Goal: Transaction & Acquisition: Purchase product/service

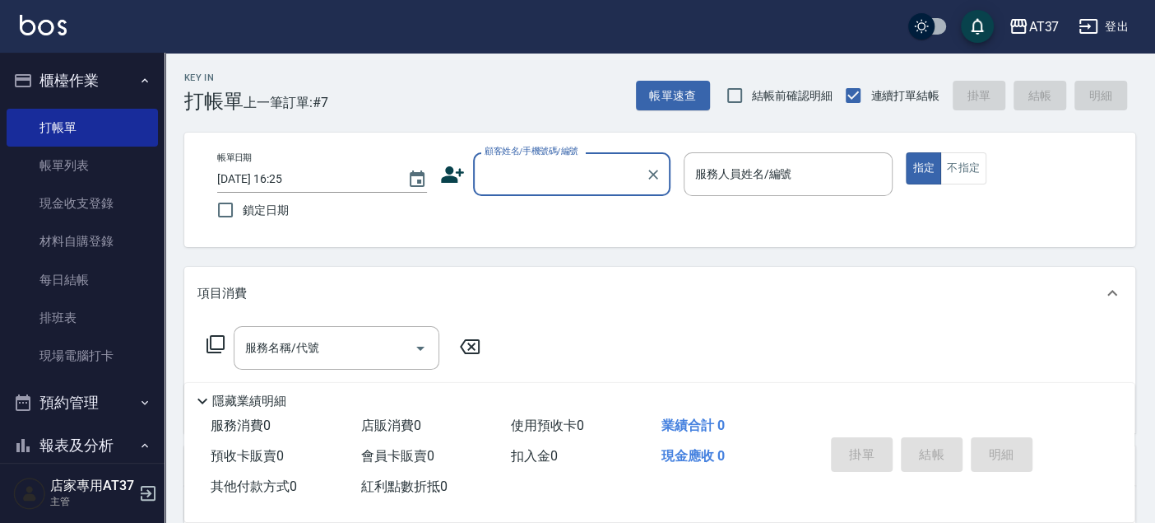
scroll to position [66, 0]
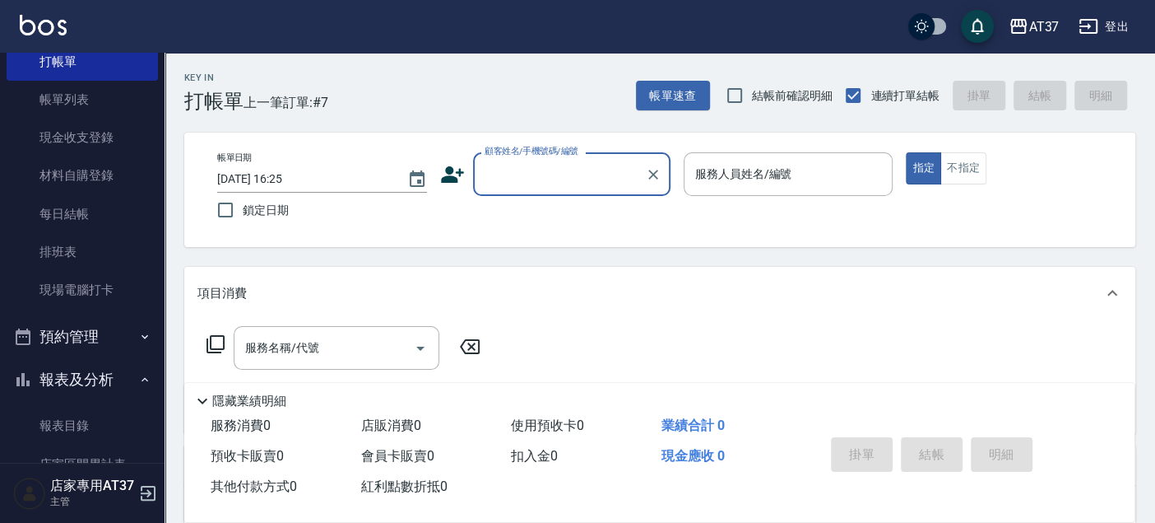
click at [500, 176] on input "顧客姓名/手機號碼/編號" at bounding box center [560, 174] width 158 height 29
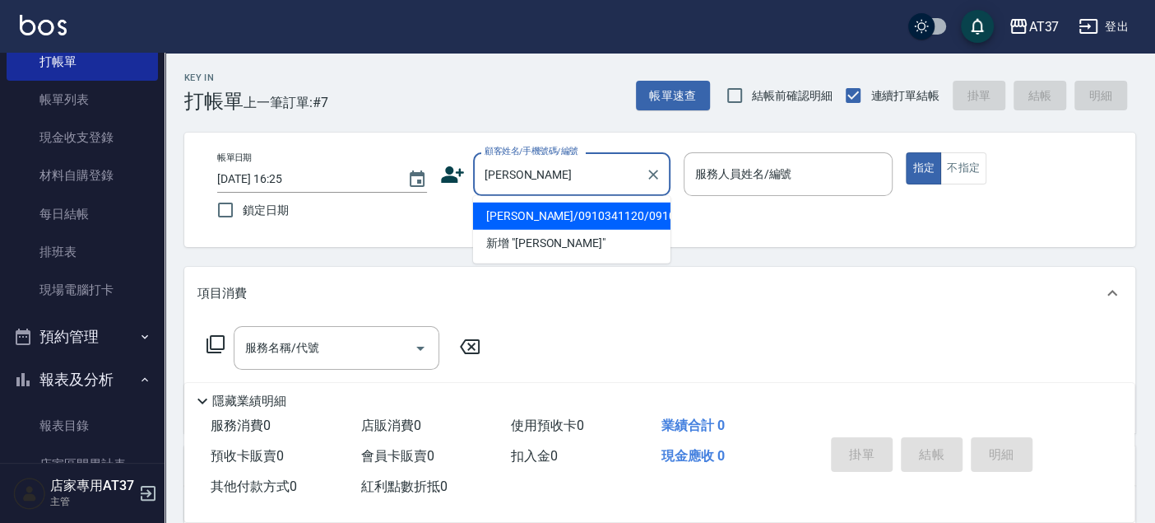
click at [611, 221] on li "[PERSON_NAME]/0910341120/0910341120" at bounding box center [571, 215] width 197 height 27
type input "[PERSON_NAME]/0910341120/0910341120"
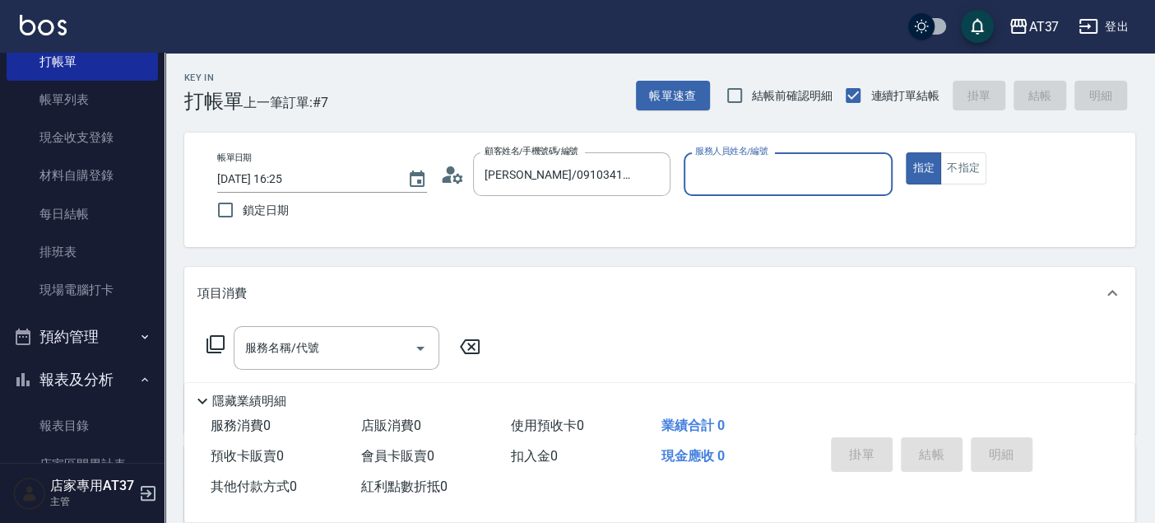
type input "Peggy-8"
click at [364, 343] on input "服務名稱/代號" at bounding box center [324, 347] width 166 height 29
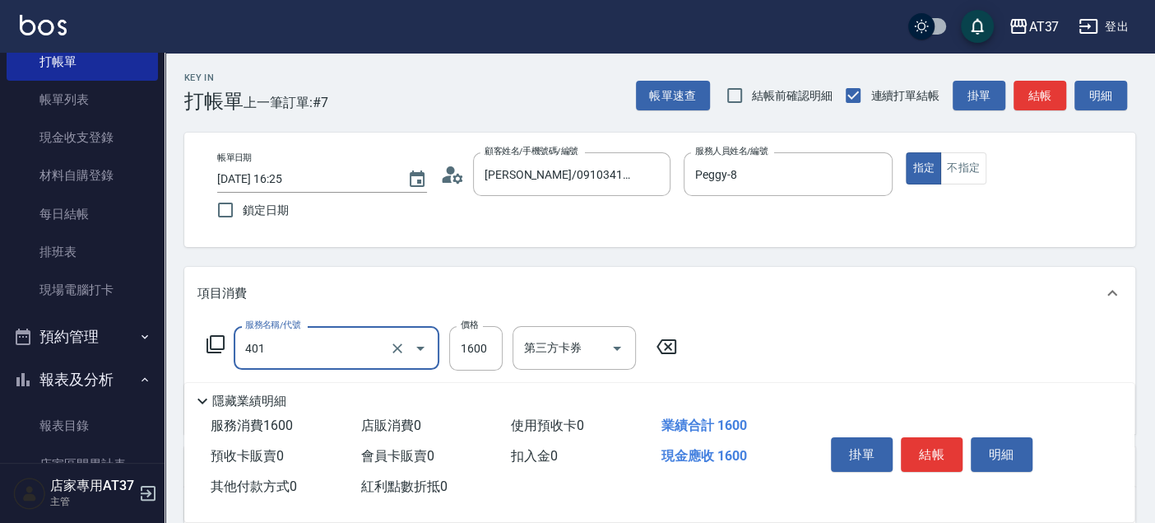
type input "基本染髮(401)"
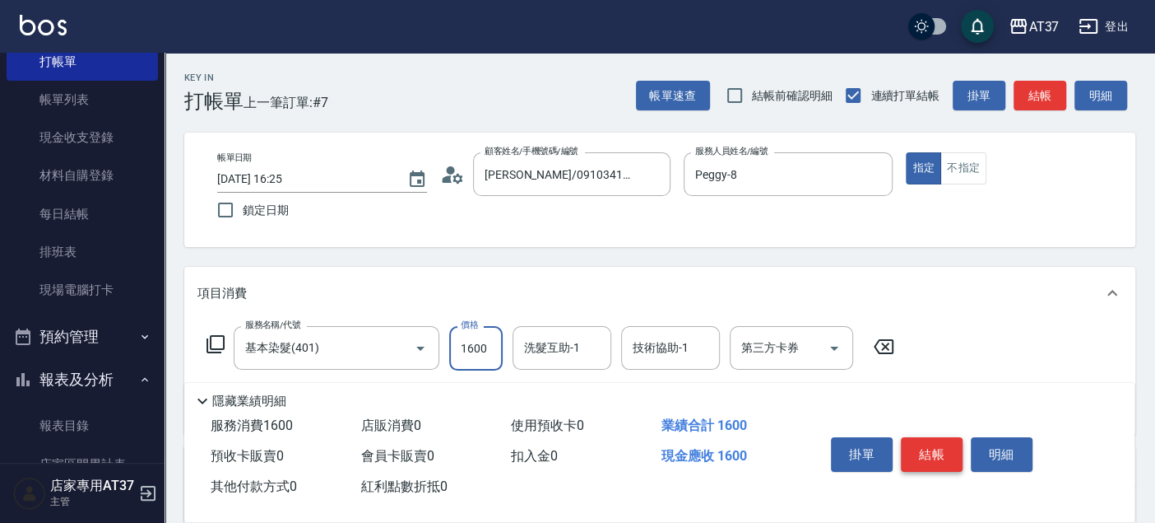
click at [953, 459] on button "結帳" at bounding box center [932, 454] width 62 height 35
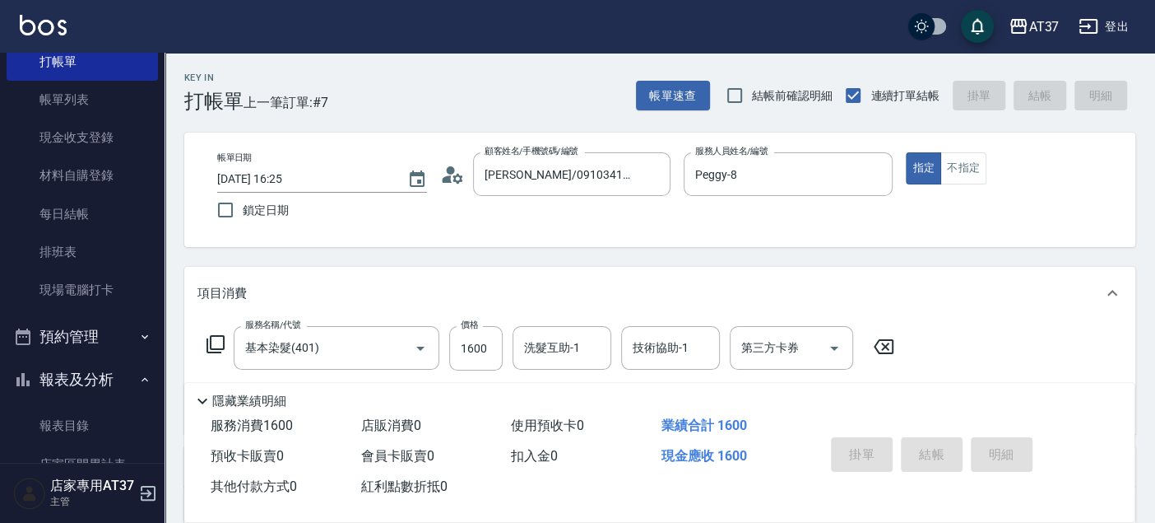
type input "[DATE] 17:06"
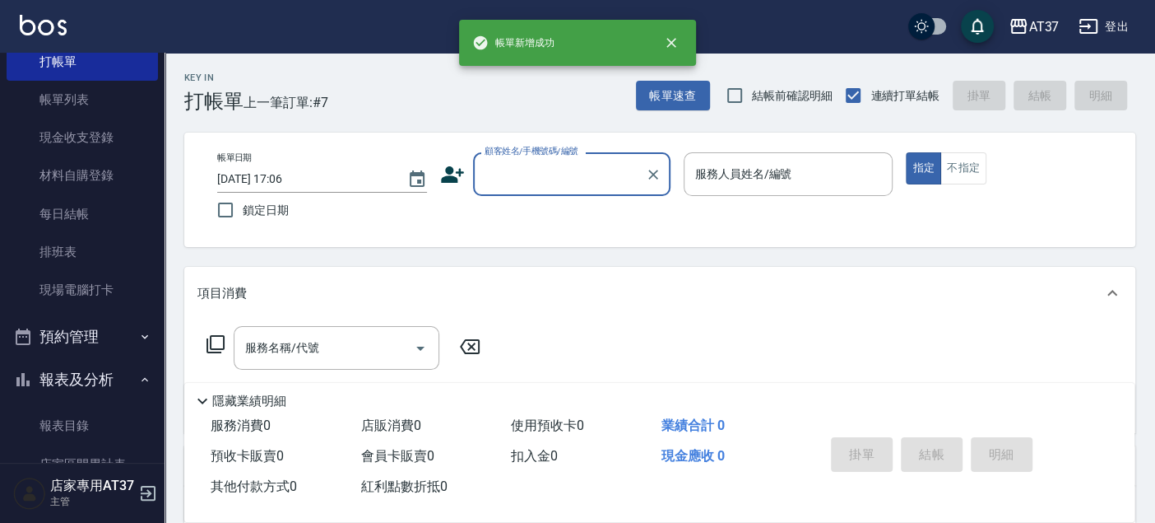
scroll to position [0, 0]
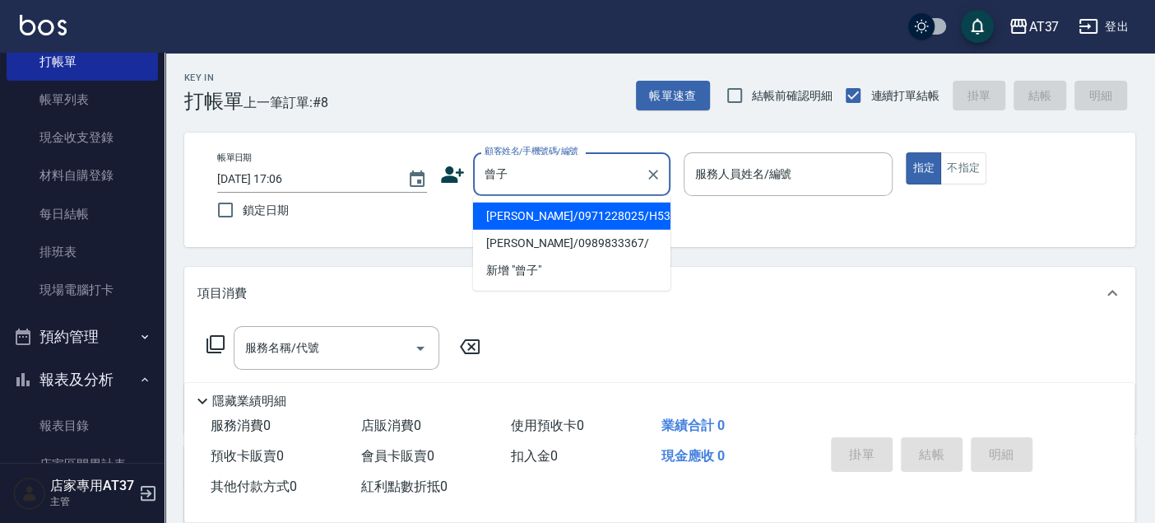
click at [537, 225] on li "[PERSON_NAME]/0971228025/H533" at bounding box center [571, 215] width 197 height 27
type input "[PERSON_NAME]/0971228025/H533"
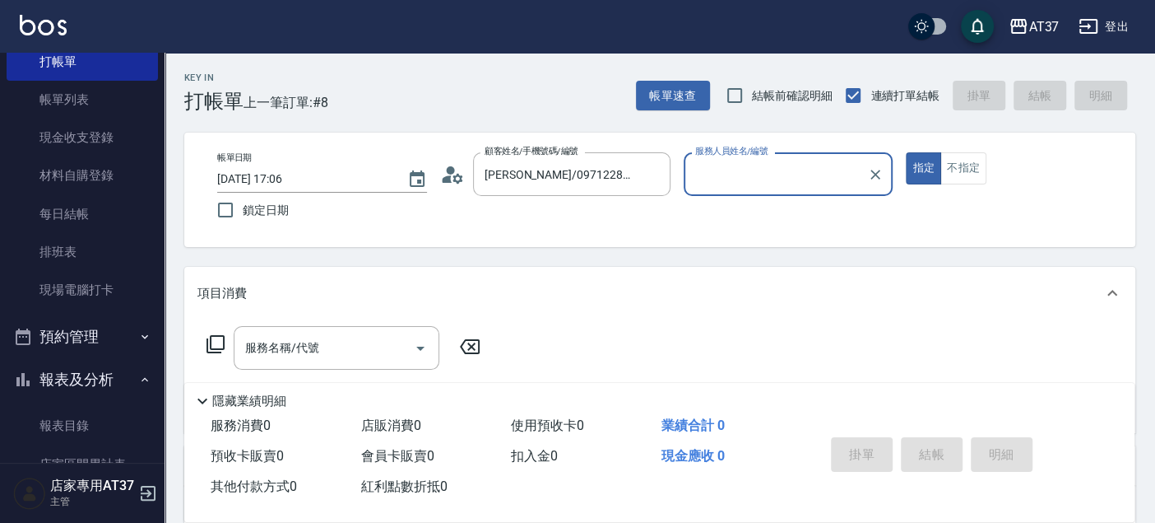
type input "[PERSON_NAME]-4"
click at [327, 330] on div "服務名稱/代號" at bounding box center [337, 348] width 206 height 44
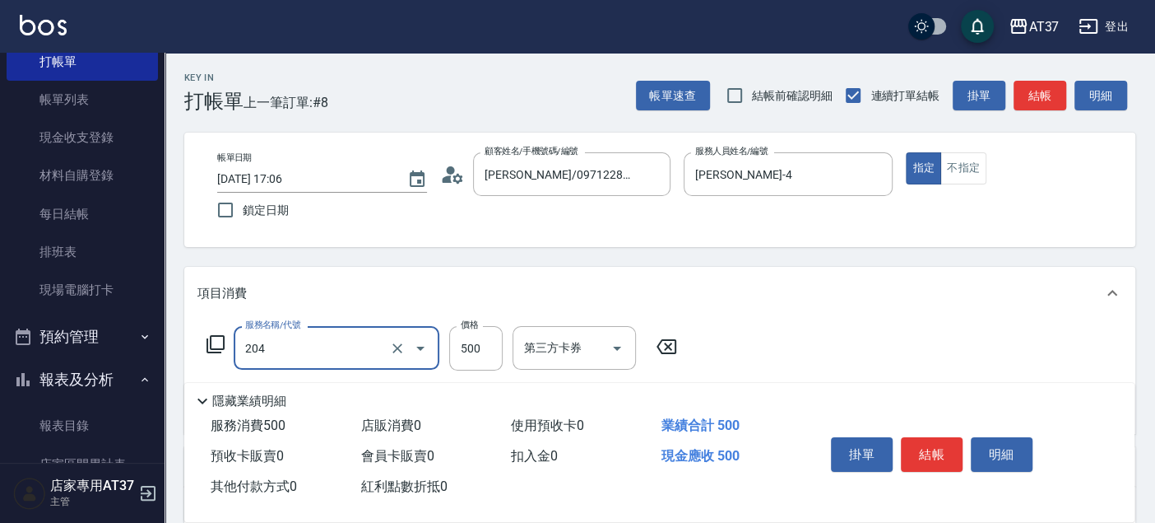
type input "A級洗+剪(204)"
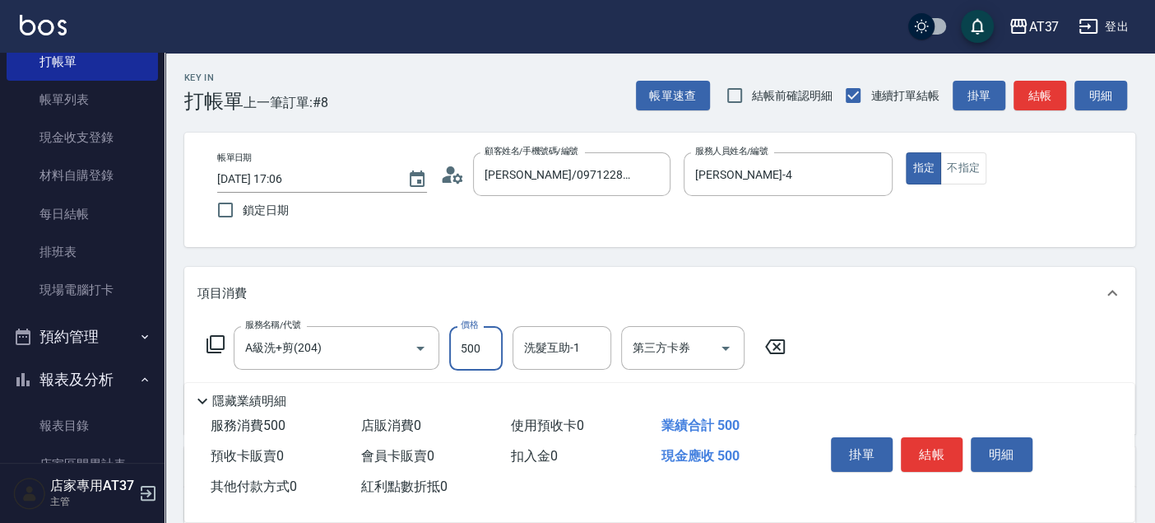
click at [477, 339] on input "500" at bounding box center [475, 348] width 53 height 44
type input "450"
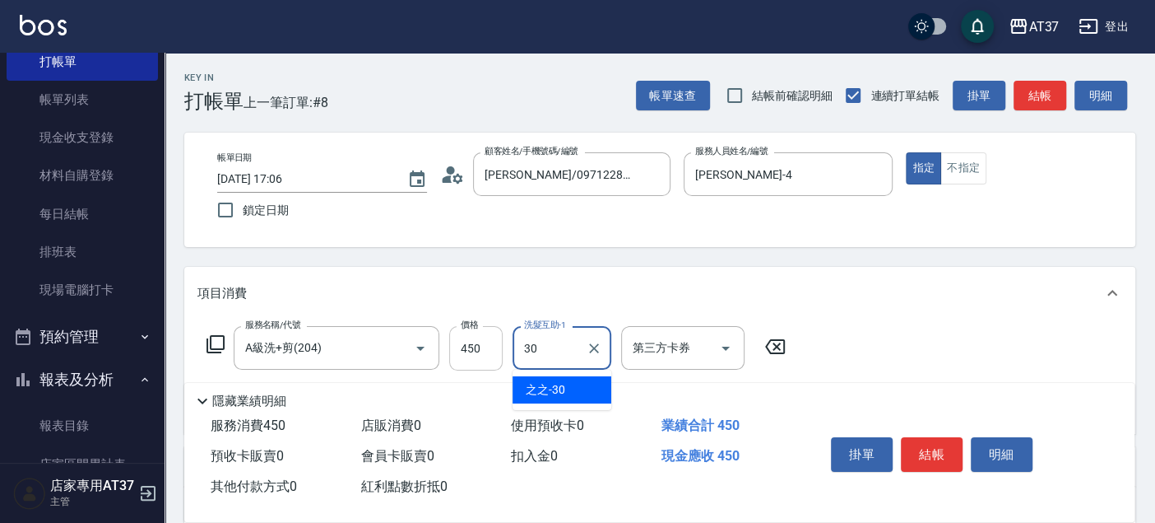
type input "之之-30"
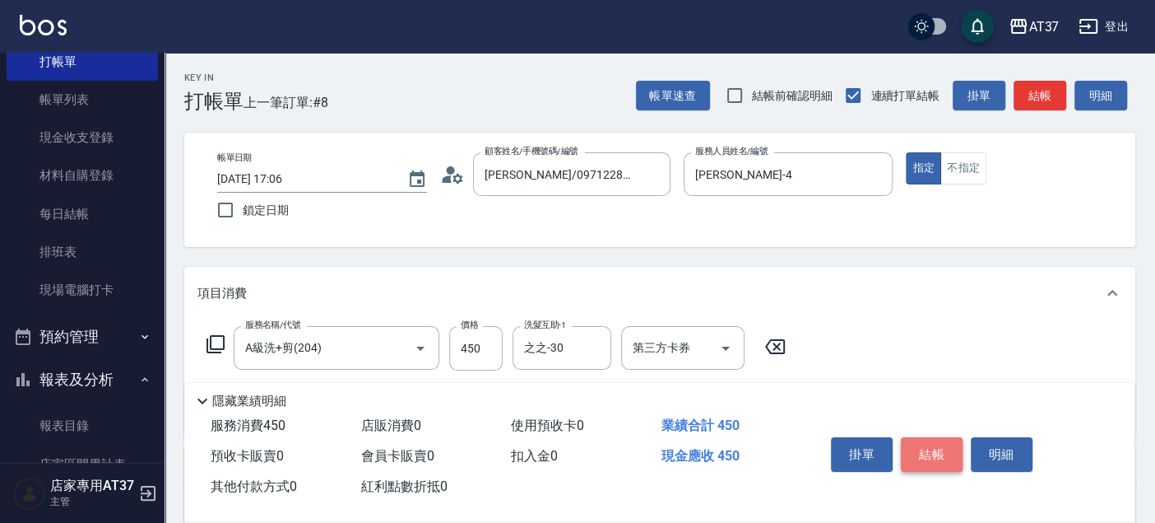
click at [931, 449] on button "結帳" at bounding box center [932, 454] width 62 height 35
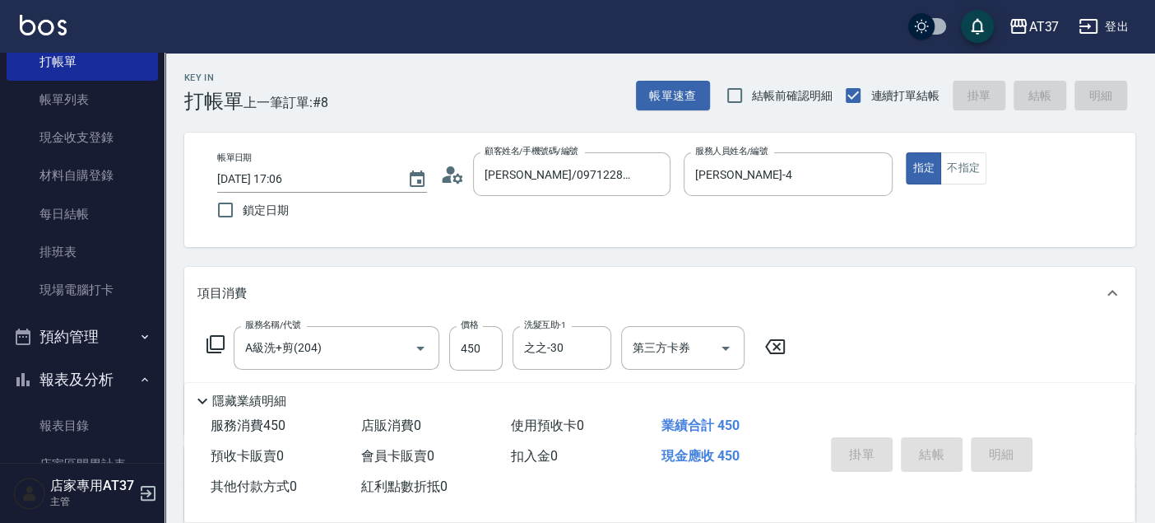
type input "[DATE] 17:30"
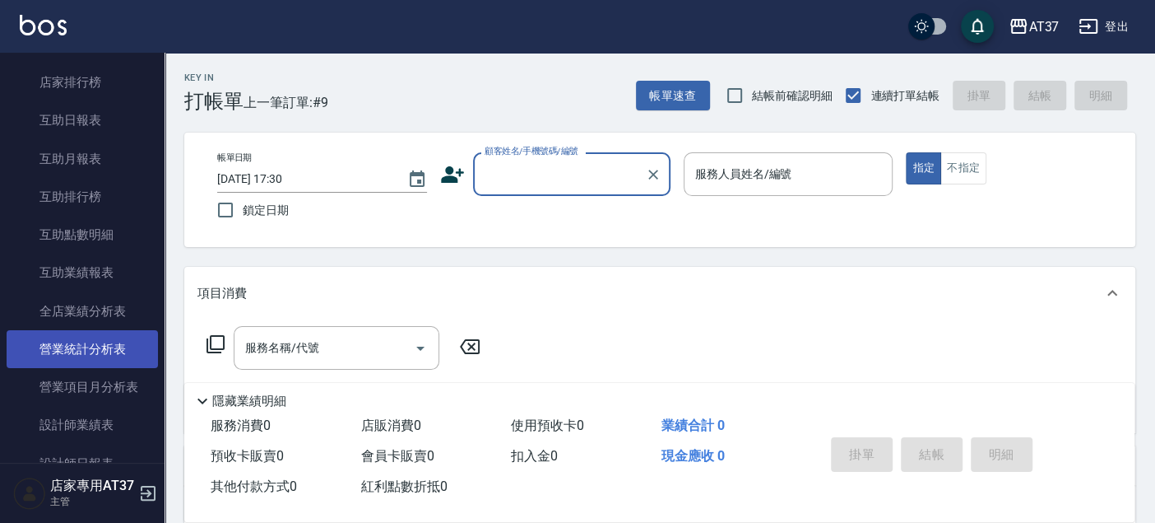
scroll to position [615, 0]
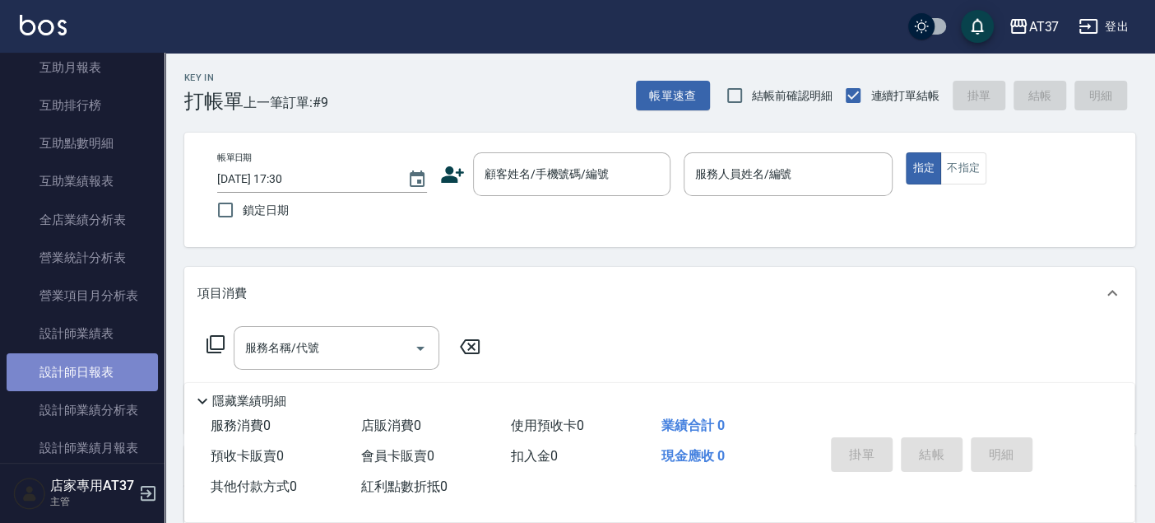
click at [100, 376] on link "設計師日報表" at bounding box center [82, 372] width 151 height 38
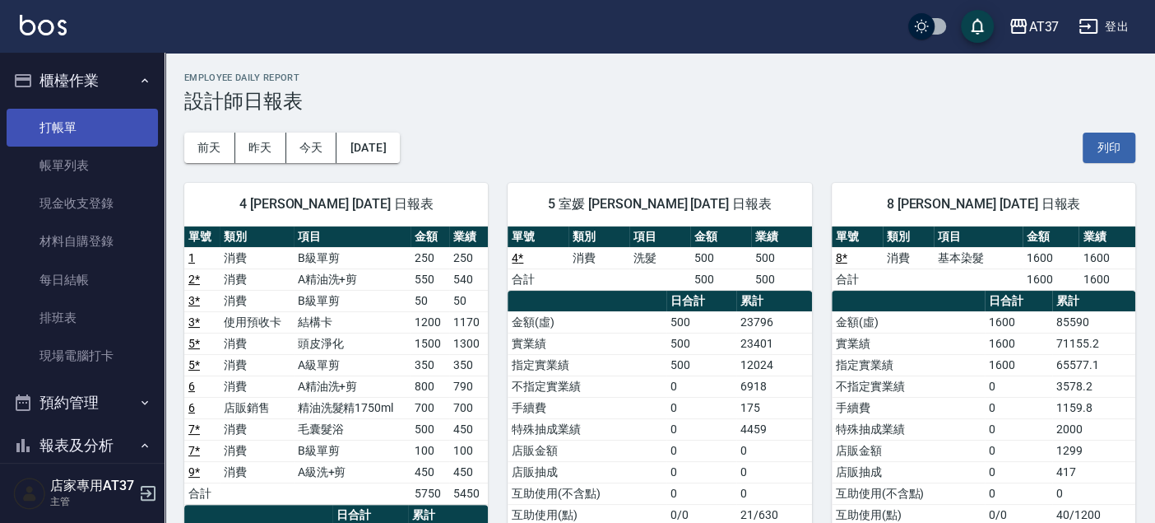
click at [42, 125] on link "打帳單" at bounding box center [82, 128] width 151 height 38
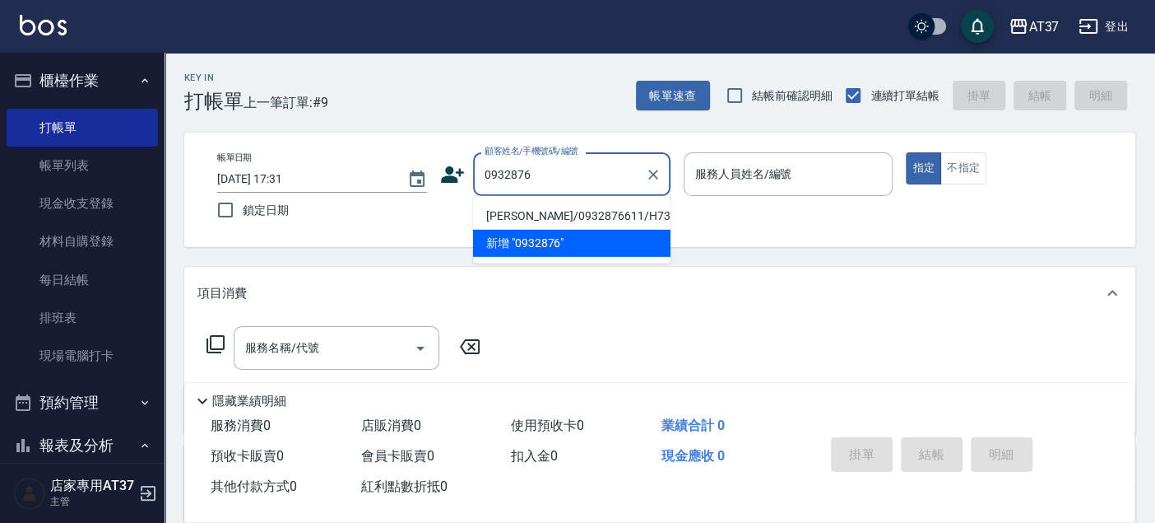
click at [523, 210] on li "[PERSON_NAME]/0932876611/H737" at bounding box center [571, 215] width 197 height 27
type input "[PERSON_NAME]/0932876611/H737"
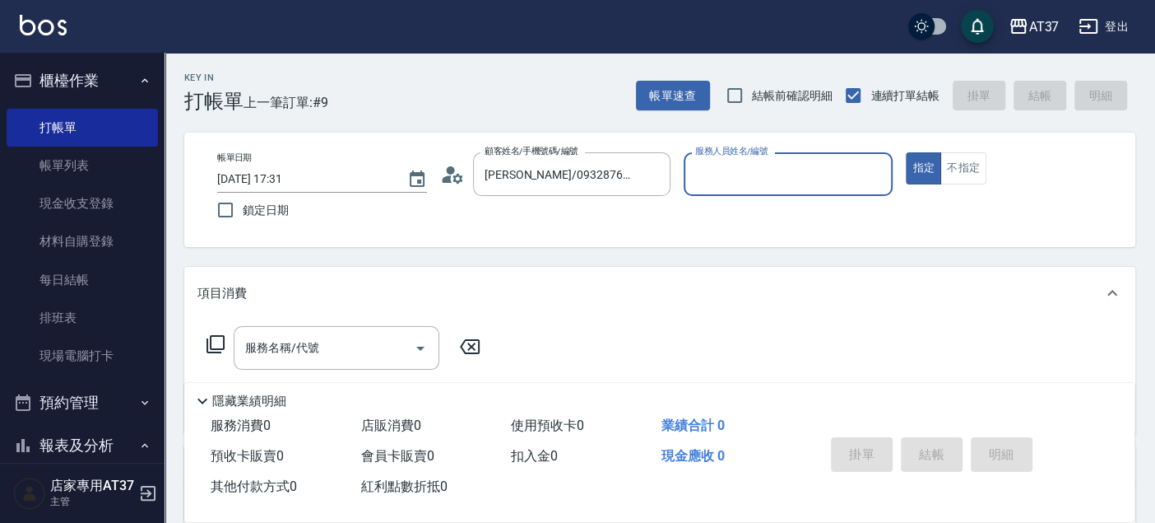
type input "[PERSON_NAME]-4"
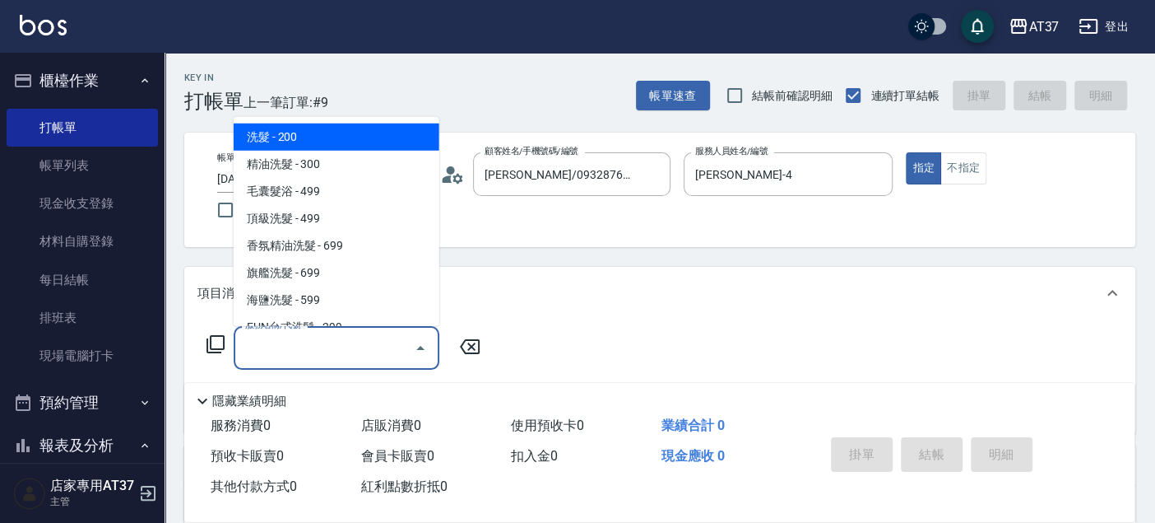
click at [293, 334] on div "服務名稱/代號 服務名稱/代號" at bounding box center [337, 348] width 206 height 44
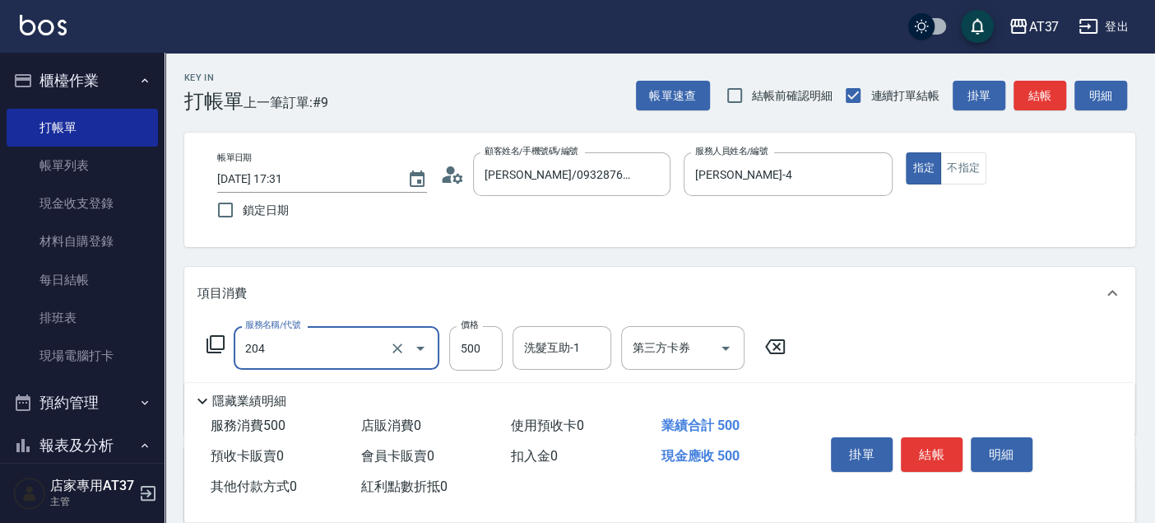
type input "A級洗+剪(204)"
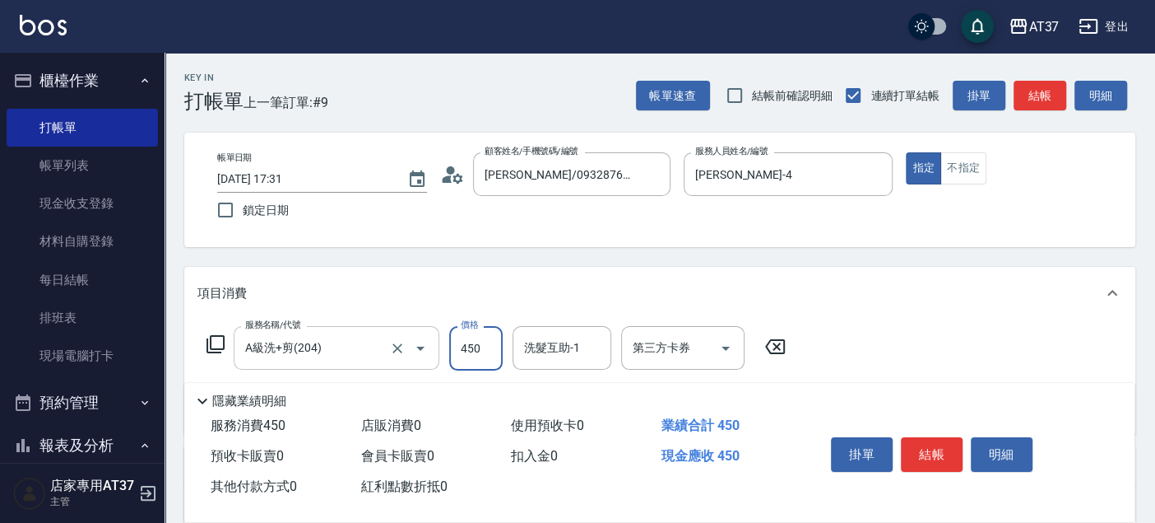
type input "450"
type input "2"
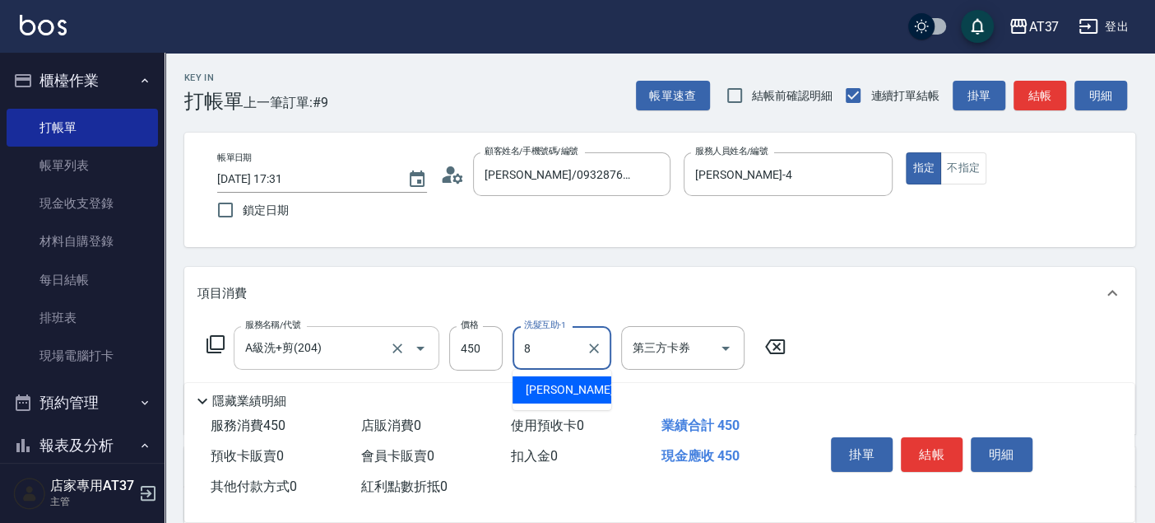
type input "Peggy-8"
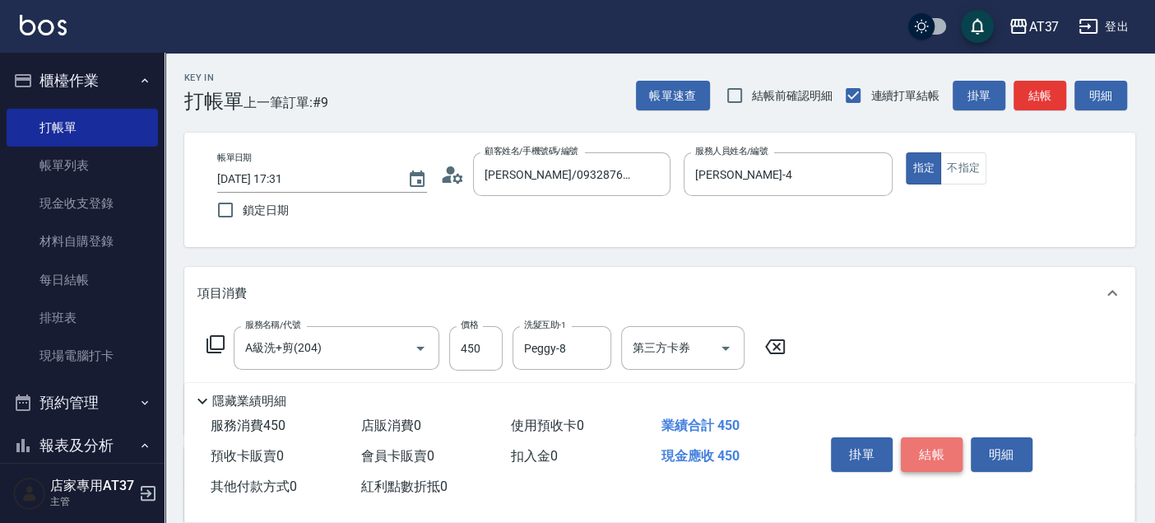
click at [926, 453] on button "結帳" at bounding box center [932, 454] width 62 height 35
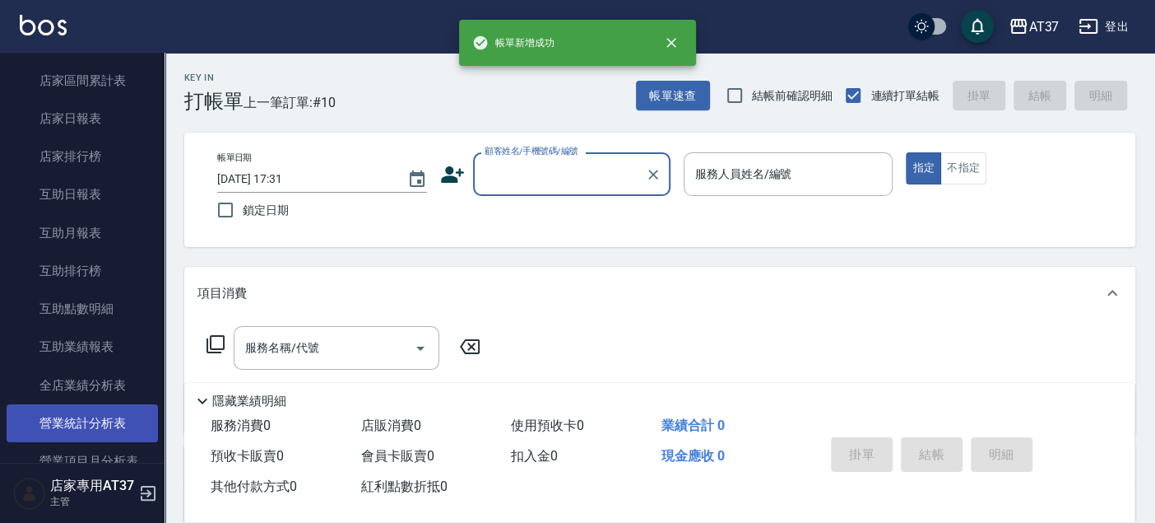
scroll to position [548, 0]
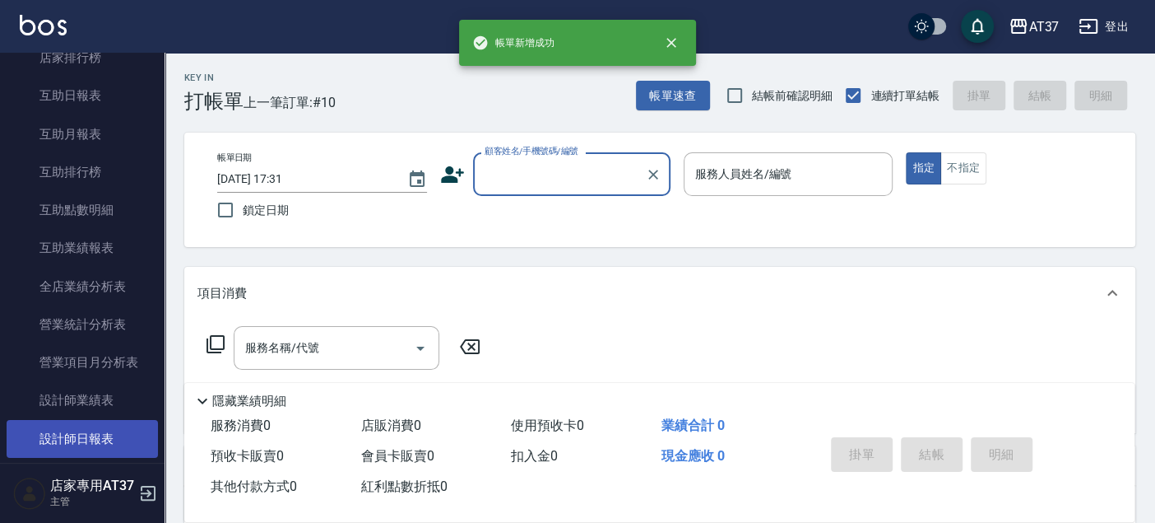
click at [104, 426] on link "設計師日報表" at bounding box center [82, 439] width 151 height 38
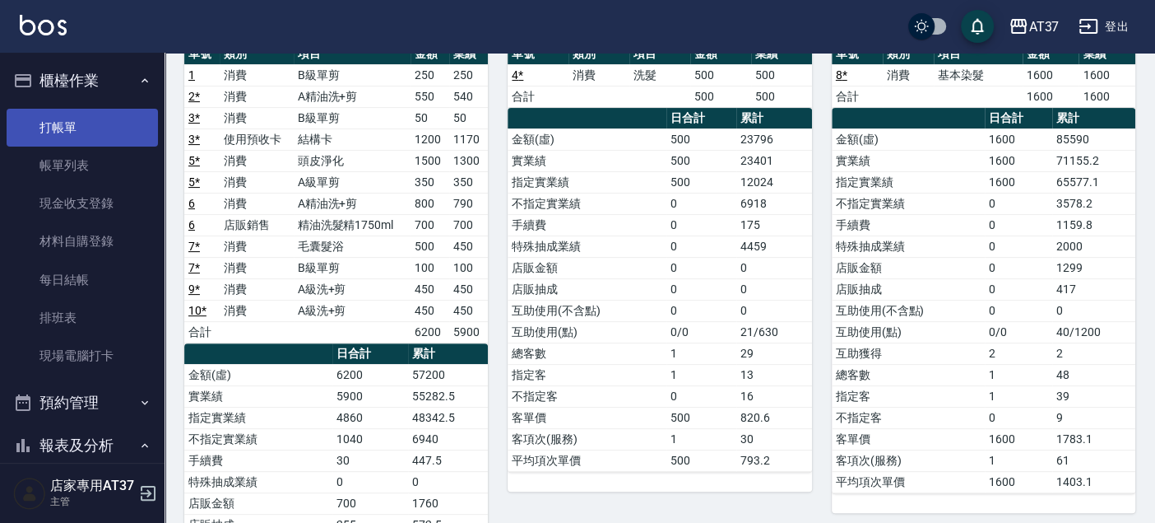
click at [83, 115] on link "打帳單" at bounding box center [82, 128] width 151 height 38
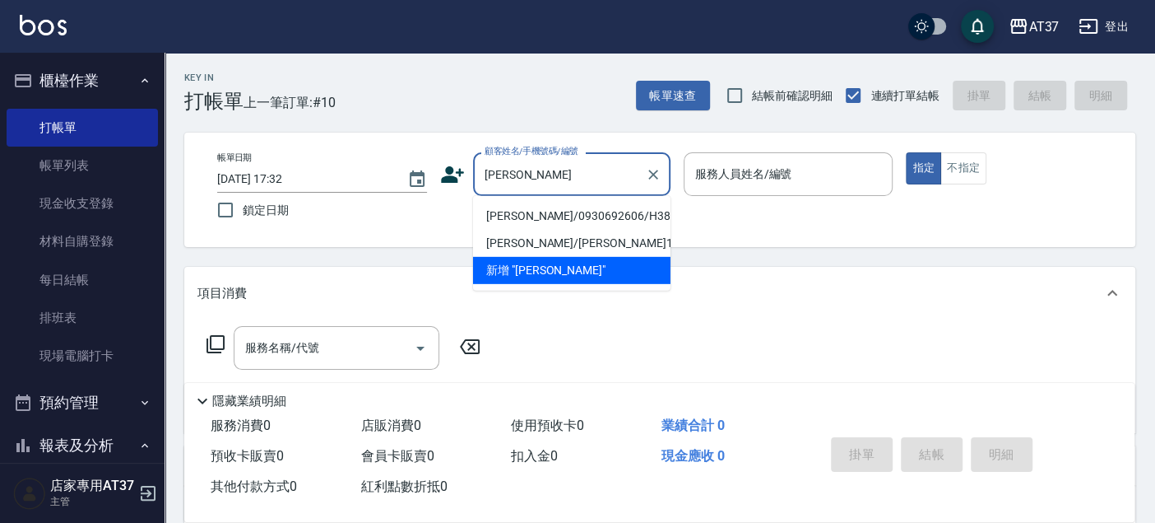
click at [551, 207] on li "[PERSON_NAME]/0930692606/H388" at bounding box center [571, 215] width 197 height 27
type input "[PERSON_NAME]/0930692606/H388"
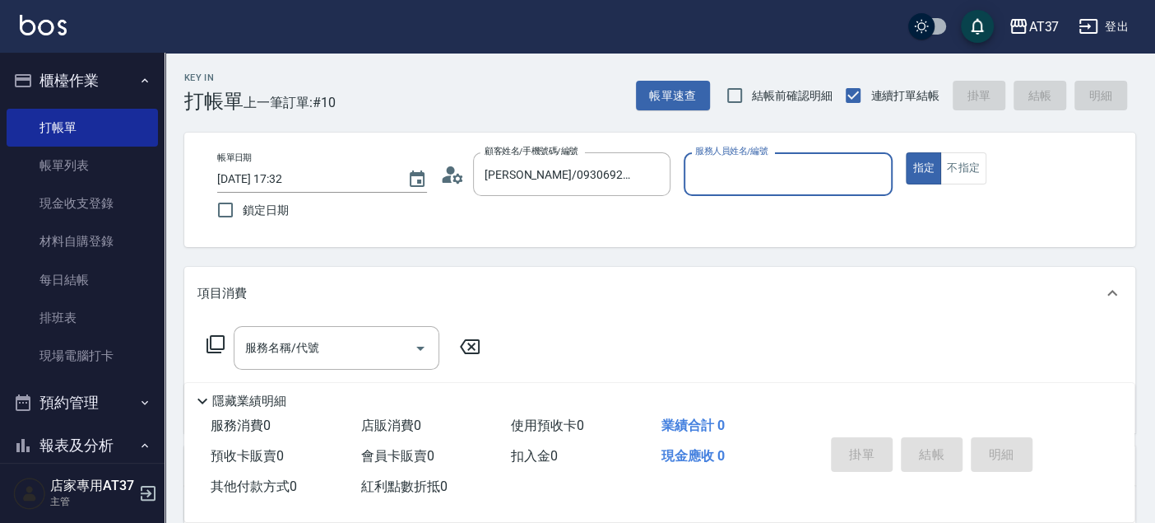
type input "[PERSON_NAME]-4"
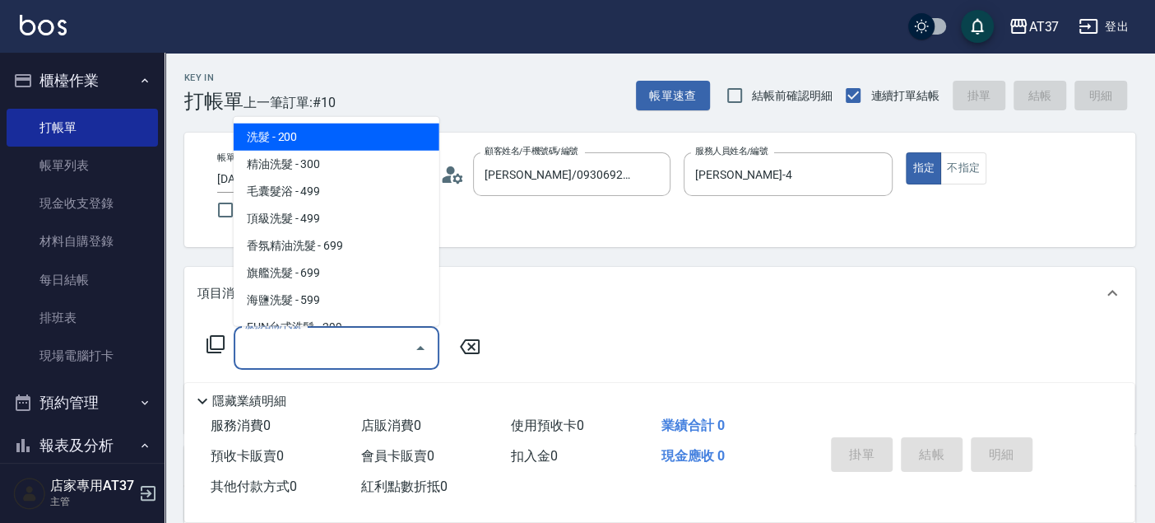
click at [314, 357] on input "服務名稱/代號" at bounding box center [324, 347] width 166 height 29
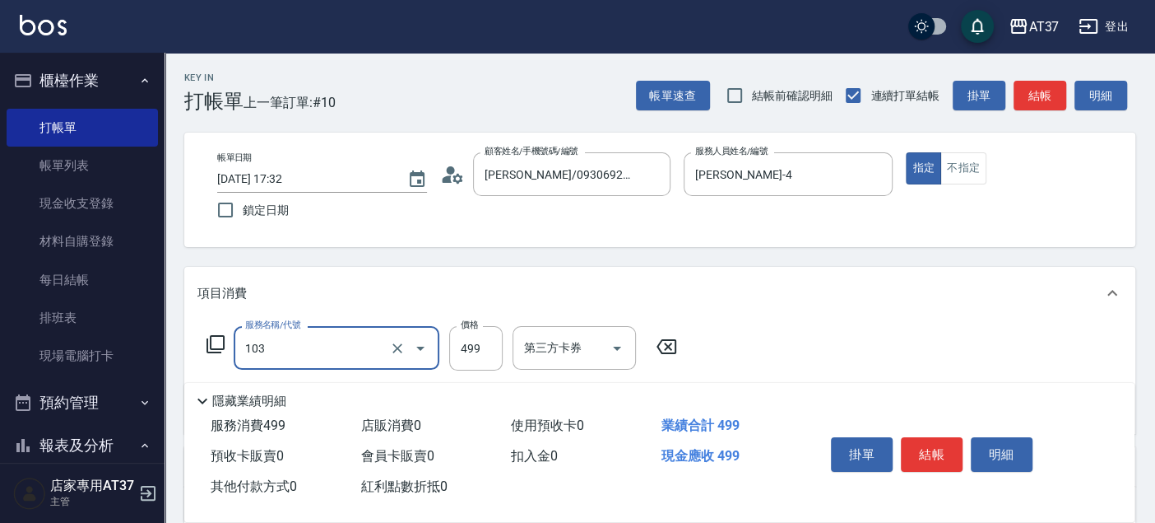
type input "毛囊髮浴(103)"
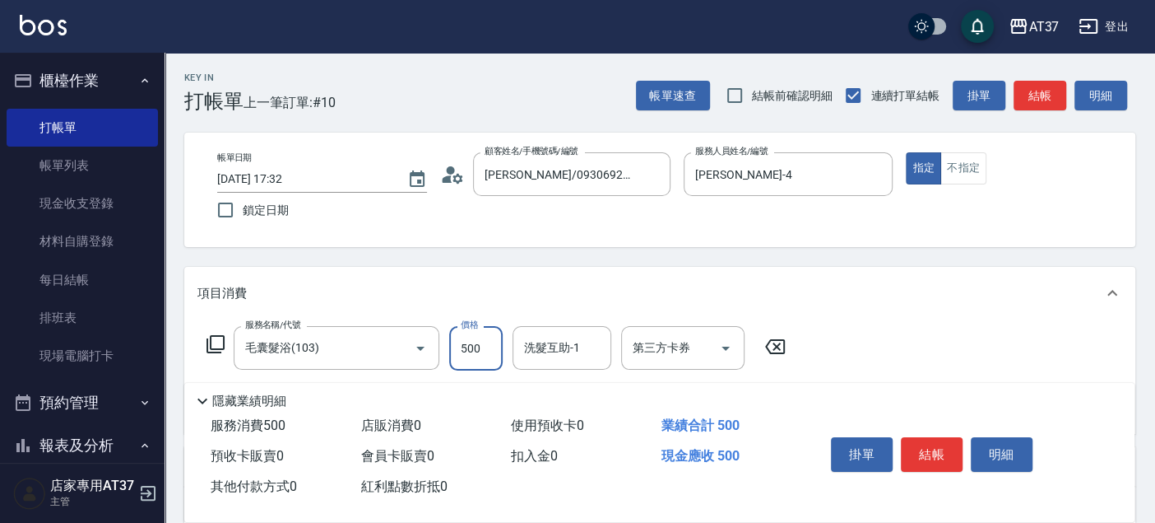
type input "500"
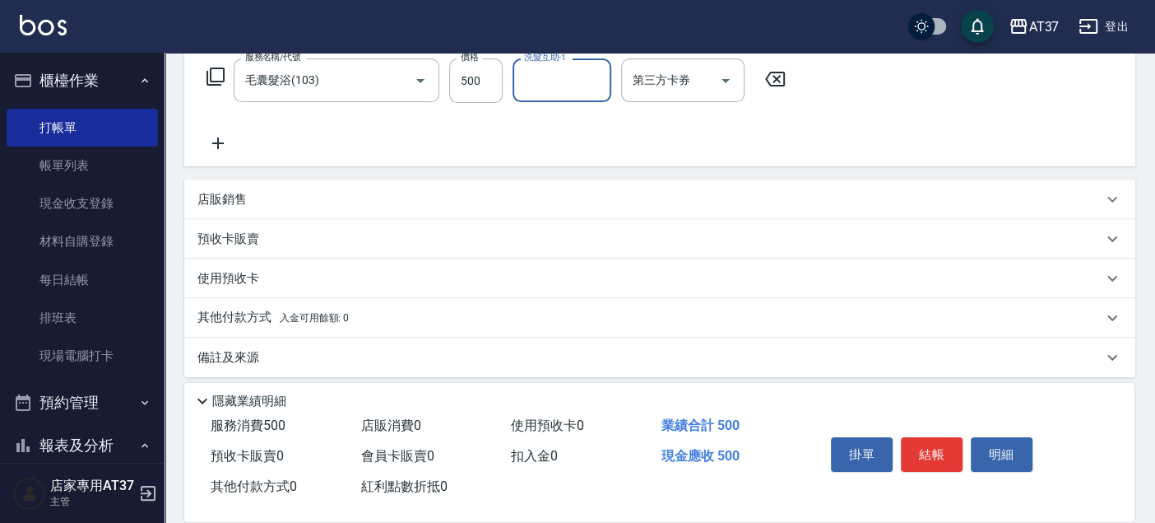
scroll to position [274, 0]
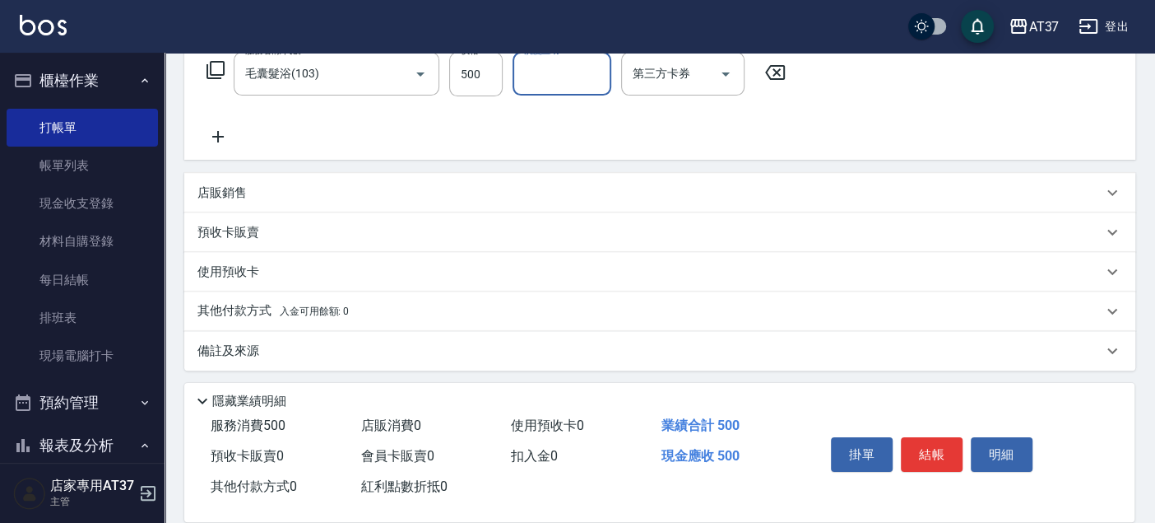
click at [209, 133] on icon at bounding box center [217, 137] width 41 height 20
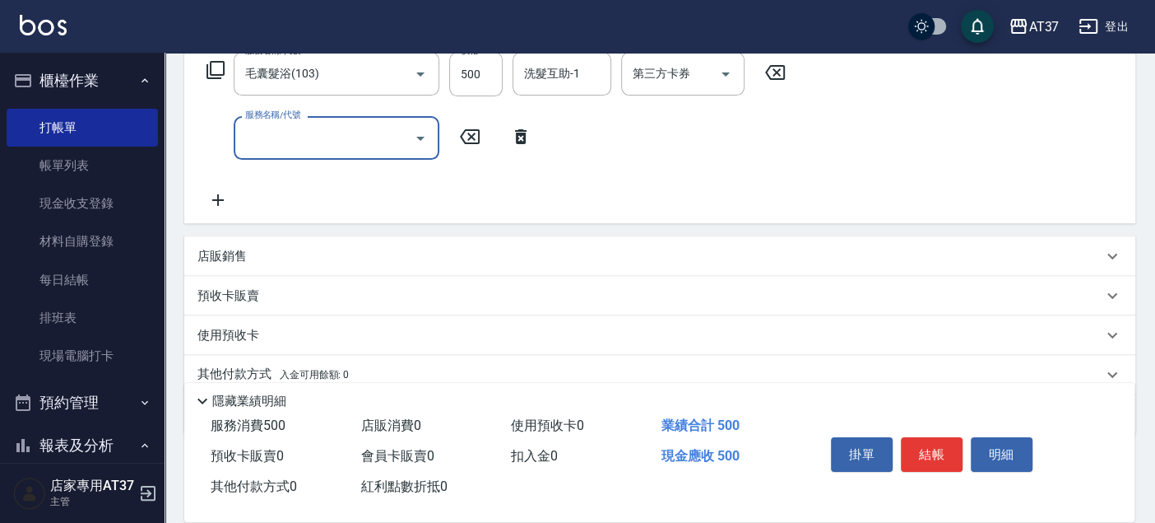
click at [267, 146] on input "服務名稱/代號" at bounding box center [324, 137] width 166 height 29
type input "B級單剪(201)"
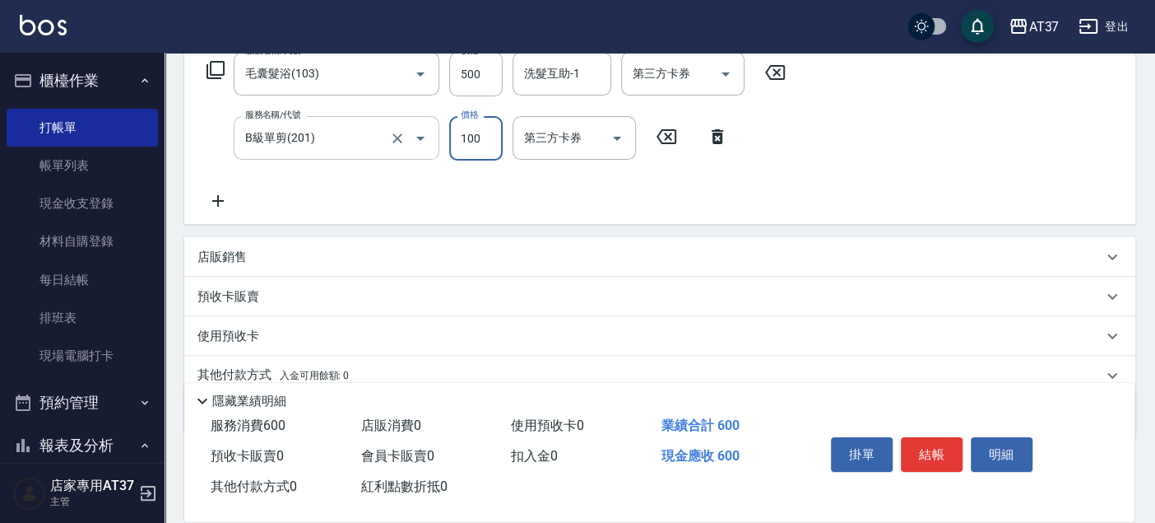
type input "100"
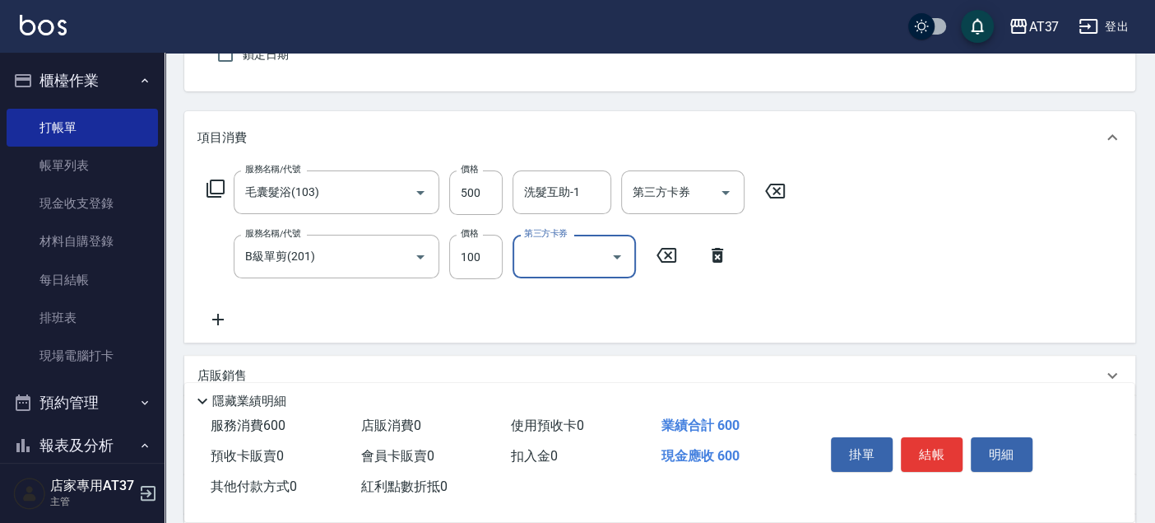
scroll to position [91, 0]
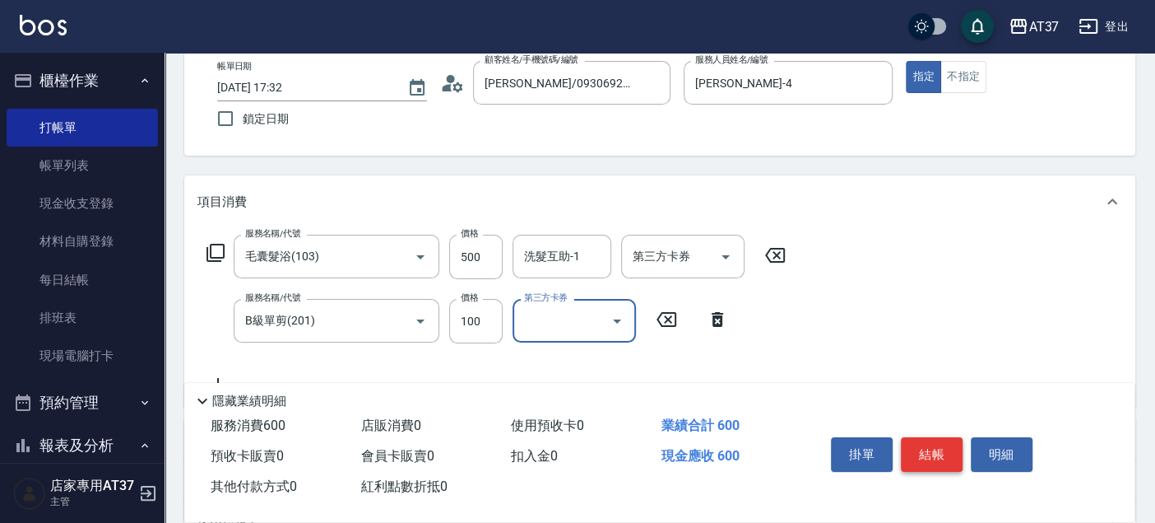
click at [922, 449] on button "結帳" at bounding box center [932, 454] width 62 height 35
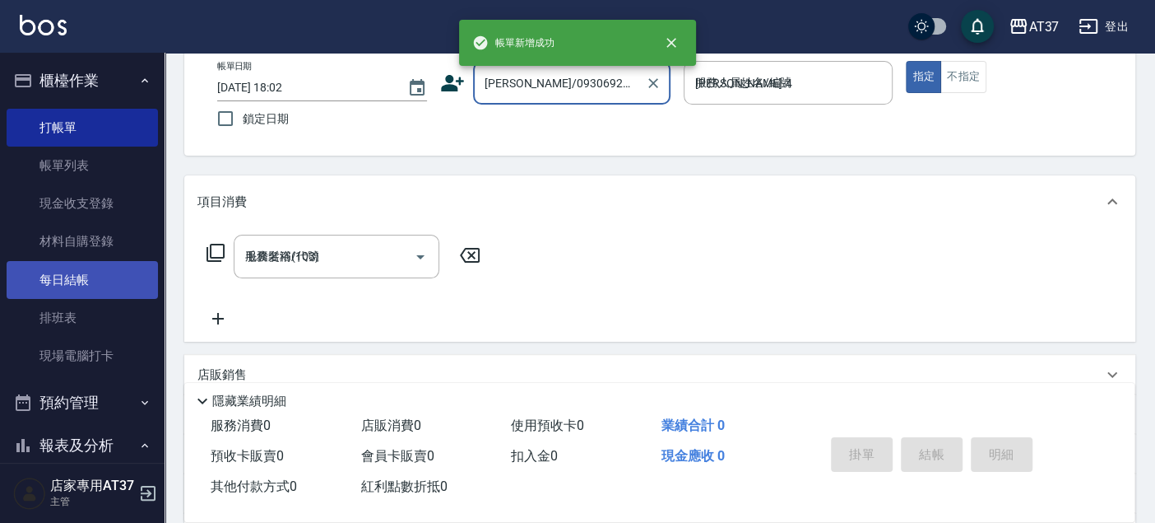
type input "[DATE] 18:02"
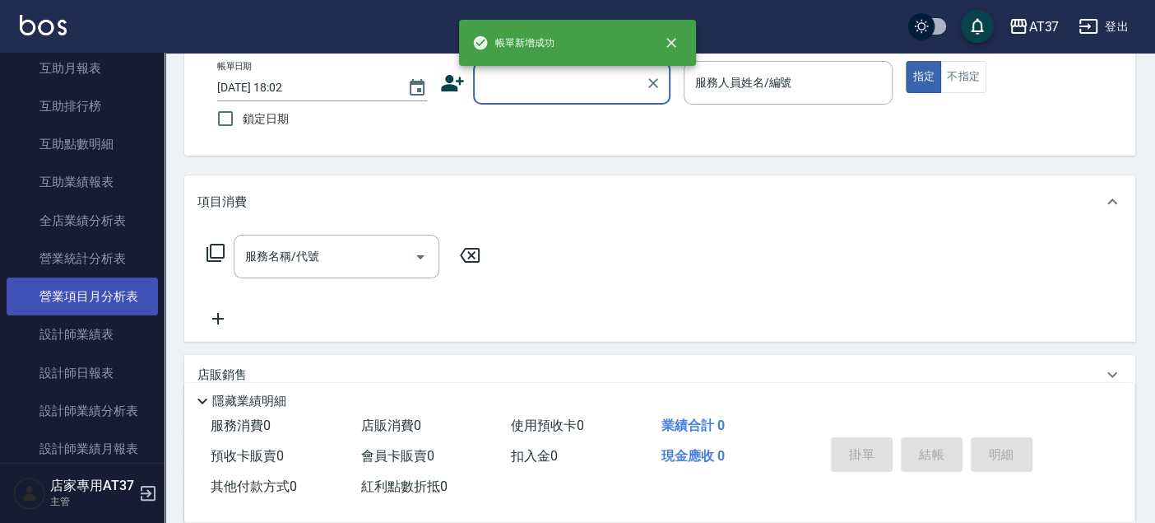
scroll to position [639, 0]
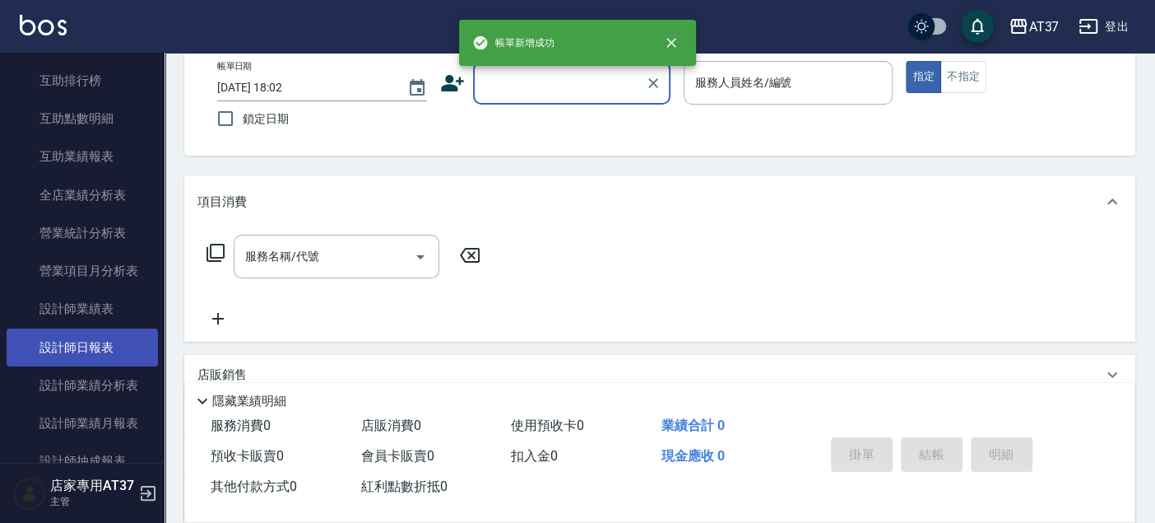
click at [104, 341] on link "設計師日報表" at bounding box center [82, 347] width 151 height 38
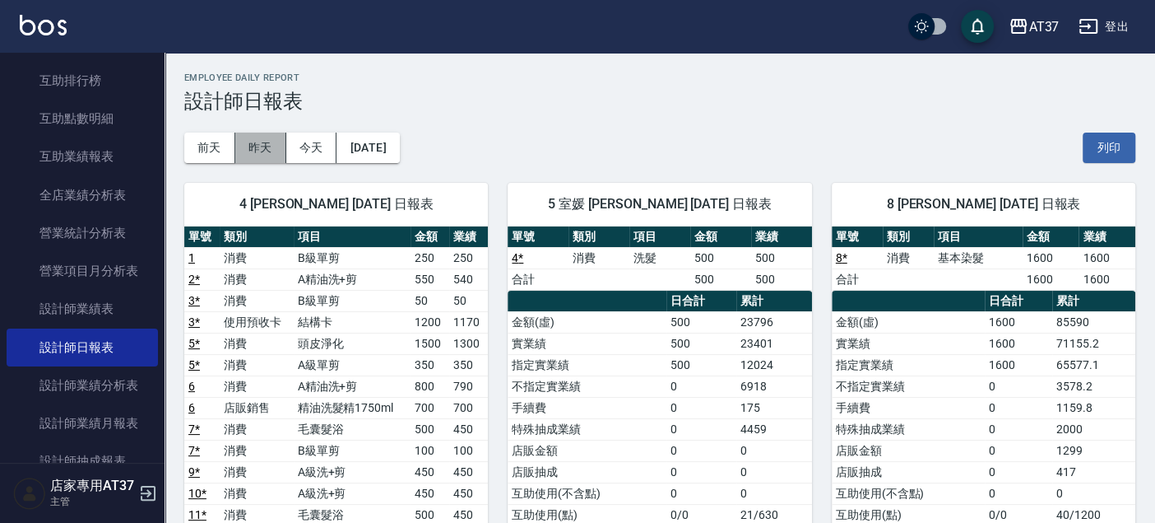
click at [258, 146] on button "昨天" at bounding box center [260, 147] width 51 height 30
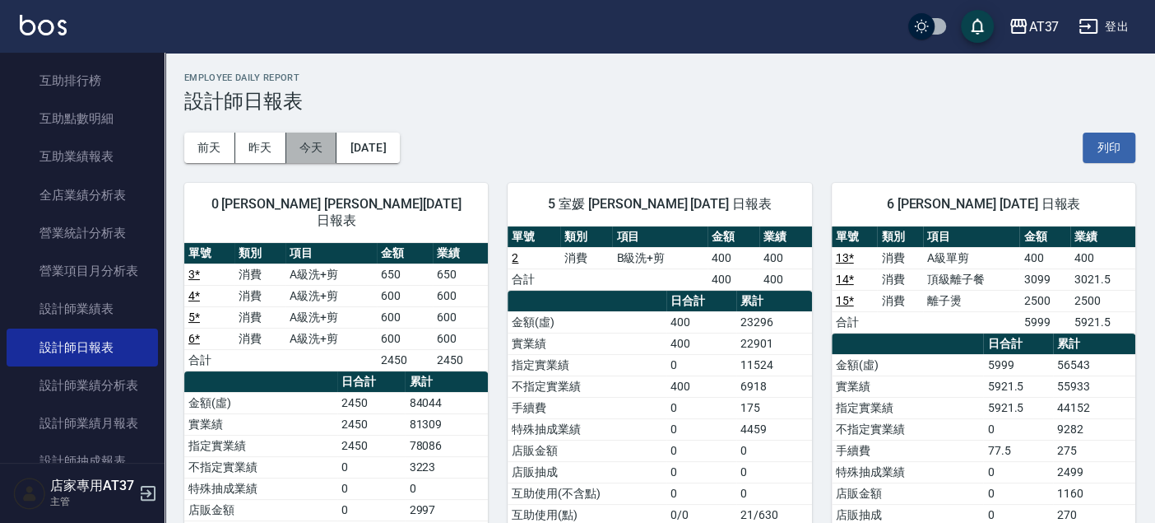
click at [318, 148] on button "今天" at bounding box center [311, 147] width 51 height 30
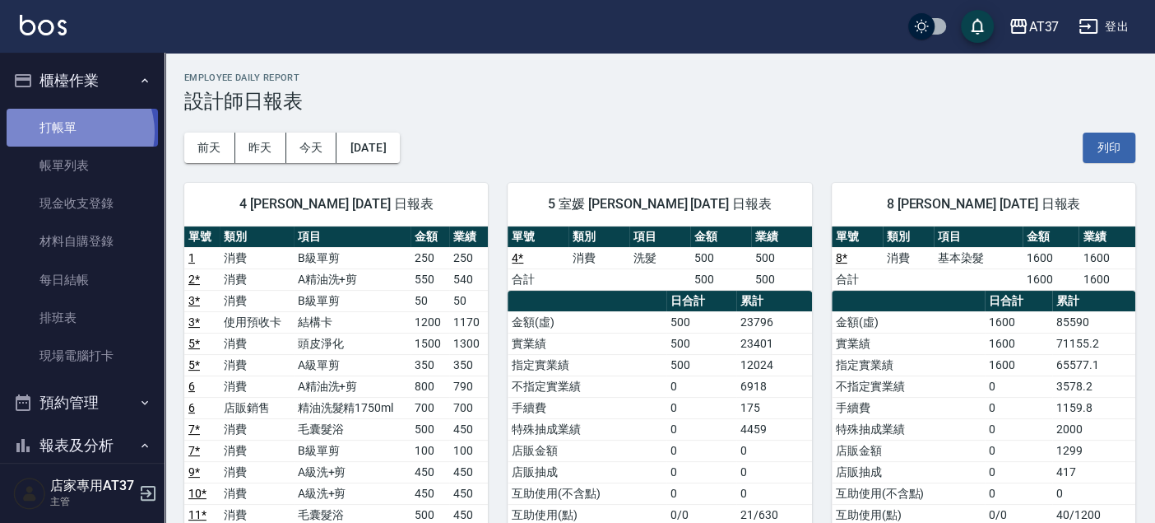
click at [72, 132] on link "打帳單" at bounding box center [82, 128] width 151 height 38
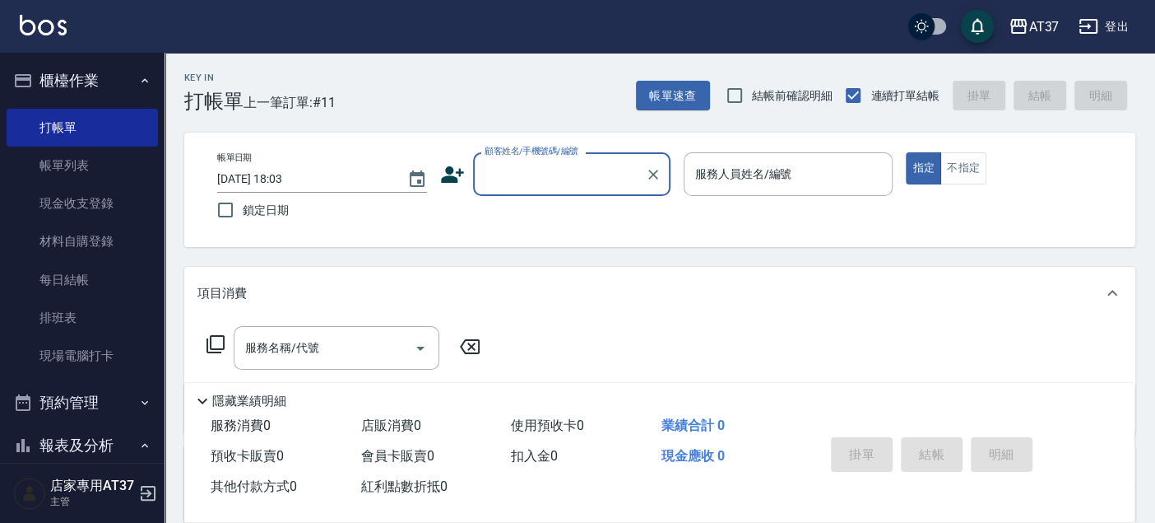
click at [519, 170] on input "顧客姓名/手機號碼/編號" at bounding box center [560, 174] width 158 height 29
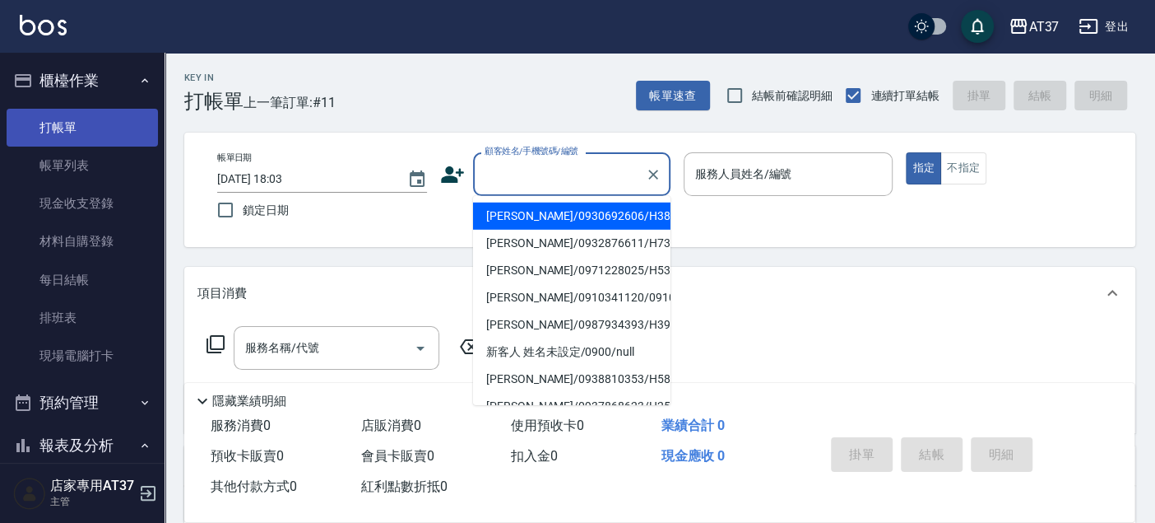
click at [56, 127] on link "打帳單" at bounding box center [82, 128] width 151 height 38
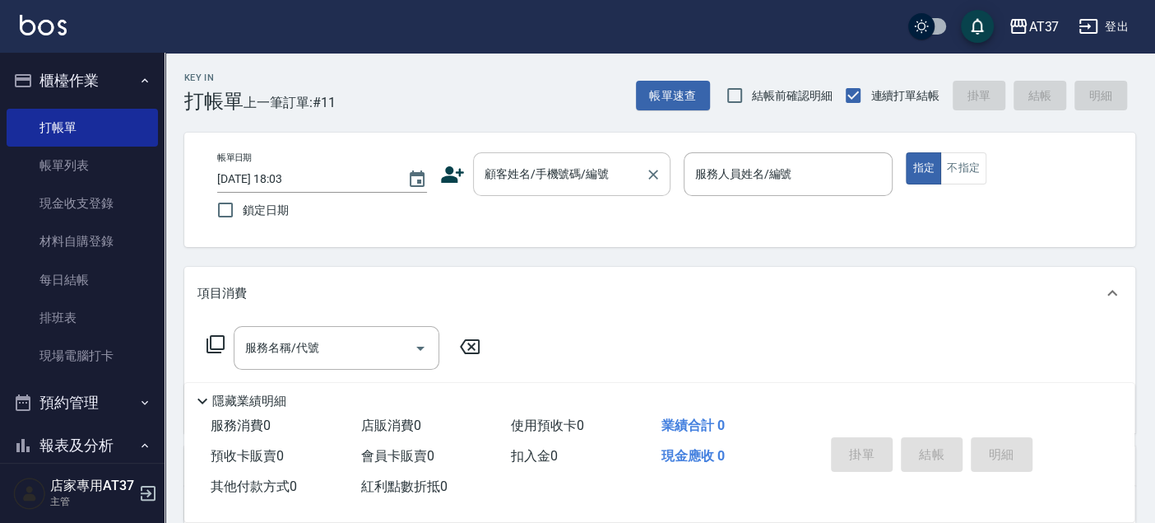
click at [508, 183] on input "顧客姓名/手機號碼/編號" at bounding box center [560, 174] width 158 height 29
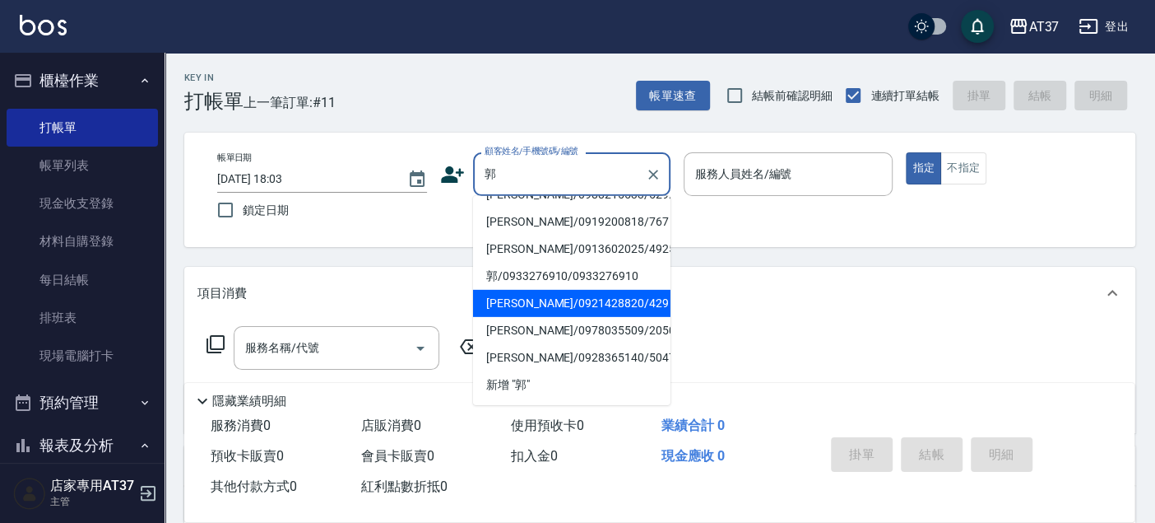
scroll to position [7, 0]
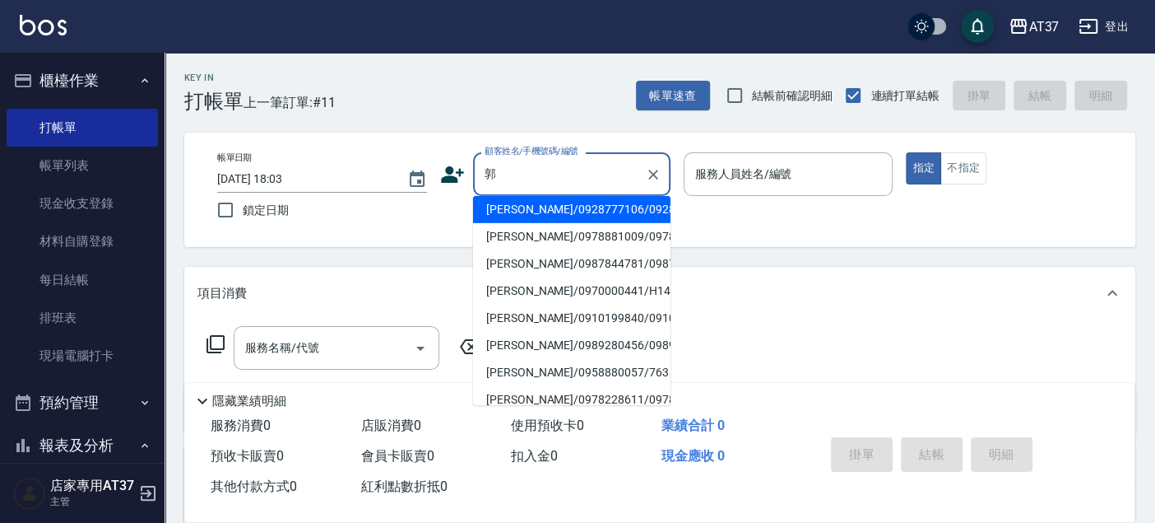
click at [560, 277] on li "[PERSON_NAME]/0987844781/0987844781" at bounding box center [571, 263] width 197 height 27
type input "[PERSON_NAME]/0987844781/0987844781"
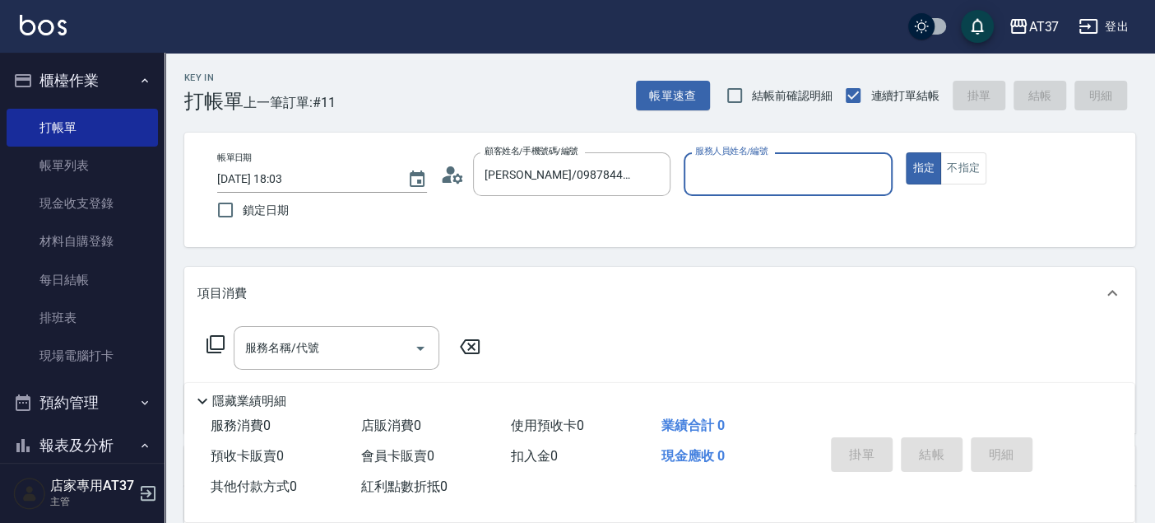
type input "Peggy-8"
click at [639, 179] on div "[PERSON_NAME]/0987844781/0987844781 顧客姓名/手機號碼/編號" at bounding box center [571, 174] width 197 height 44
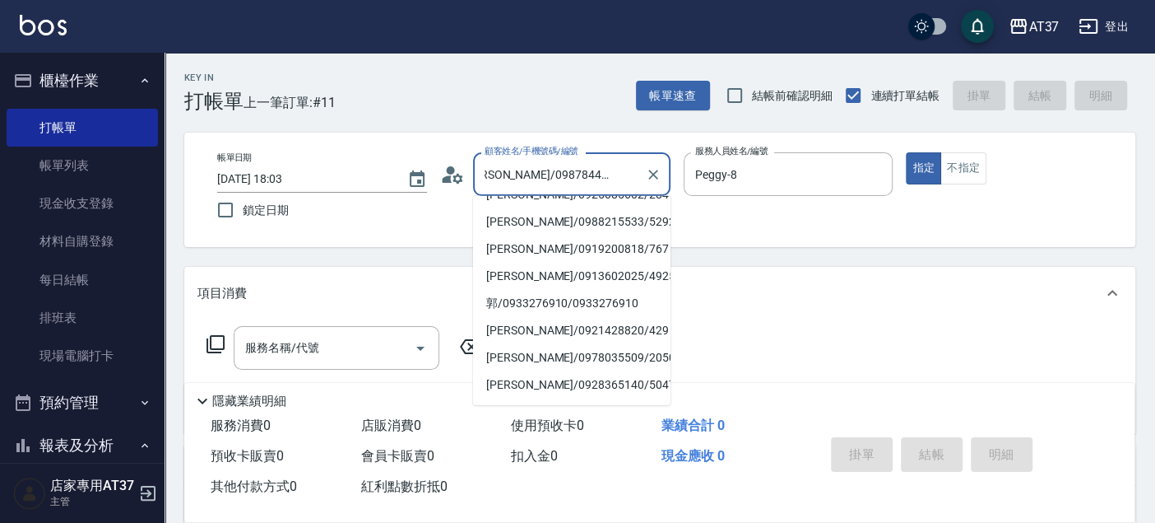
scroll to position [485, 0]
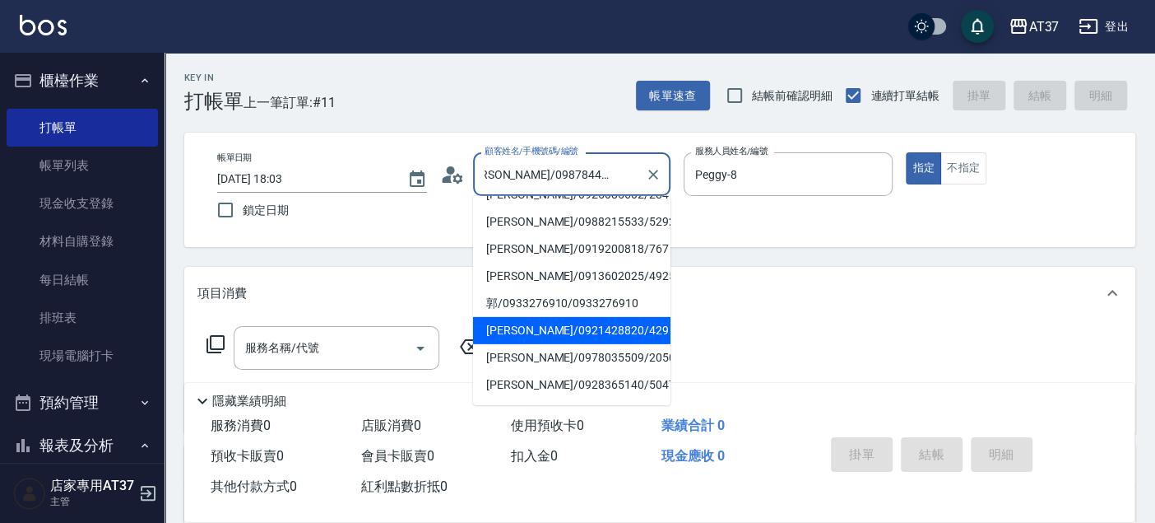
click at [580, 332] on li "[PERSON_NAME]/0921428820/429" at bounding box center [571, 330] width 197 height 27
type input "[PERSON_NAME]/0921428820/429"
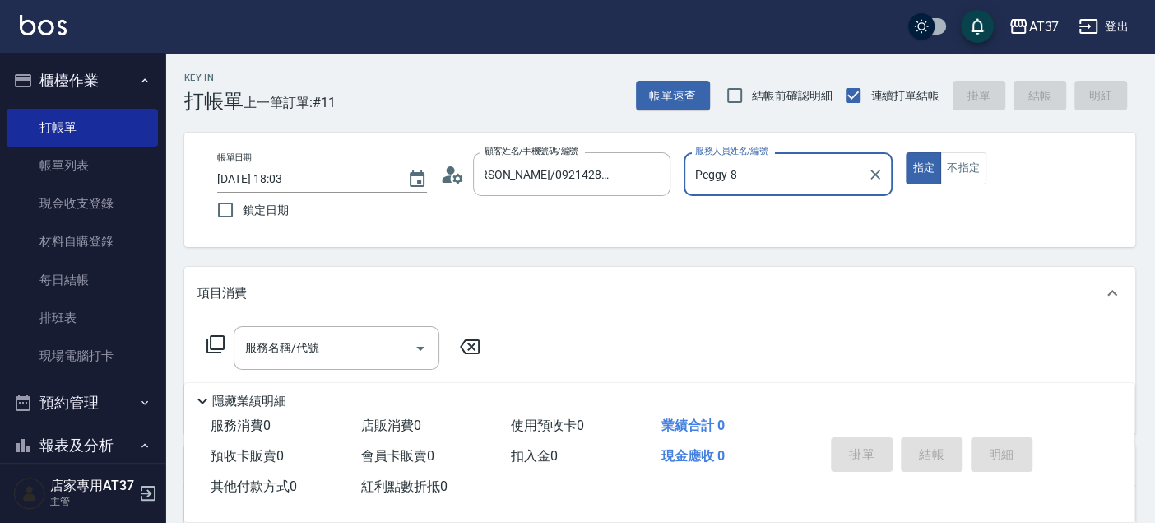
scroll to position [0, 0]
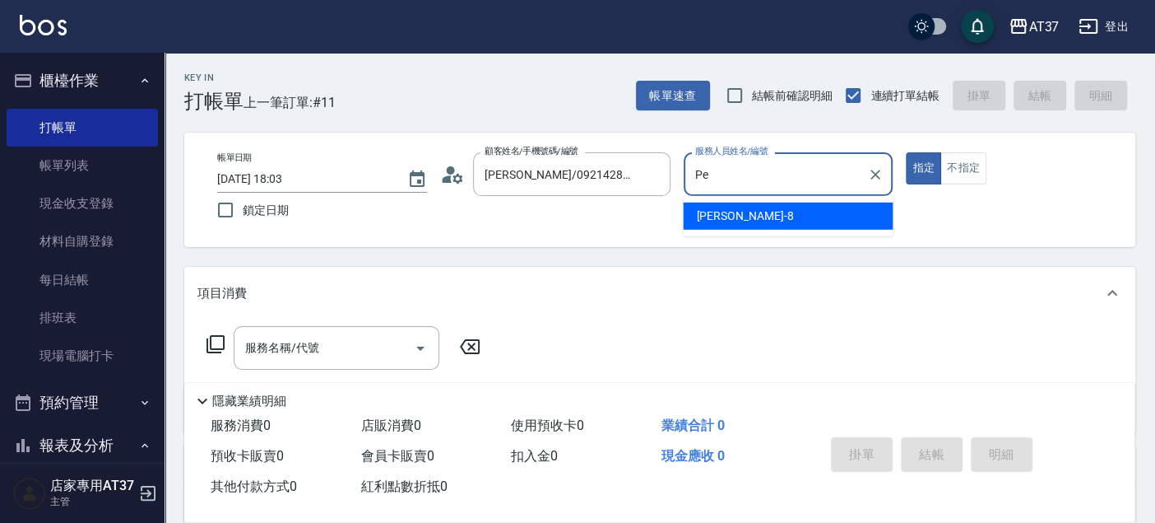
type input "P"
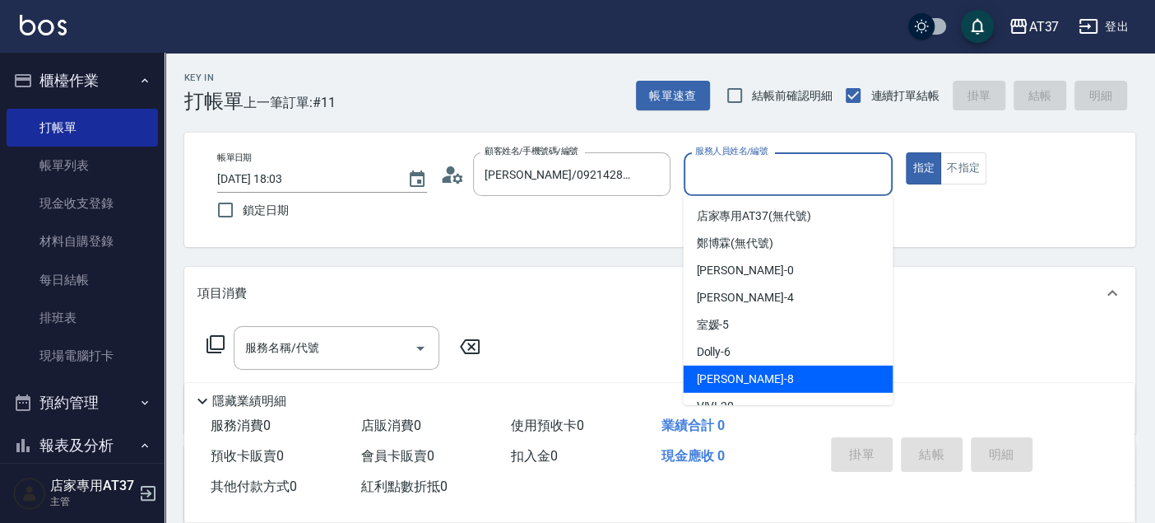
scroll to position [91, 0]
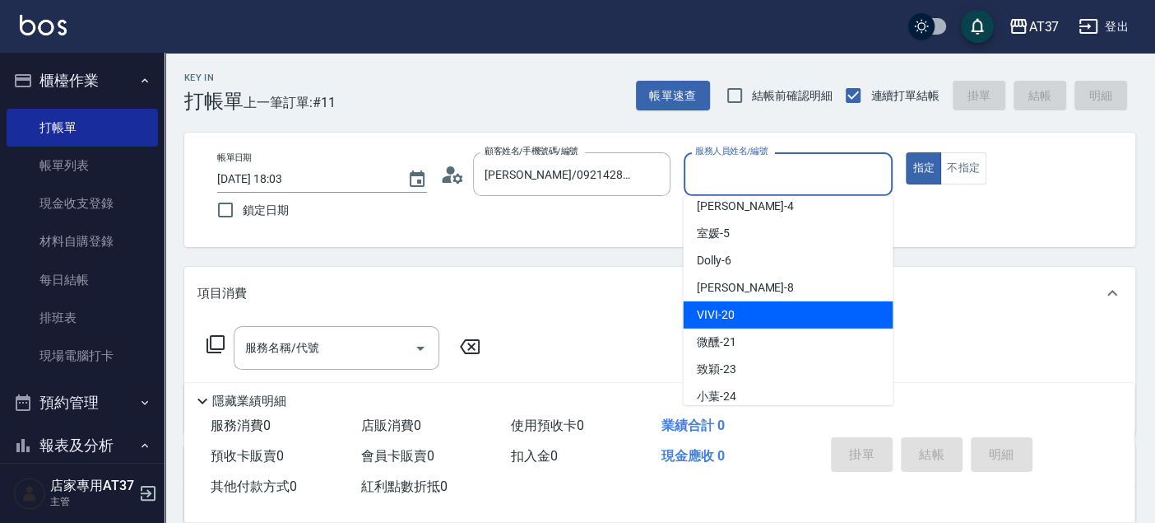
click at [723, 317] on span "VIVI -20" at bounding box center [715, 314] width 38 height 17
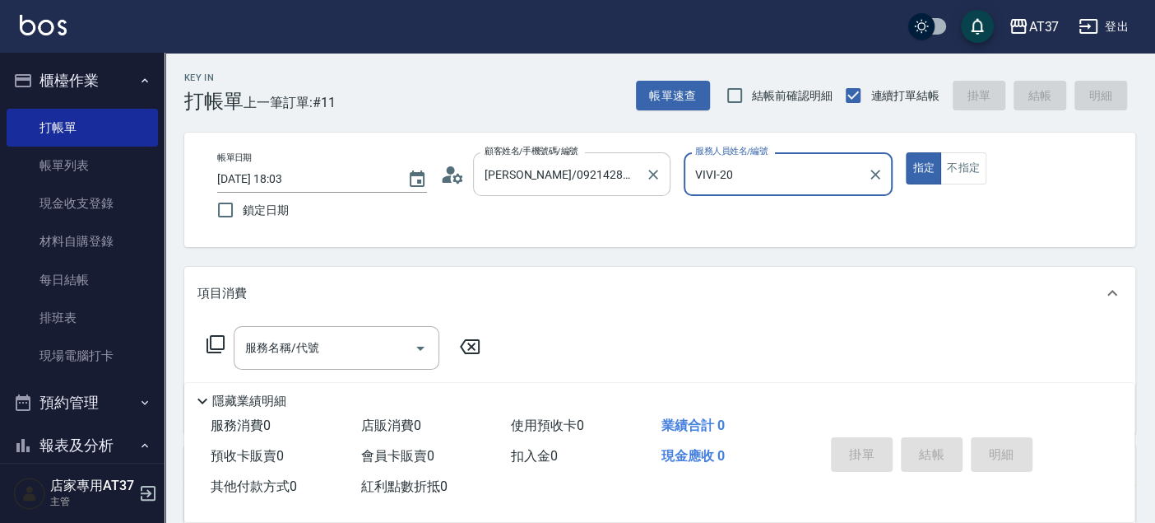
type input "VIVI-20"
click at [630, 179] on input "[PERSON_NAME]/0921428820/429" at bounding box center [560, 174] width 158 height 29
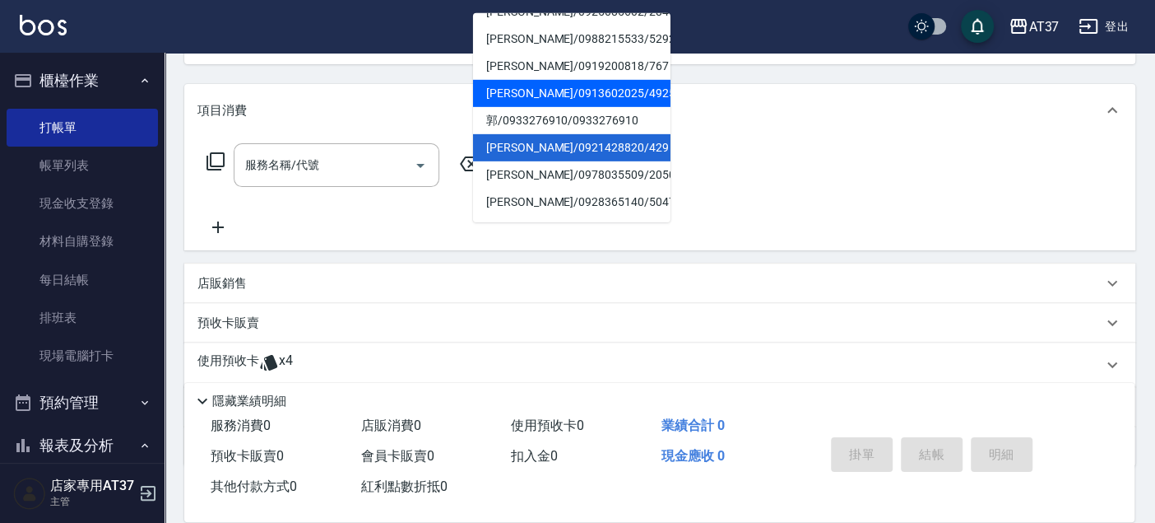
scroll to position [485, 0]
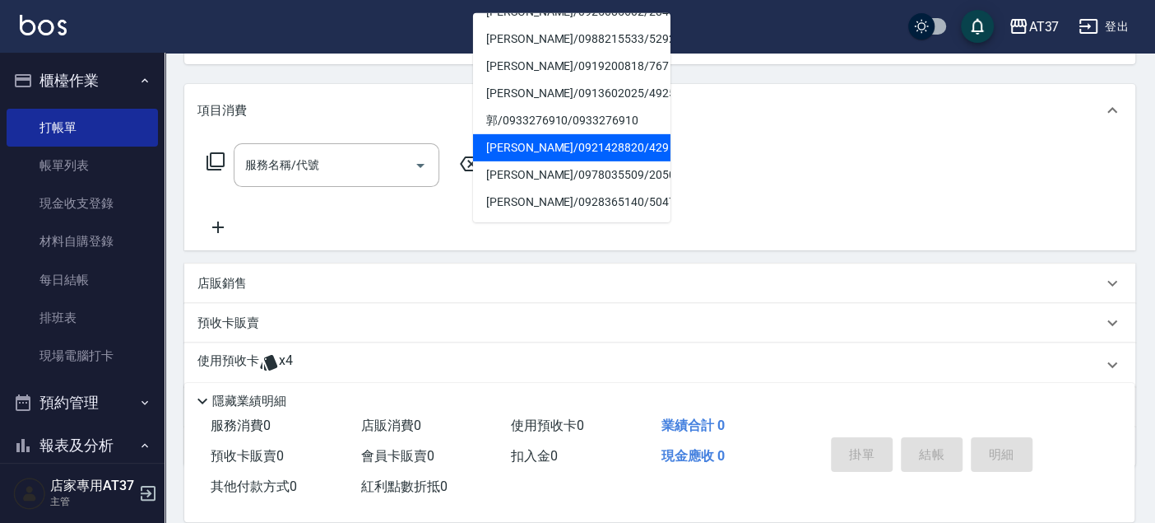
click at [540, 146] on li "[PERSON_NAME]/0921428820/429" at bounding box center [571, 147] width 197 height 27
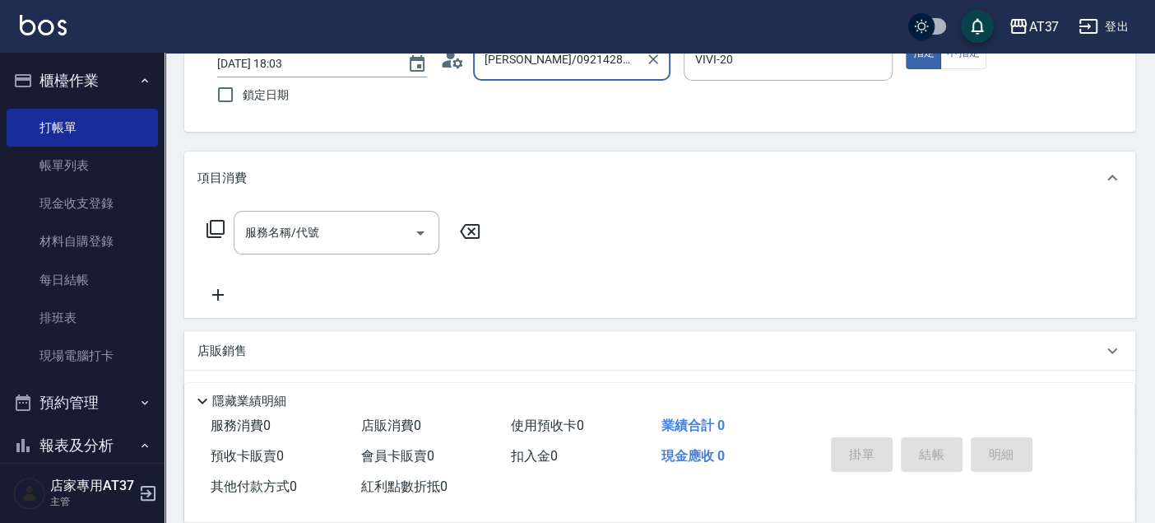
scroll to position [0, 0]
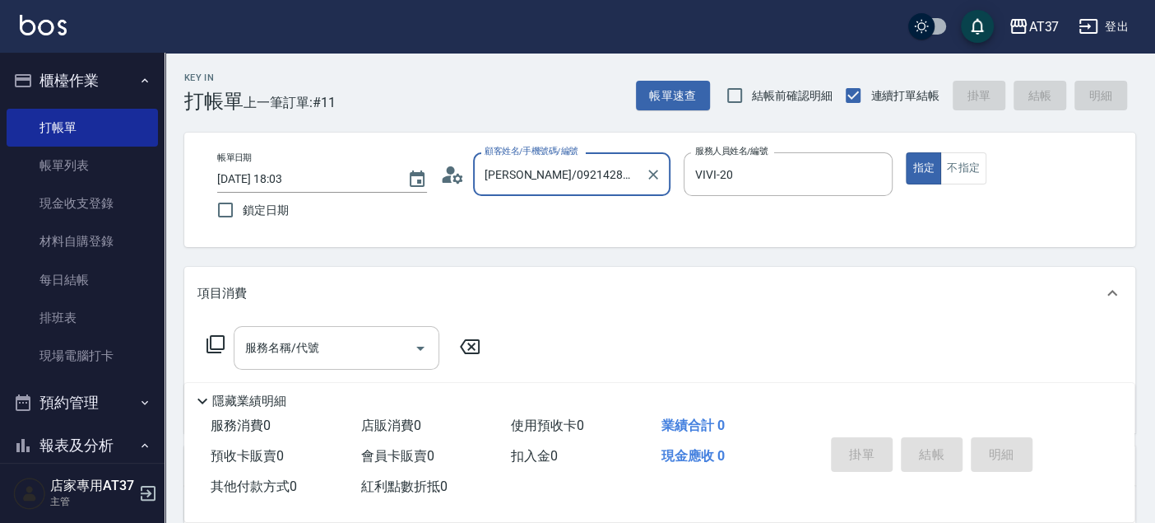
click at [341, 352] on input "服務名稱/代號" at bounding box center [324, 347] width 166 height 29
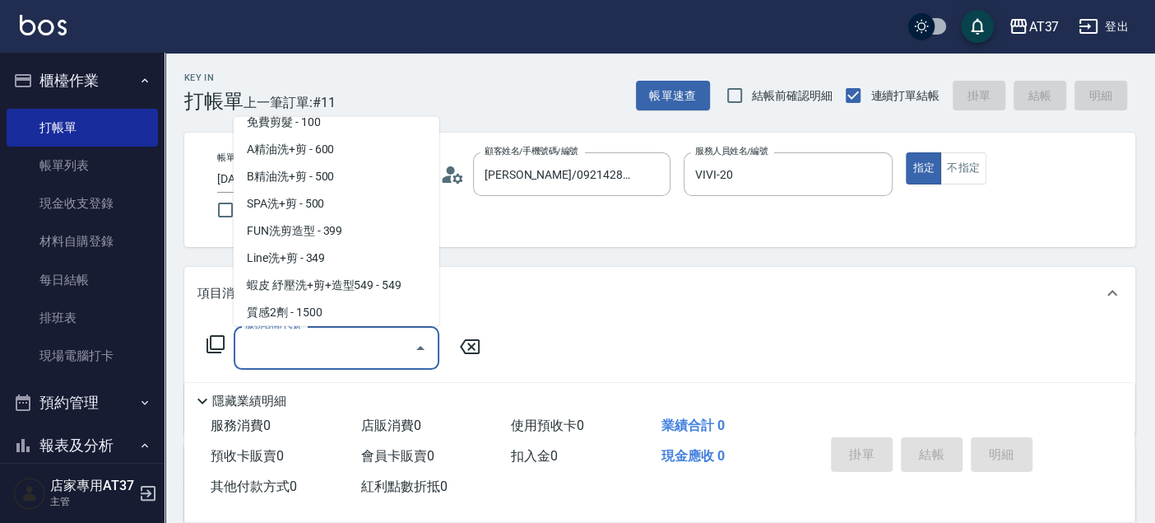
scroll to position [731, 0]
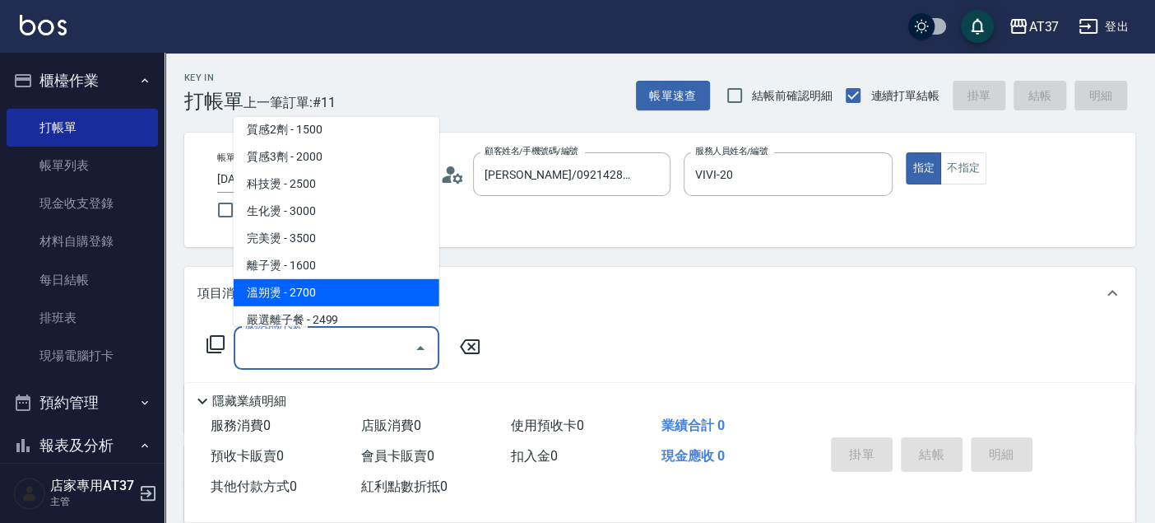
click at [298, 292] on span "溫朔燙 - 2700" at bounding box center [337, 292] width 206 height 27
type input "溫朔燙(307)"
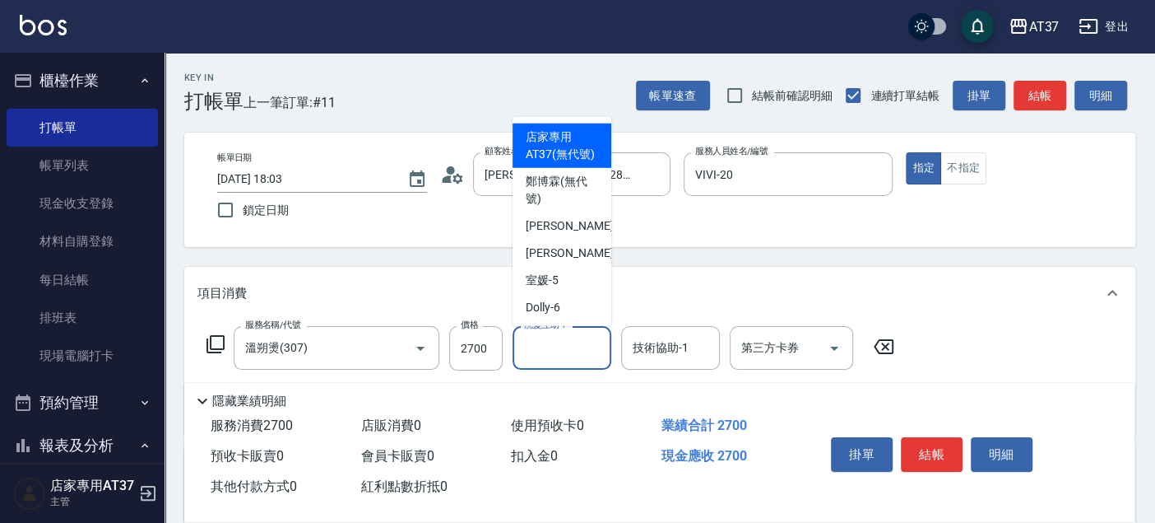
click at [542, 347] on input "洗髮互助-1" at bounding box center [562, 347] width 84 height 29
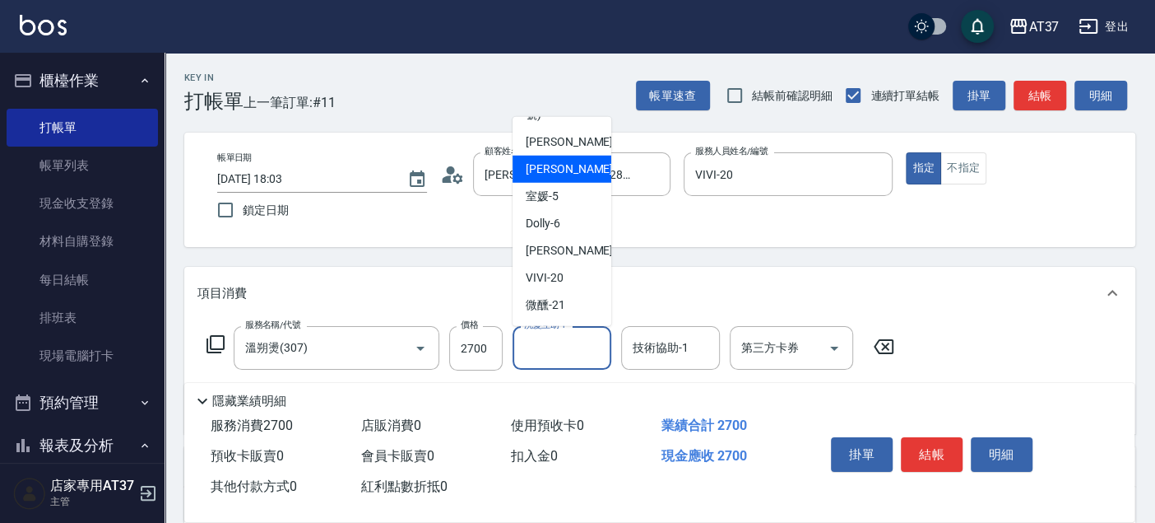
scroll to position [262, 0]
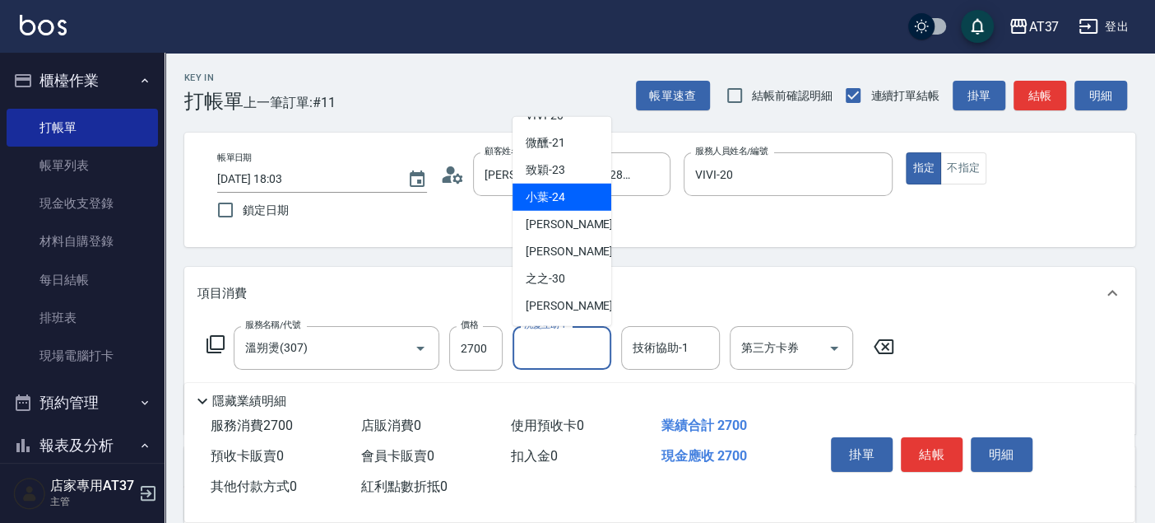
click at [546, 197] on span "小葉 -24" at bounding box center [545, 196] width 39 height 17
type input "小葉-24"
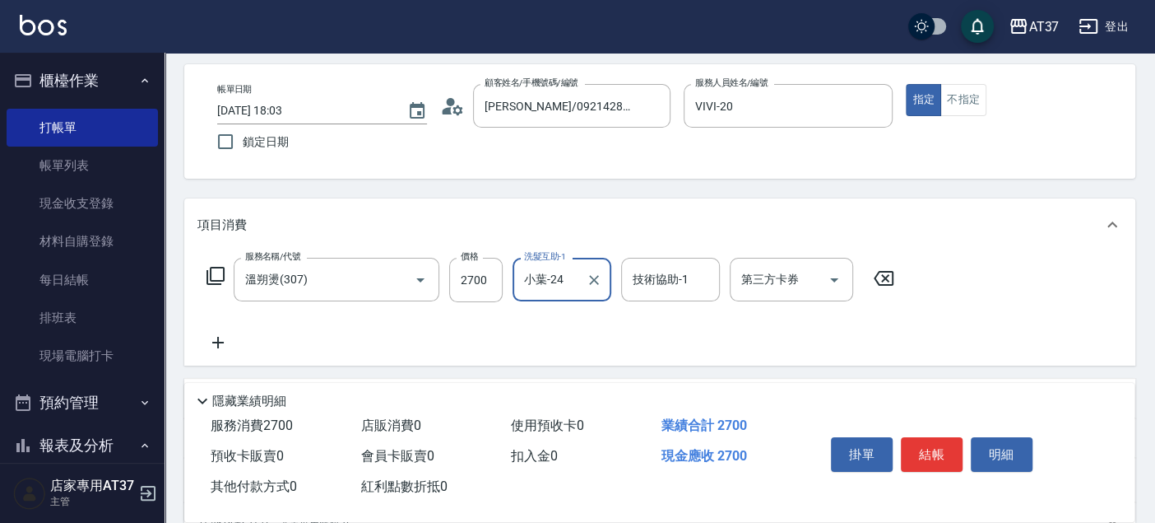
scroll to position [274, 0]
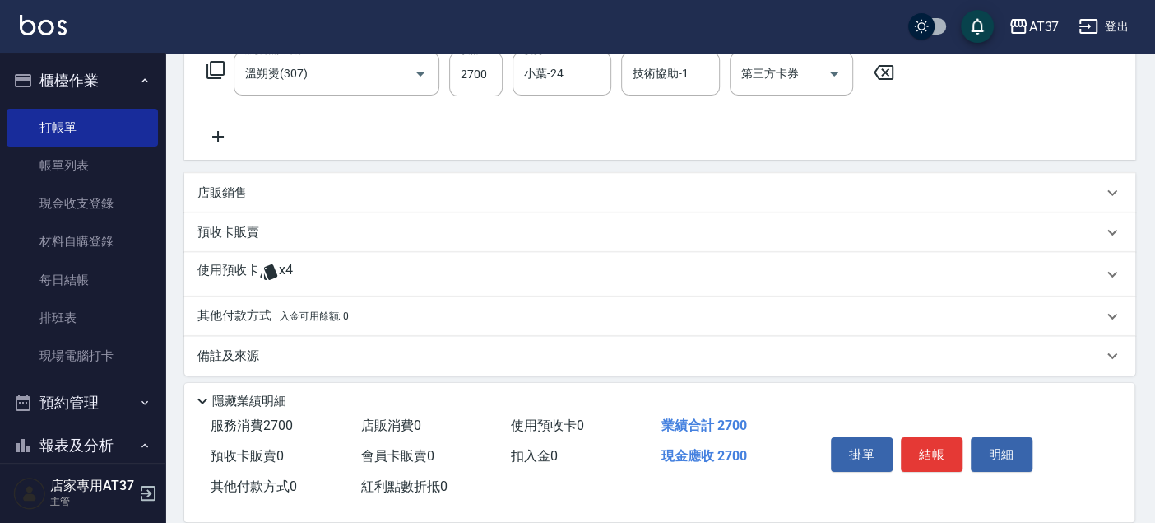
click at [221, 129] on icon at bounding box center [217, 137] width 41 height 20
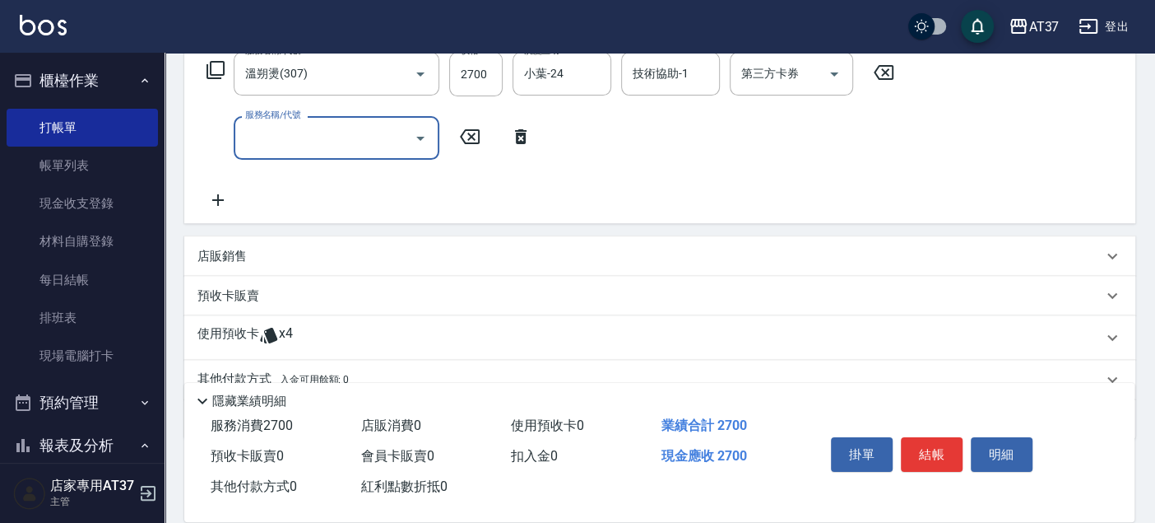
click at [319, 150] on input "服務名稱/代號" at bounding box center [324, 137] width 166 height 29
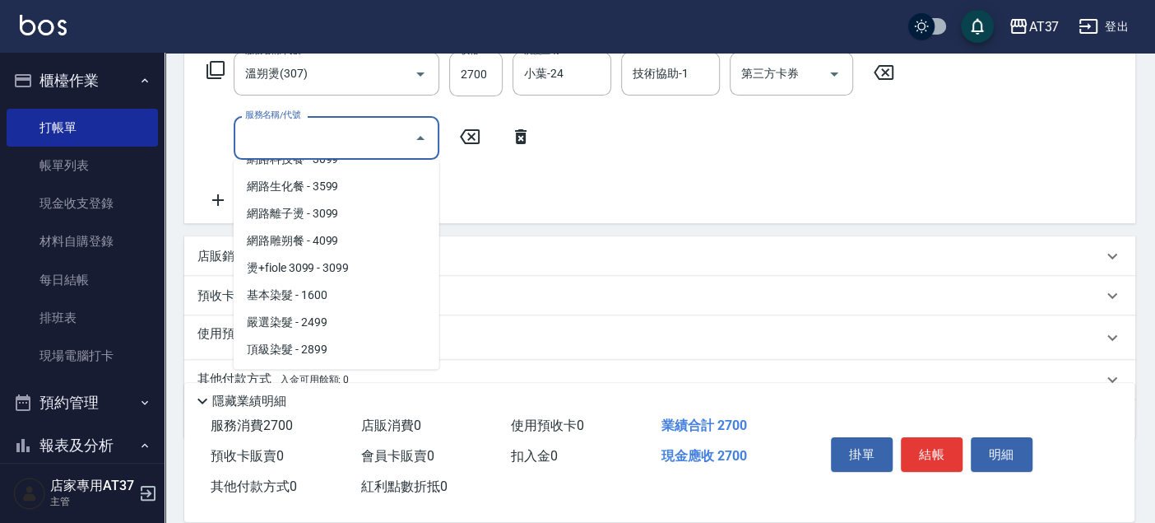
scroll to position [1646, 0]
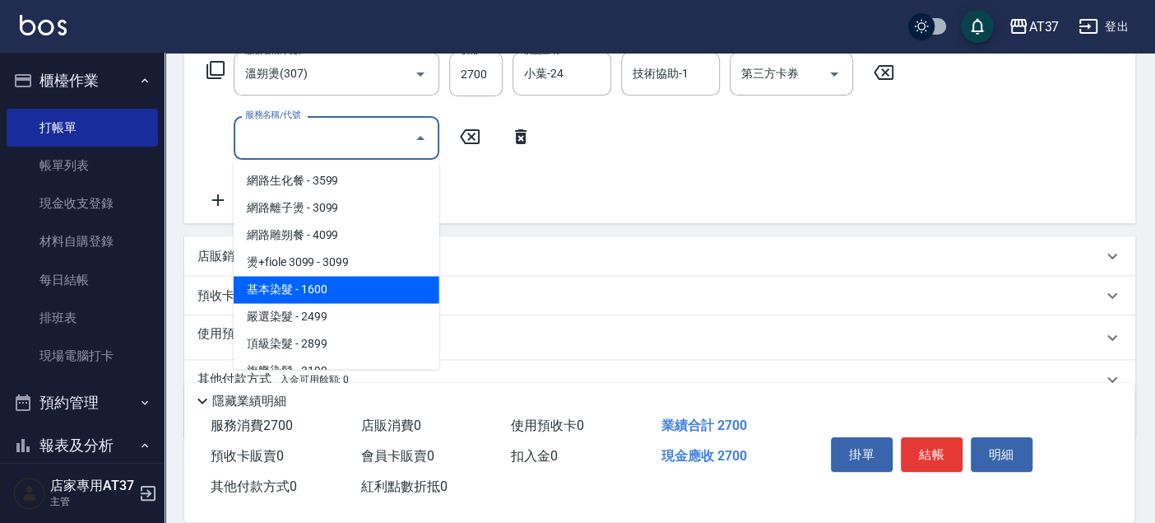
click at [298, 280] on span "基本染髮 - 1600" at bounding box center [337, 289] width 206 height 27
type input "基本染髮(401)"
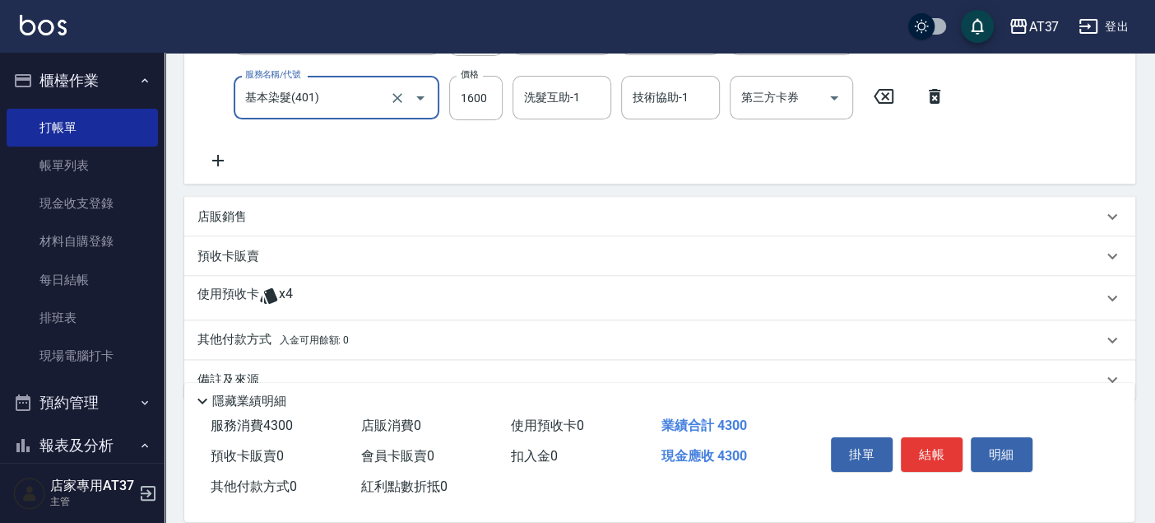
scroll to position [346, 0]
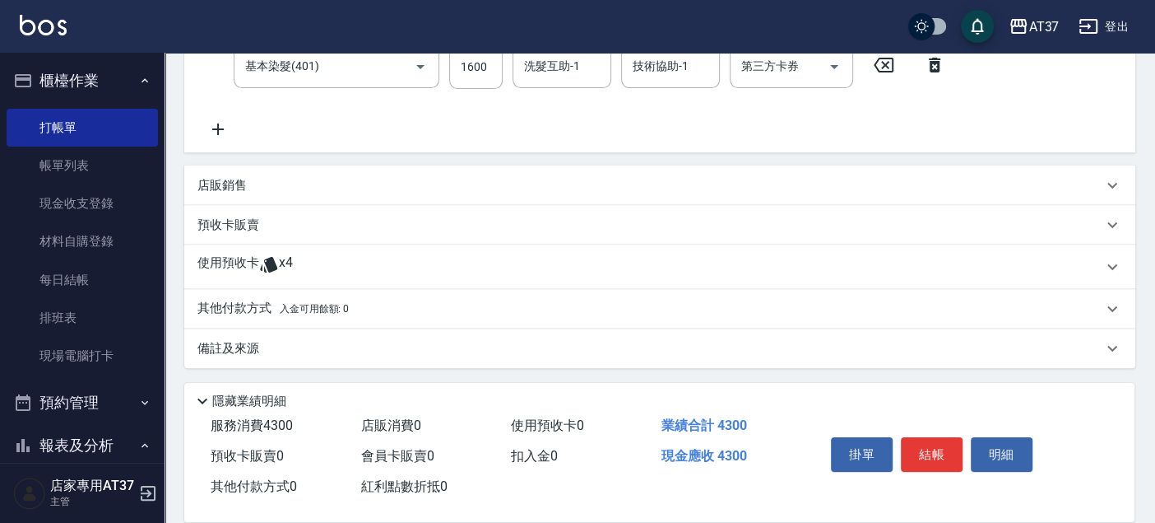
click at [250, 302] on p "其他付款方式 入金可用餘額: 0" at bounding box center [272, 309] width 151 height 18
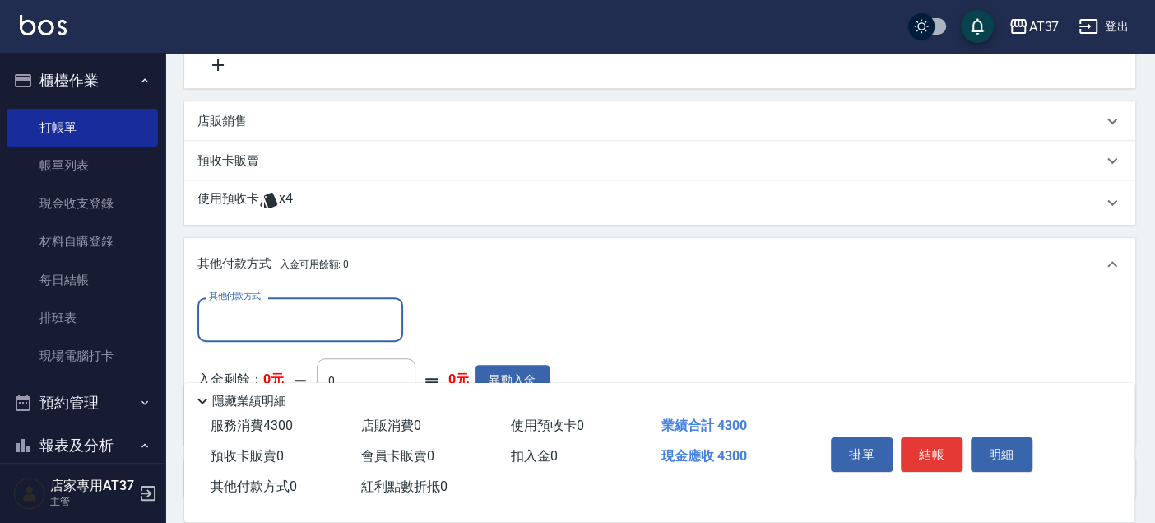
scroll to position [437, 0]
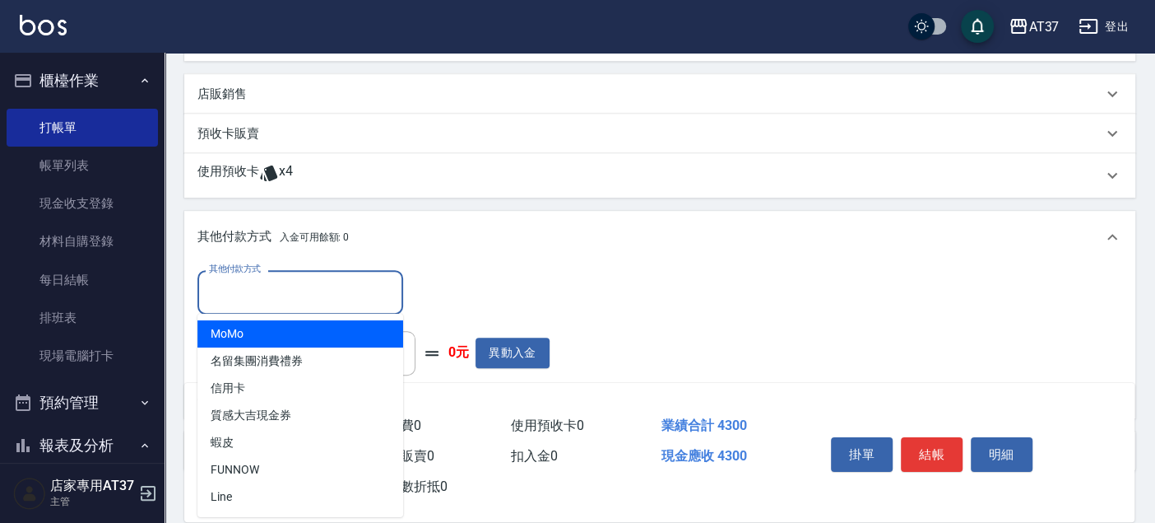
click at [268, 291] on input "其他付款方式" at bounding box center [300, 291] width 191 height 29
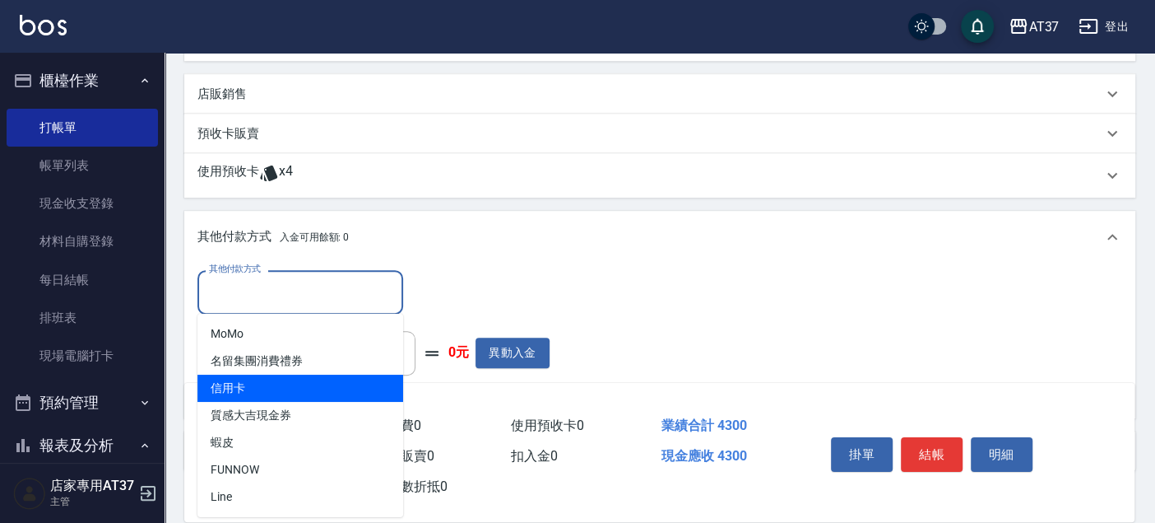
click at [278, 383] on span "信用卡" at bounding box center [300, 387] width 206 height 27
type input "信用卡"
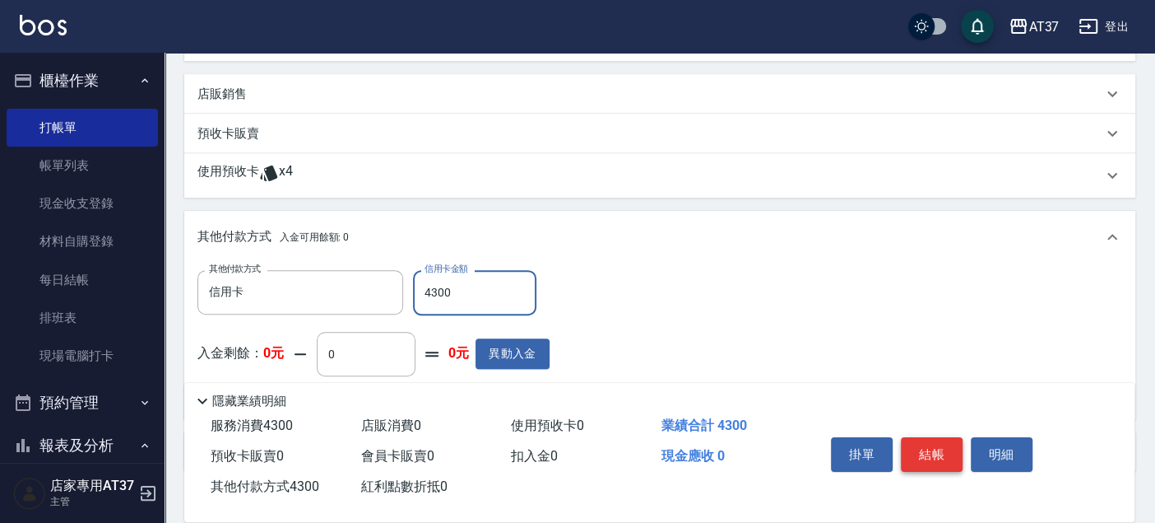
type input "4300"
click at [927, 448] on button "結帳" at bounding box center [932, 454] width 62 height 35
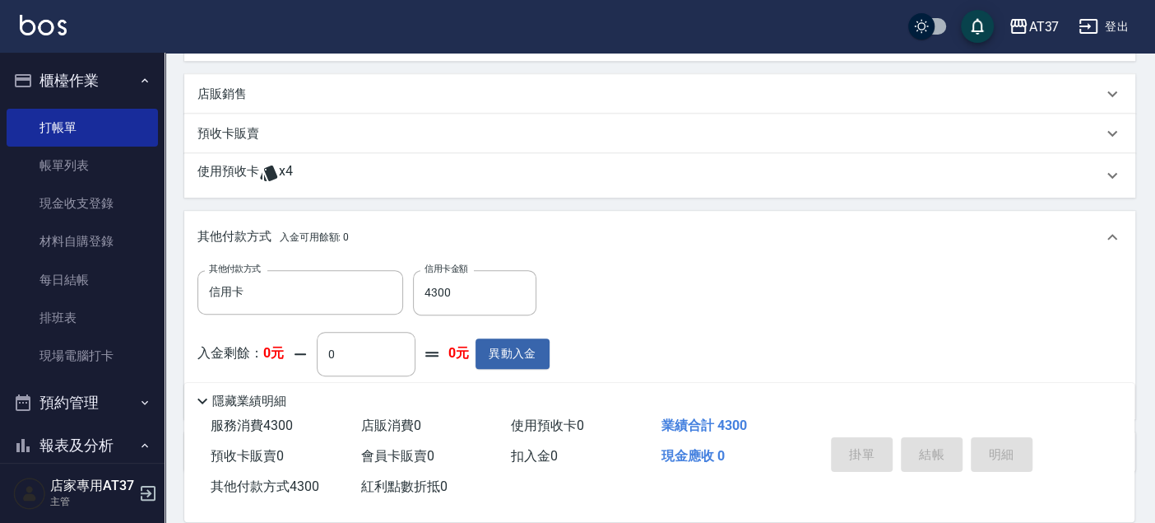
type input "[DATE] 18:10"
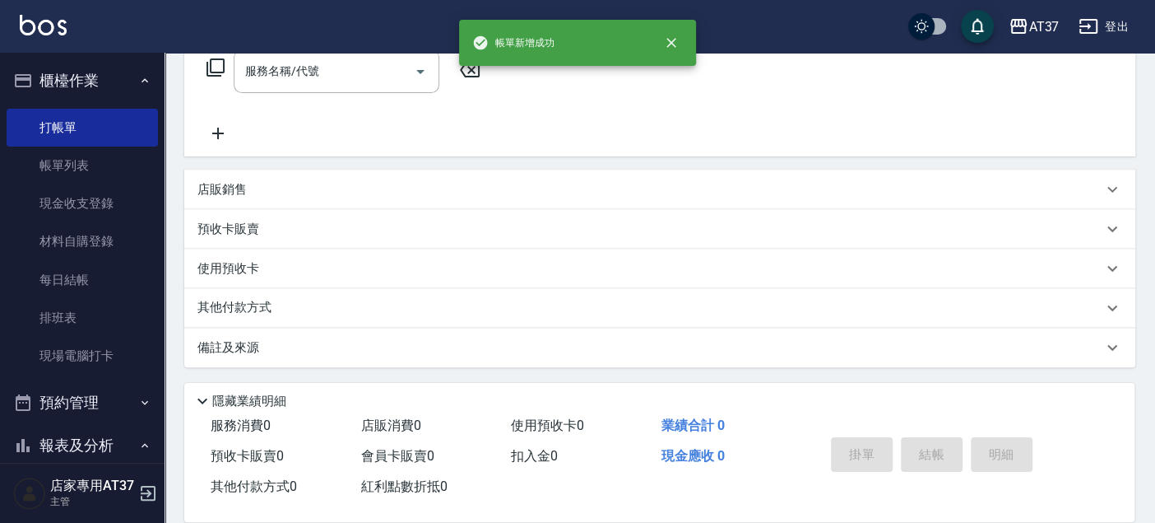
scroll to position [0, 0]
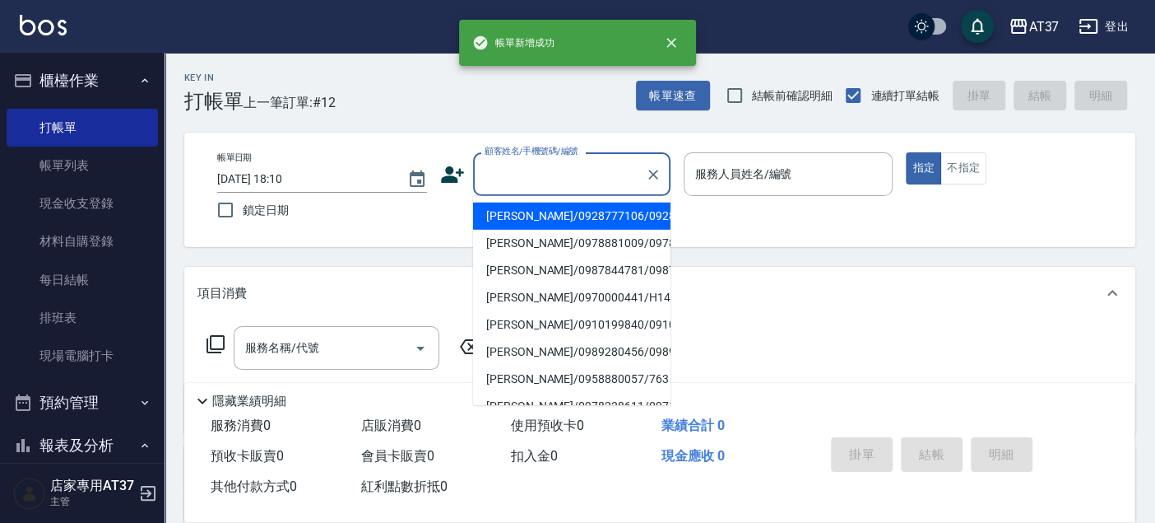
click at [513, 181] on input "顧客姓名/手機號碼/編號" at bounding box center [560, 174] width 158 height 29
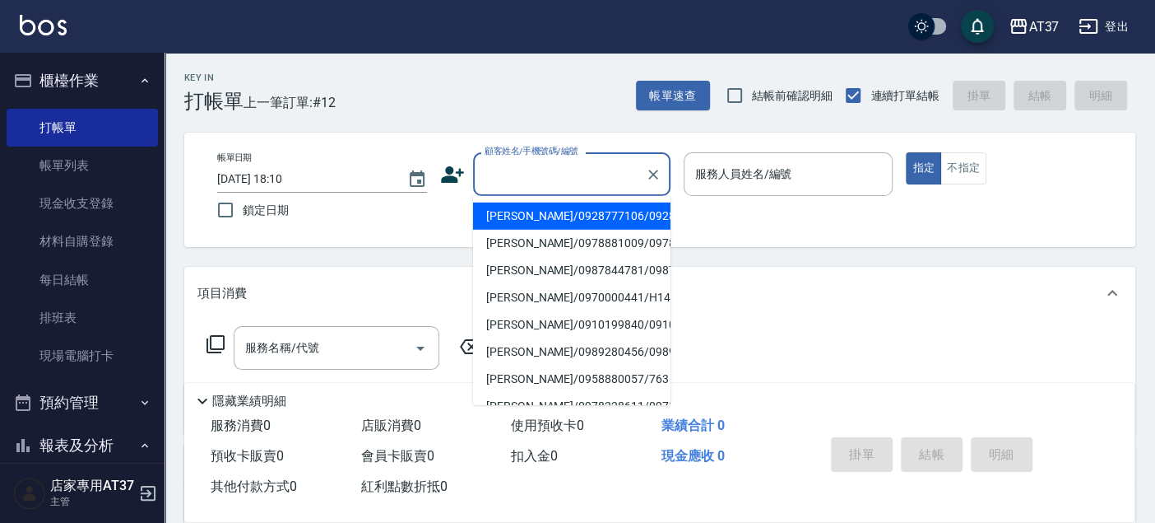
type input "2"
click at [564, 216] on li "新客人 姓名未設定/0900/null" at bounding box center [571, 215] width 197 height 27
type input "新客人 姓名未設定/0900/null"
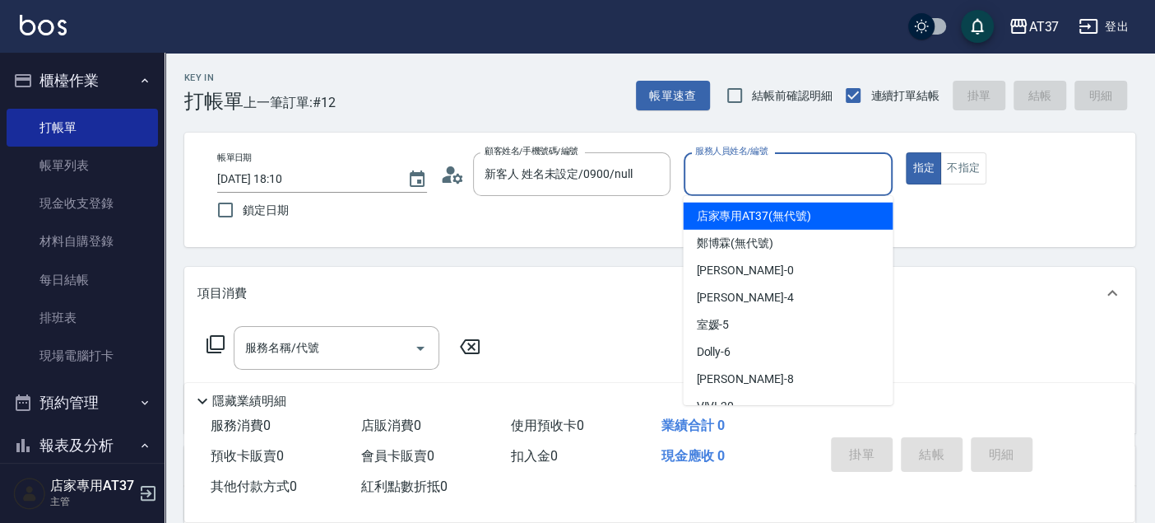
click at [717, 187] on input "服務人員姓名/編號" at bounding box center [788, 174] width 195 height 29
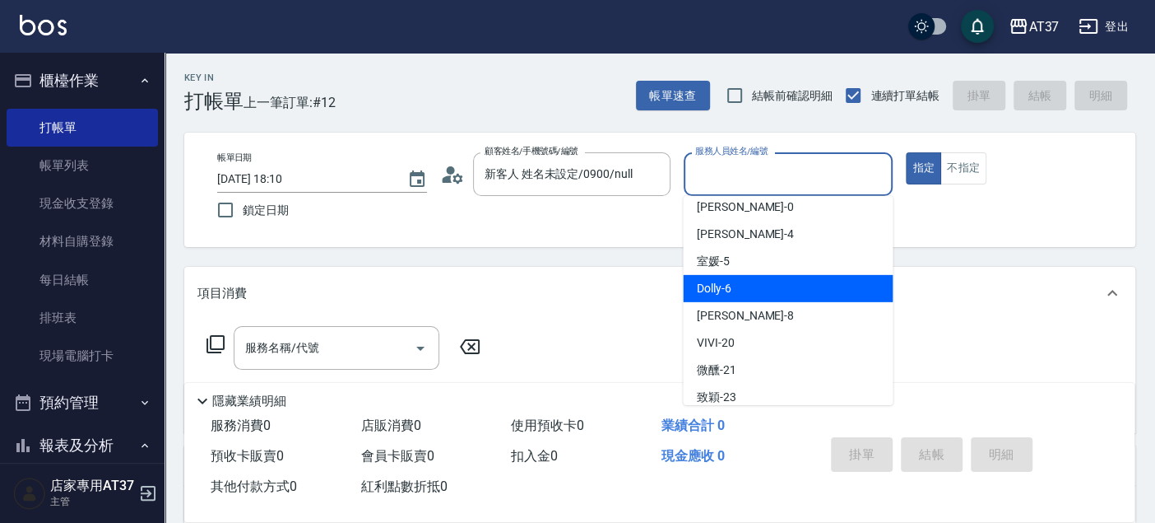
scroll to position [91, 0]
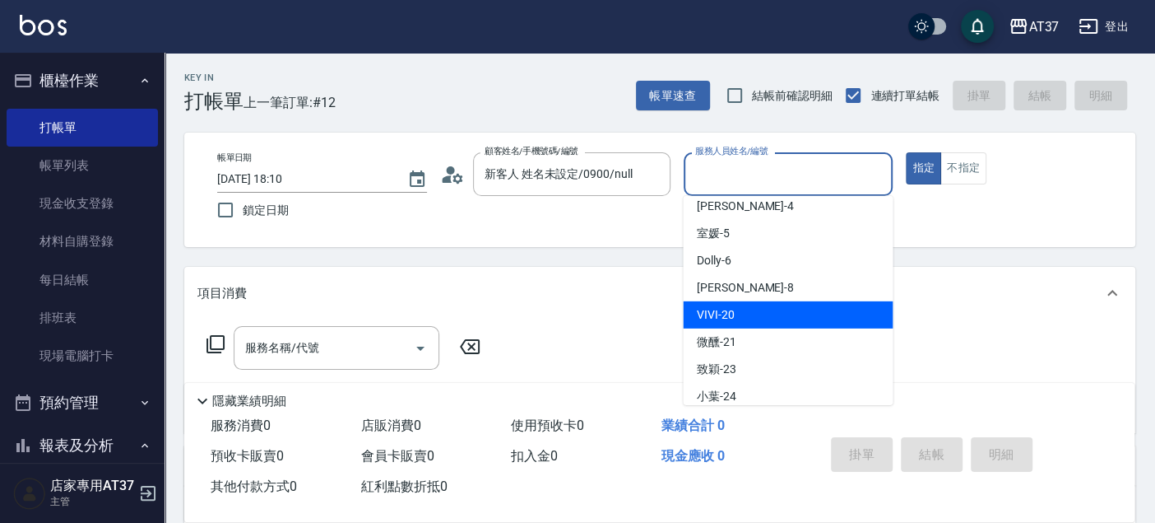
click at [731, 307] on span "VIVI -20" at bounding box center [715, 314] width 38 height 17
type input "VIVI-20"
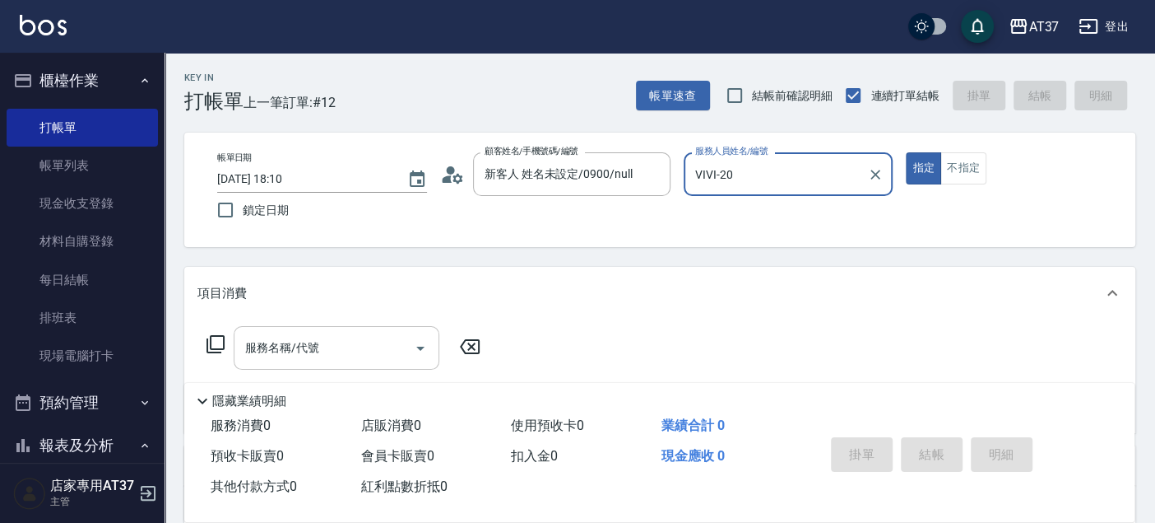
click at [350, 345] on input "服務名稱/代號" at bounding box center [324, 347] width 166 height 29
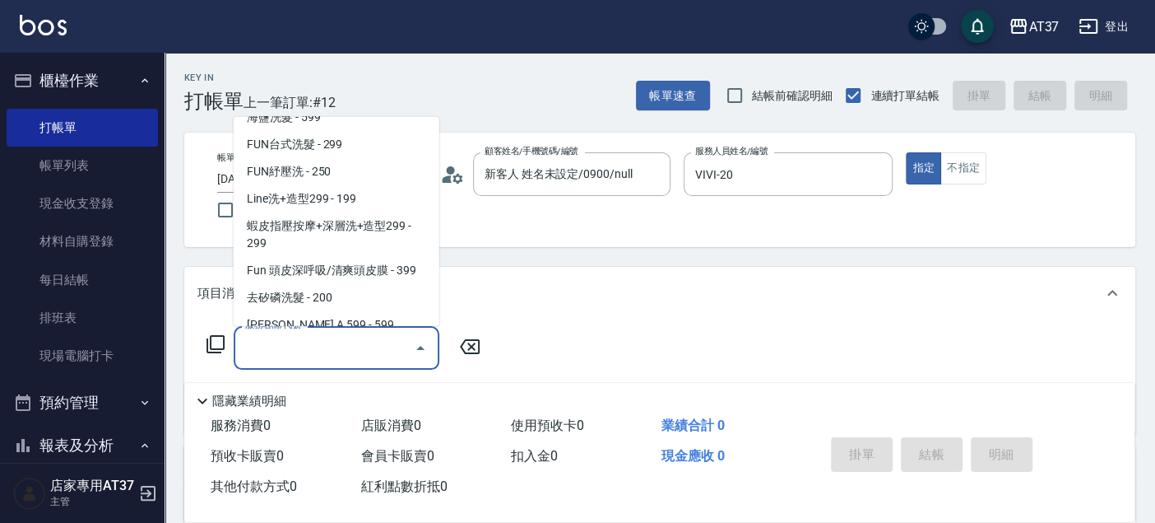
scroll to position [457, 0]
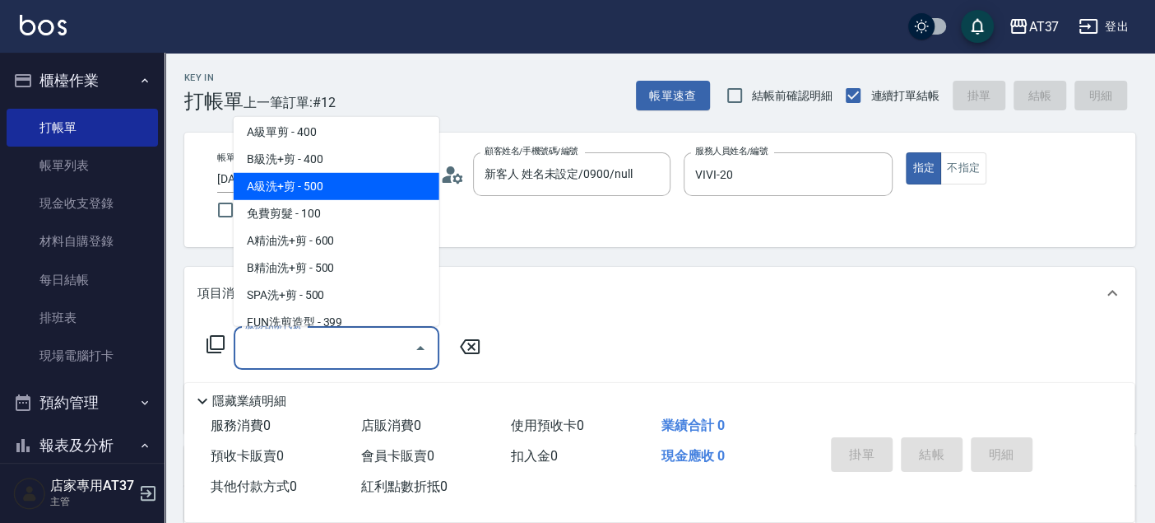
click at [340, 186] on span "A級洗+剪 - 500" at bounding box center [337, 186] width 206 height 27
type input "A級洗+剪(204)"
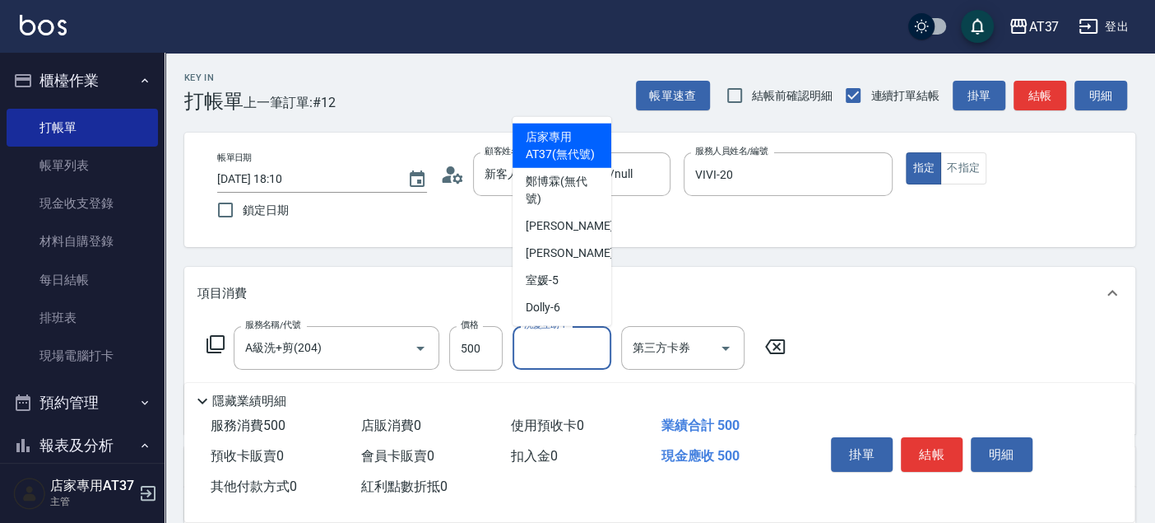
click at [549, 352] on input "洗髮互助-1" at bounding box center [562, 347] width 84 height 29
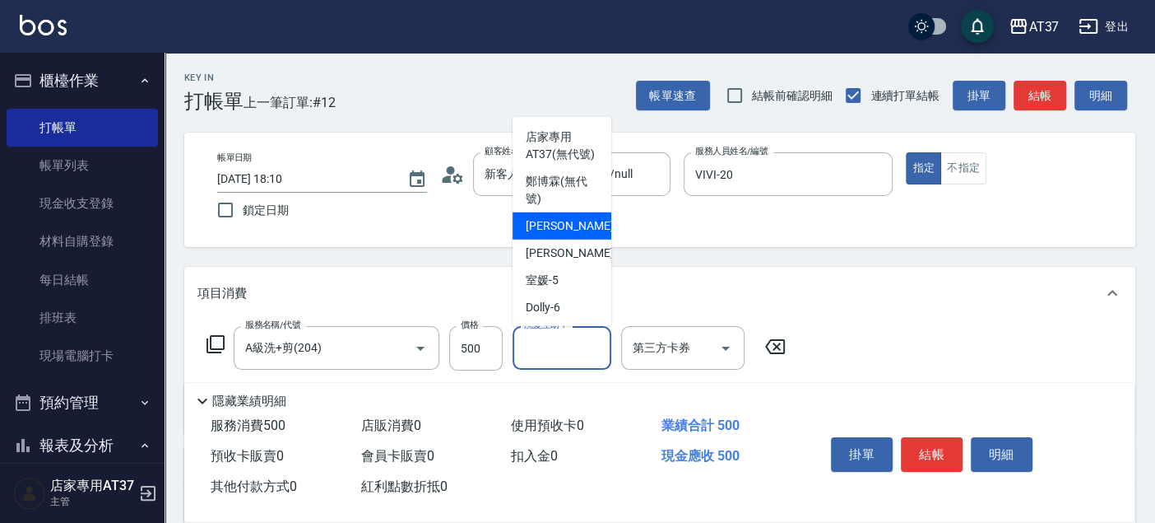
scroll to position [183, 0]
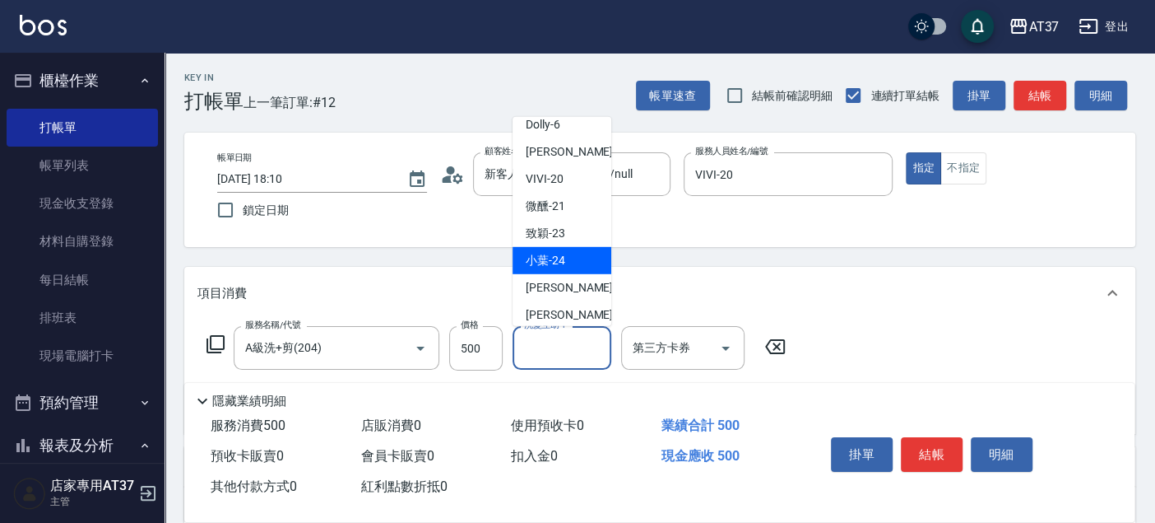
click at [566, 274] on div "小葉 -24" at bounding box center [562, 260] width 99 height 27
type input "小葉-24"
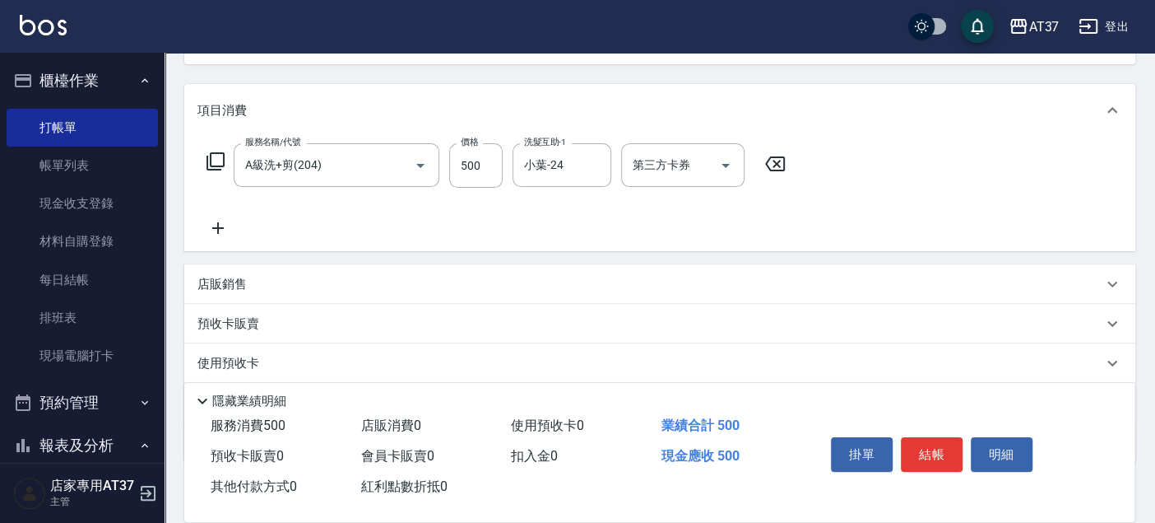
click at [221, 220] on icon at bounding box center [217, 228] width 41 height 20
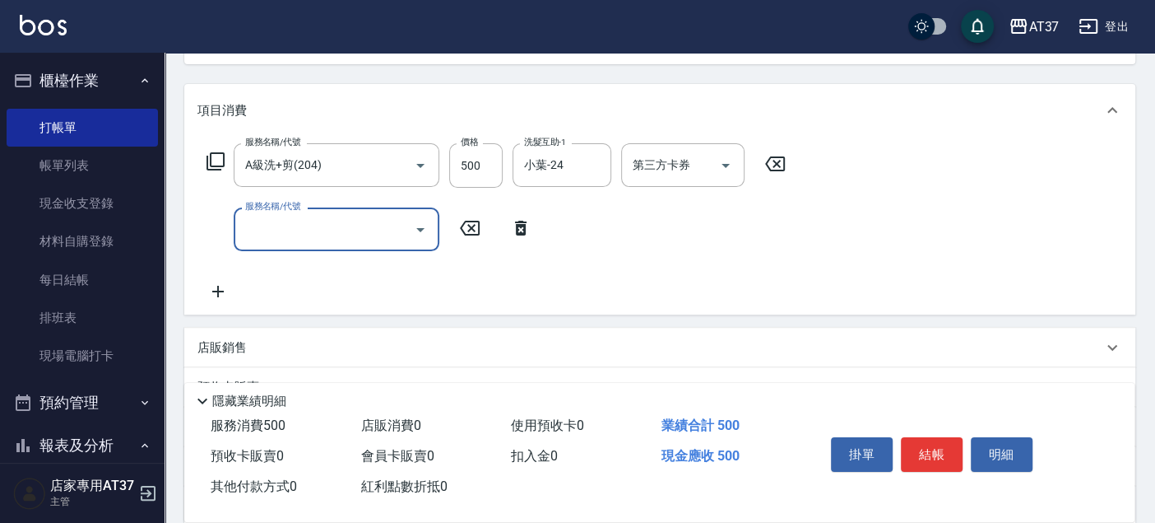
click at [277, 235] on input "服務名稱/代號" at bounding box center [324, 229] width 166 height 29
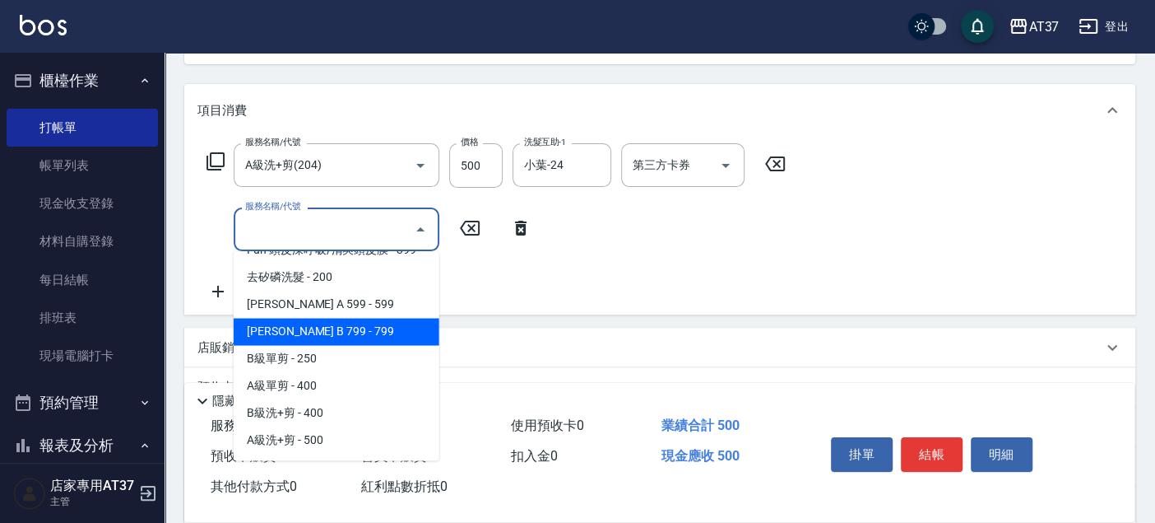
scroll to position [365, 0]
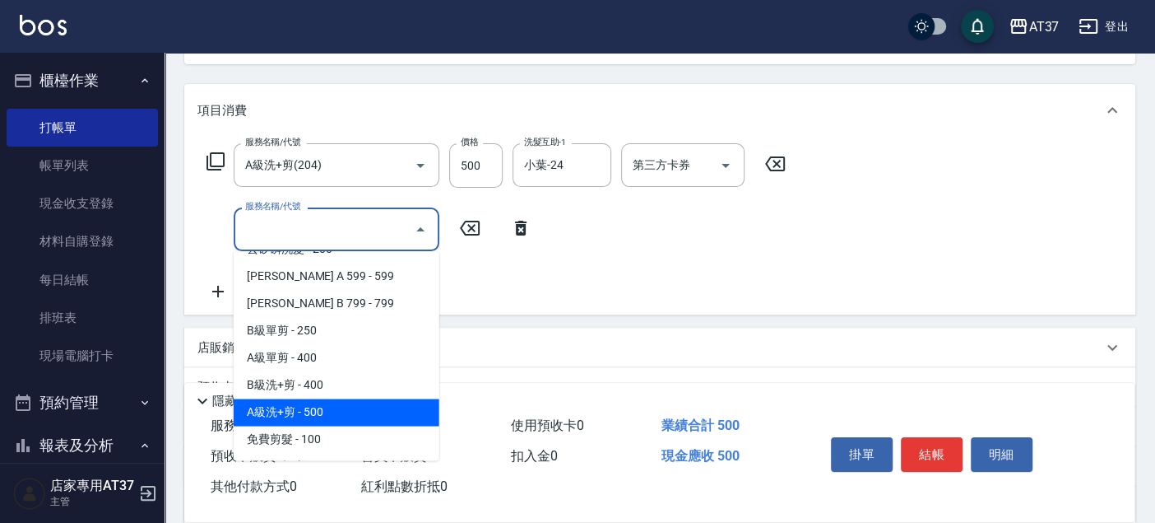
click at [327, 404] on span "A級洗+剪 - 500" at bounding box center [337, 411] width 206 height 27
type input "A級洗+剪(204)"
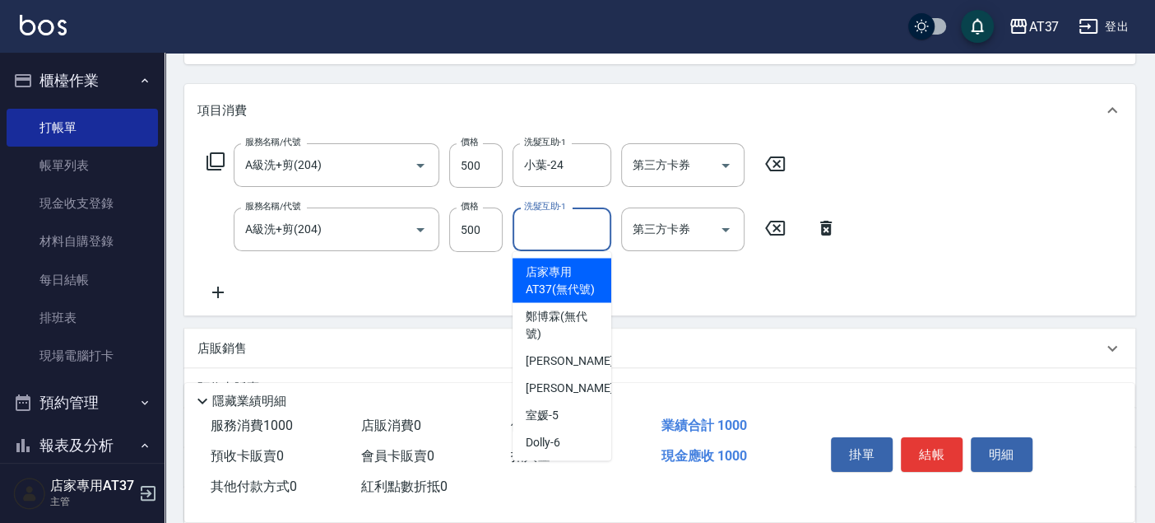
click at [549, 232] on input "洗髮互助-1" at bounding box center [562, 229] width 84 height 29
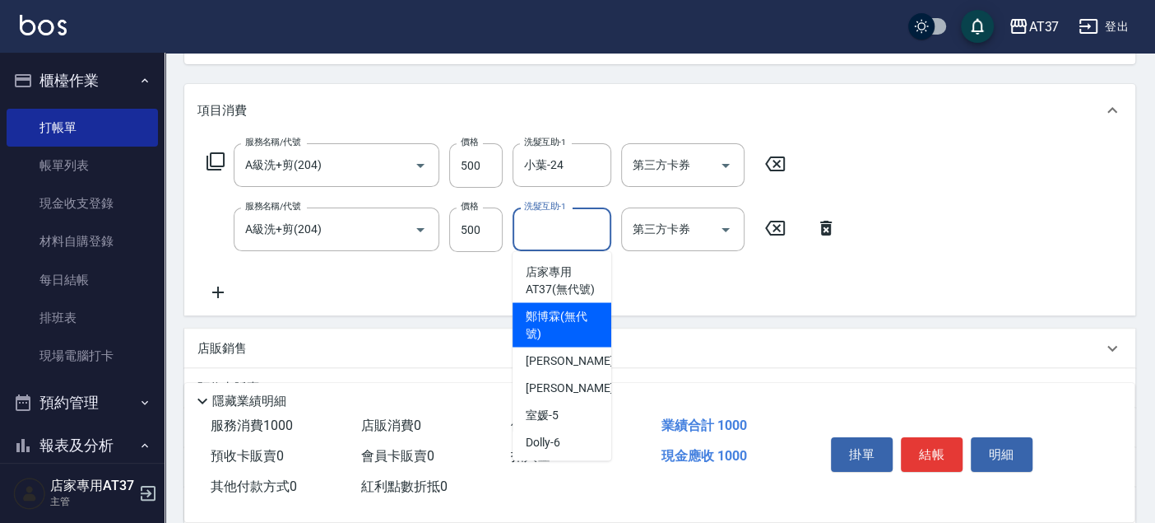
scroll to position [183, 0]
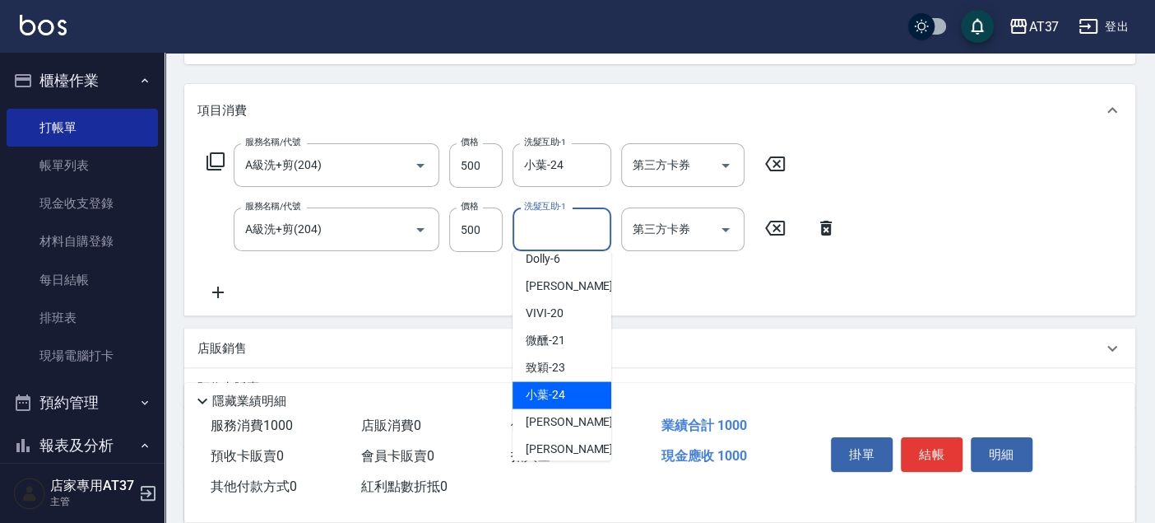
click at [560, 402] on div "小葉 -24" at bounding box center [562, 394] width 99 height 27
type input "小葉-24"
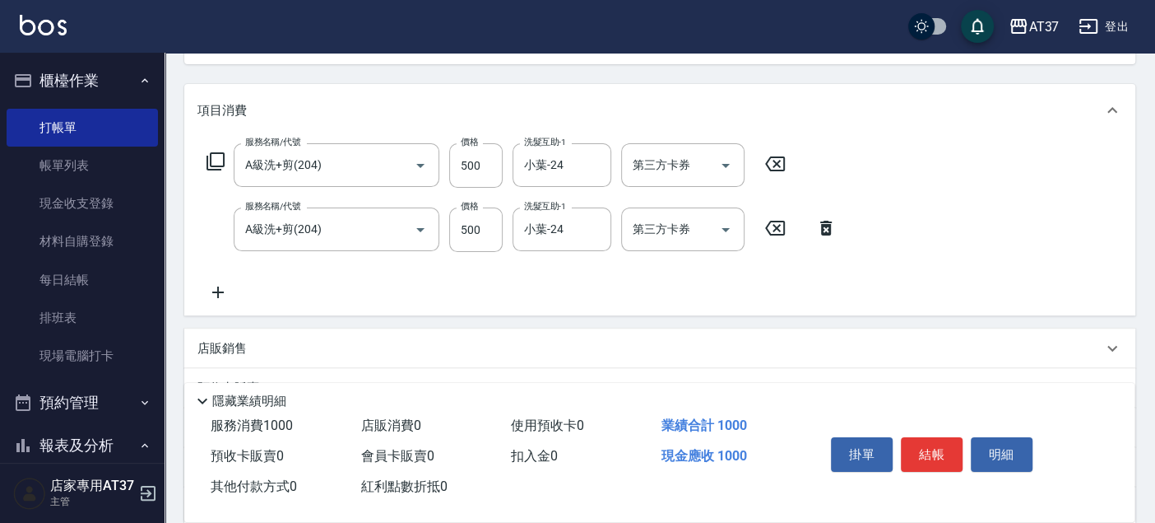
click at [218, 288] on icon at bounding box center [218, 292] width 12 height 12
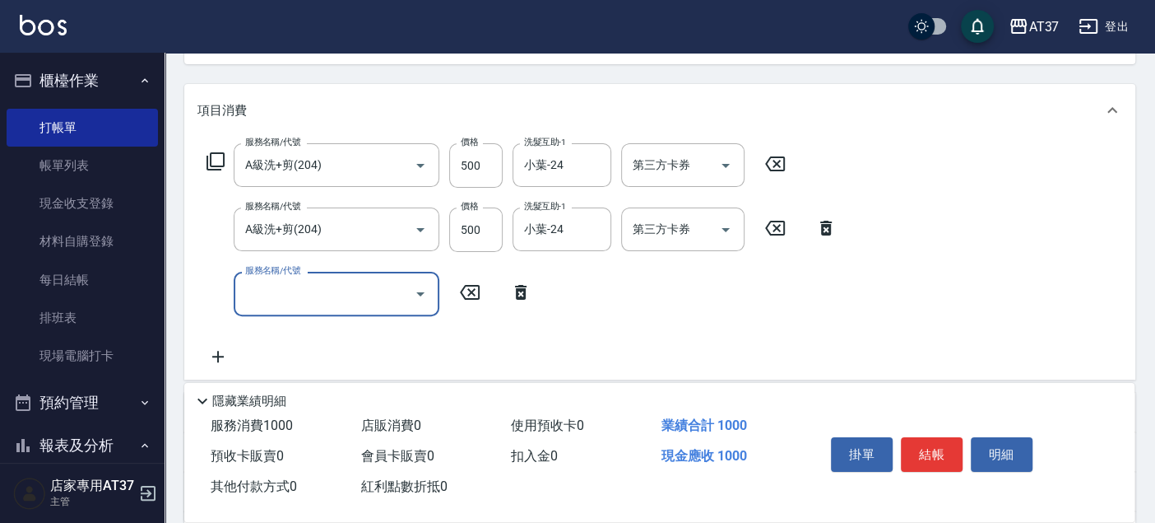
click at [313, 297] on input "服務名稱/代號" at bounding box center [324, 293] width 166 height 29
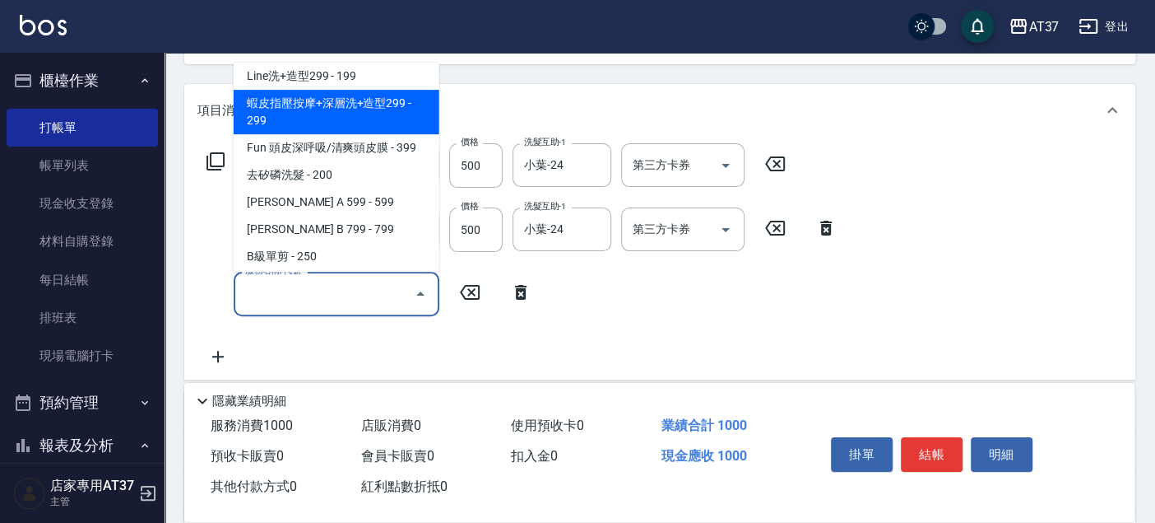
scroll to position [365, 0]
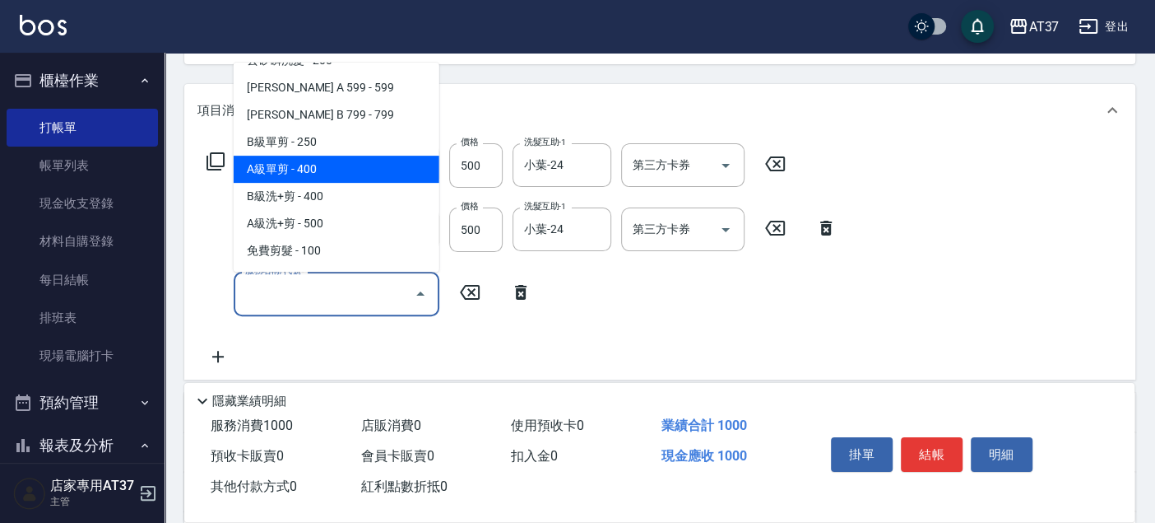
click at [323, 166] on span "A級單剪 - 400" at bounding box center [337, 169] width 206 height 27
type input "A級單剪(202)"
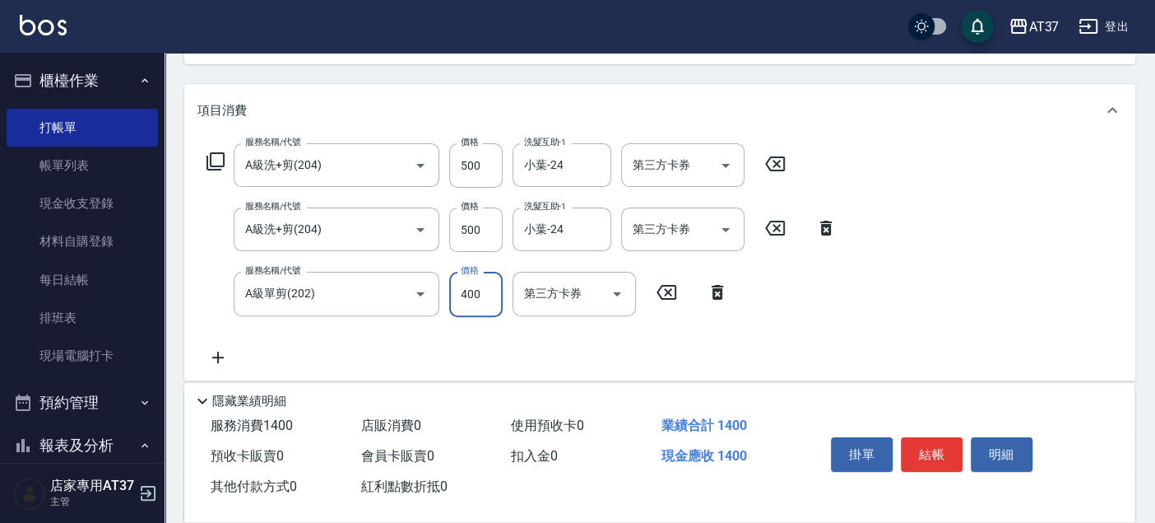
click at [495, 291] on input "400" at bounding box center [475, 294] width 53 height 44
type input "350"
click at [936, 453] on button "結帳" at bounding box center [932, 454] width 62 height 35
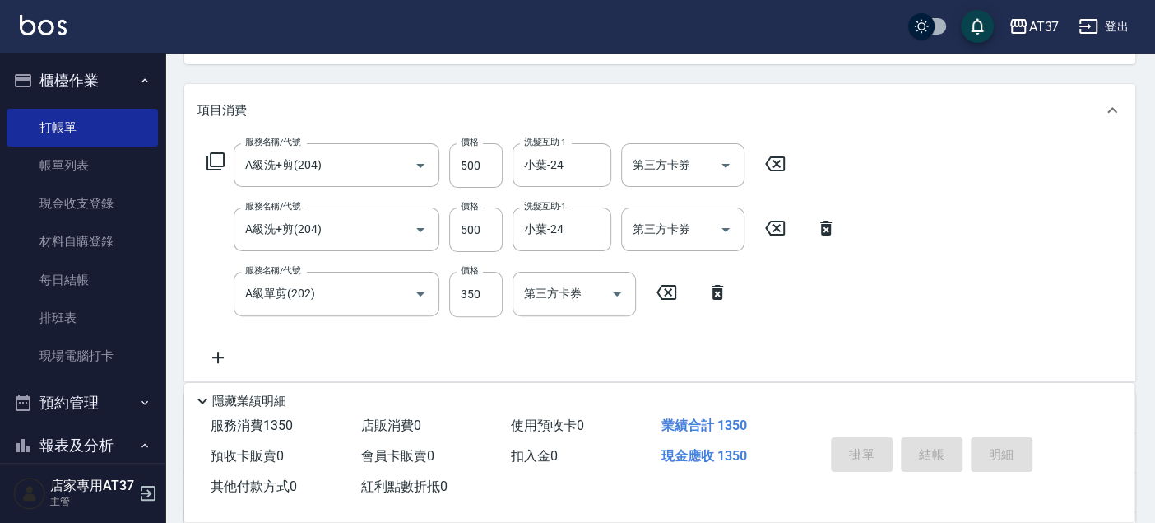
type input "[DATE] 18:11"
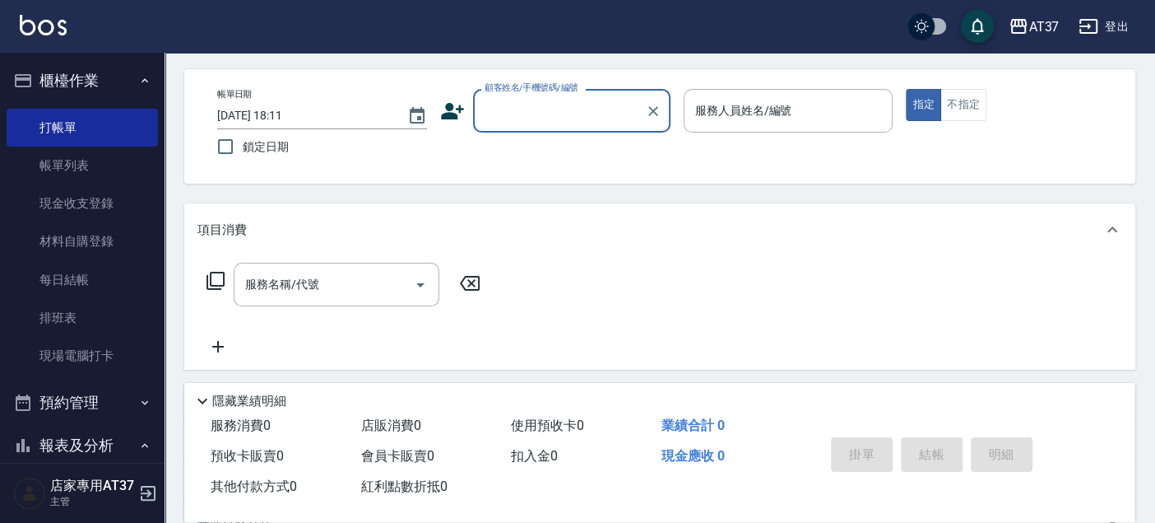
scroll to position [0, 0]
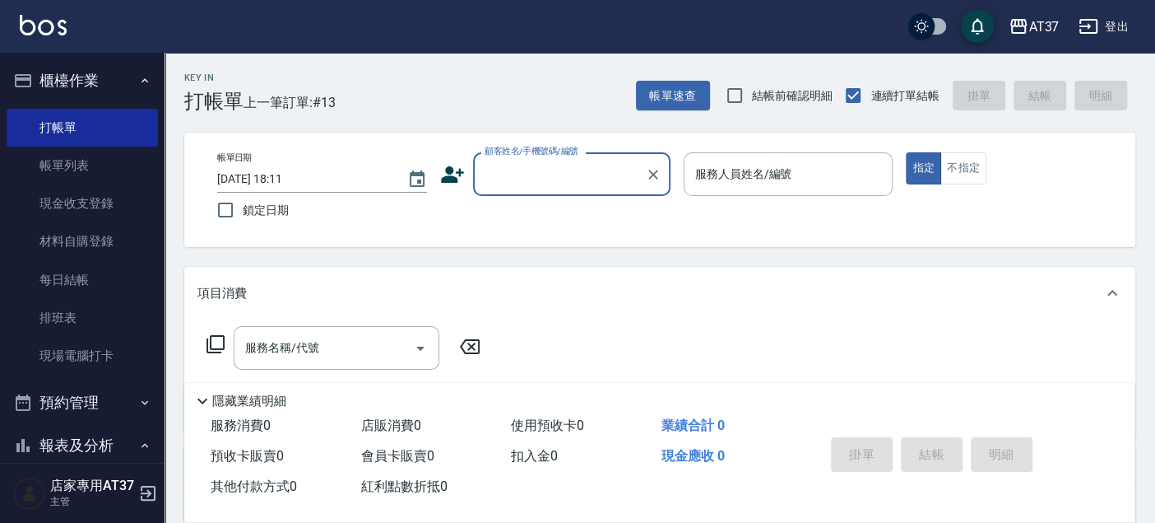
click at [602, 193] on div "顧客姓名/手機號碼/編號" at bounding box center [571, 174] width 197 height 44
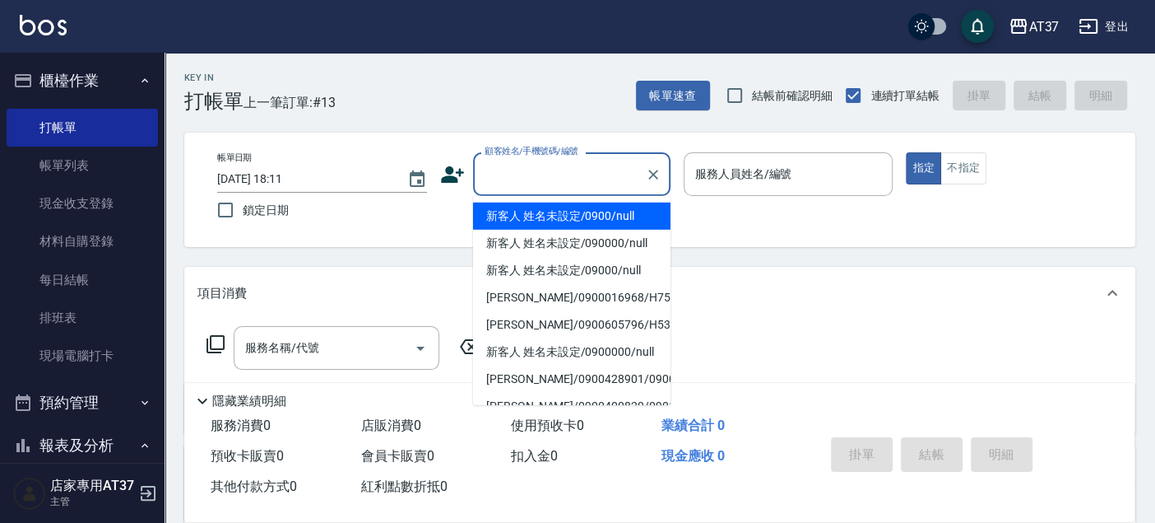
click at [609, 209] on li "新客人 姓名未設定/0900/null" at bounding box center [571, 215] width 197 height 27
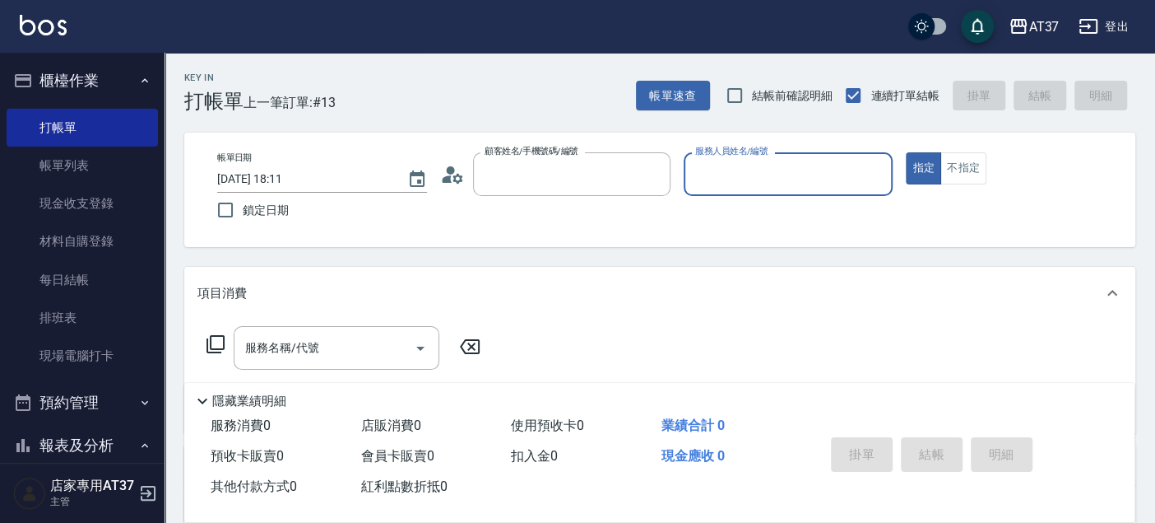
type input "新客人 姓名未設定/0900/null"
click at [736, 171] on input "服務人員姓名/編號" at bounding box center [788, 174] width 195 height 29
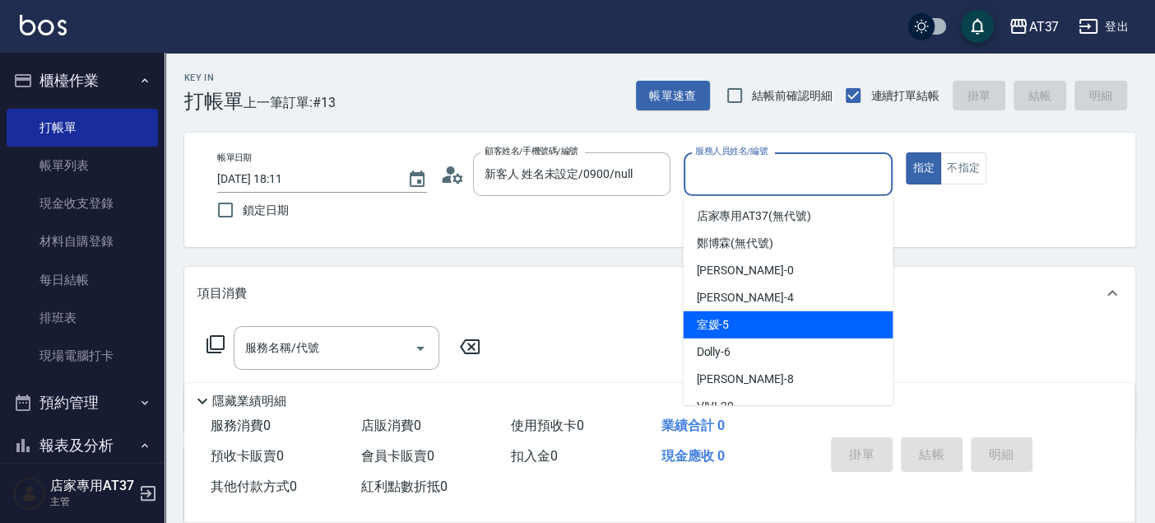
click at [794, 311] on div "室媛 -5" at bounding box center [788, 324] width 210 height 27
type input "室媛-5"
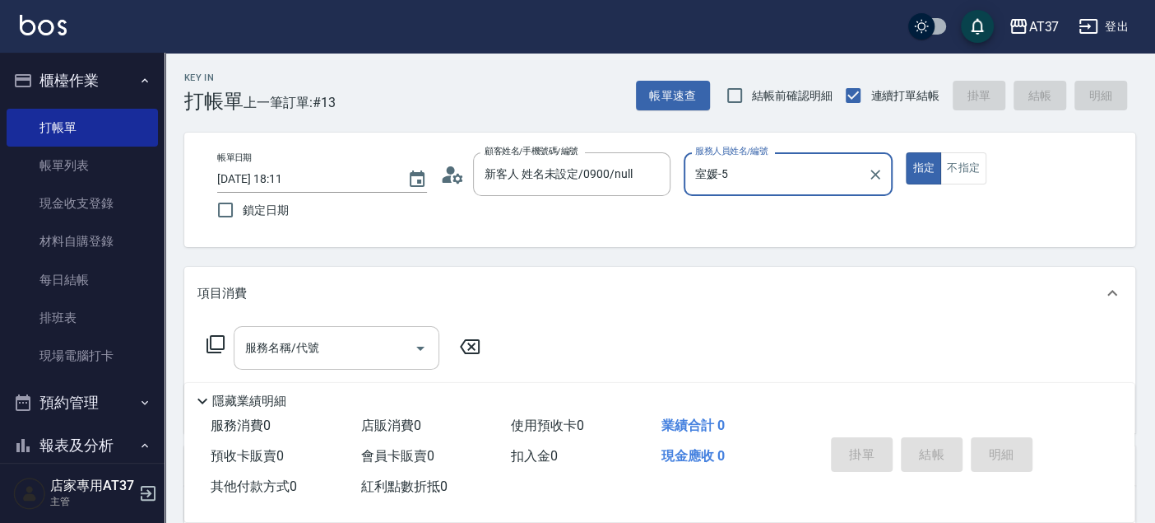
click at [350, 341] on input "服務名稱/代號" at bounding box center [324, 347] width 166 height 29
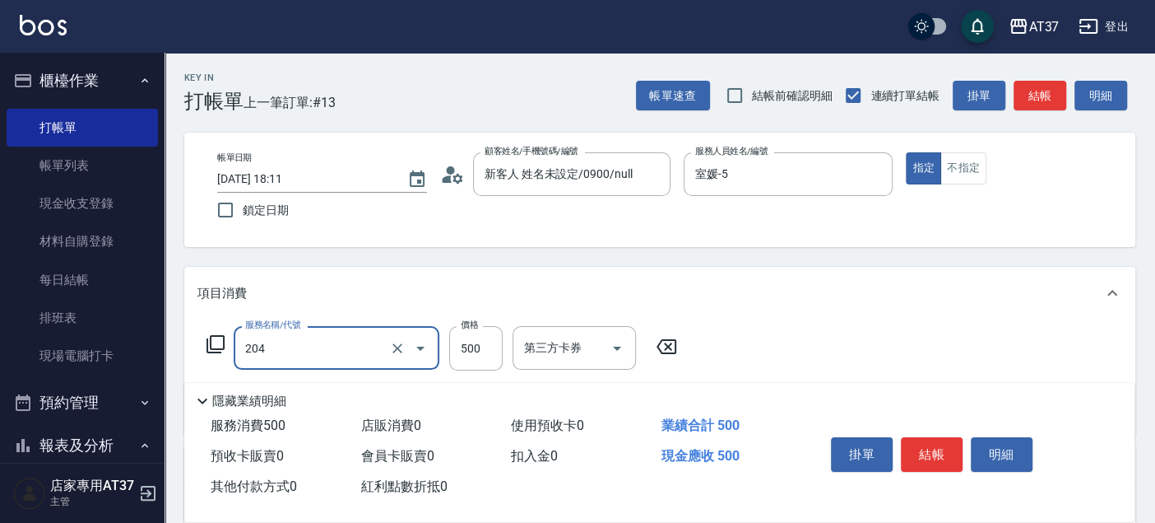
type input "A級洗+剪(204)"
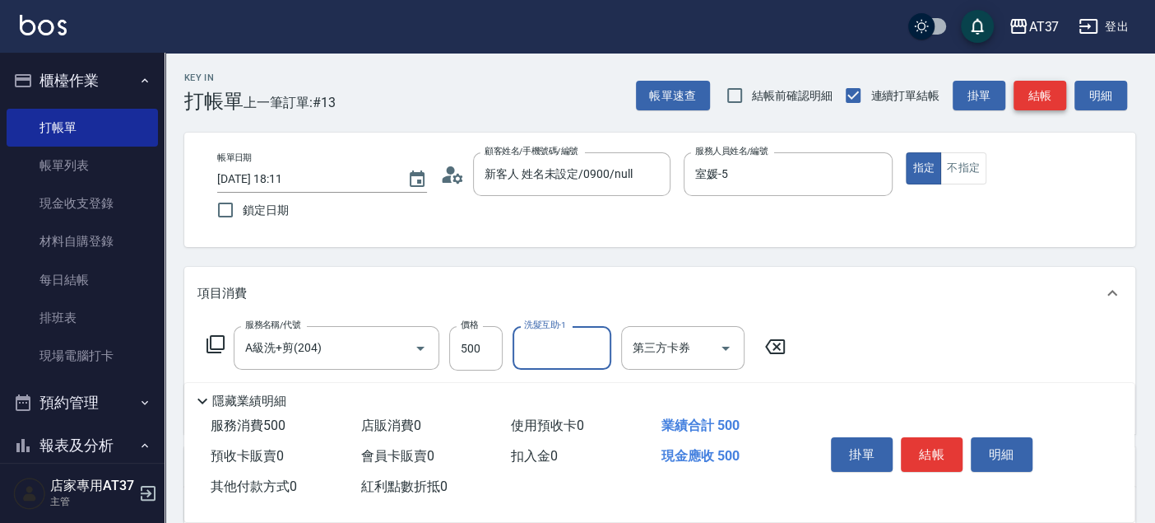
click at [1024, 91] on button "結帳" at bounding box center [1040, 96] width 53 height 30
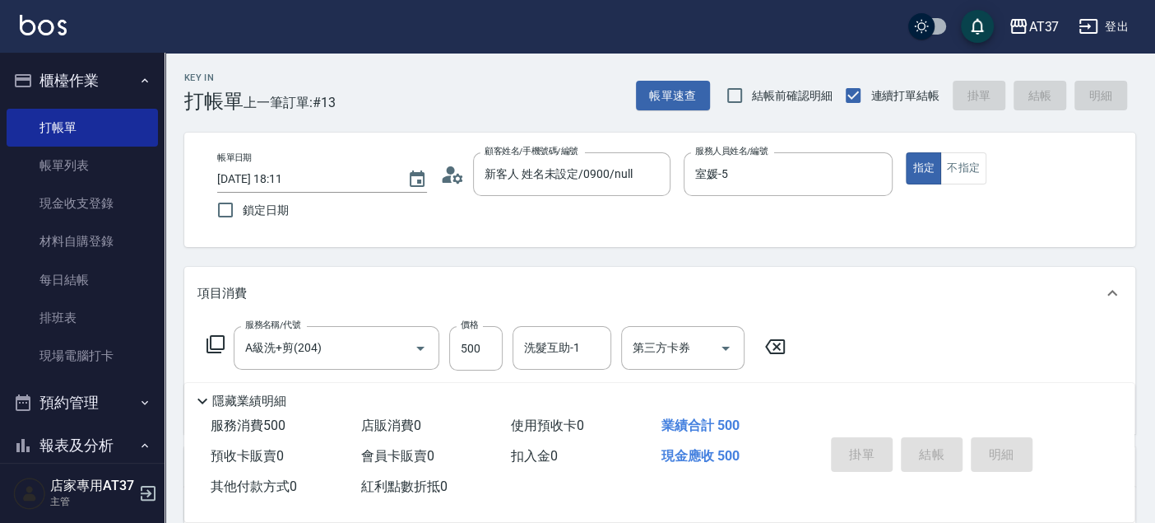
type input "[DATE] 18:23"
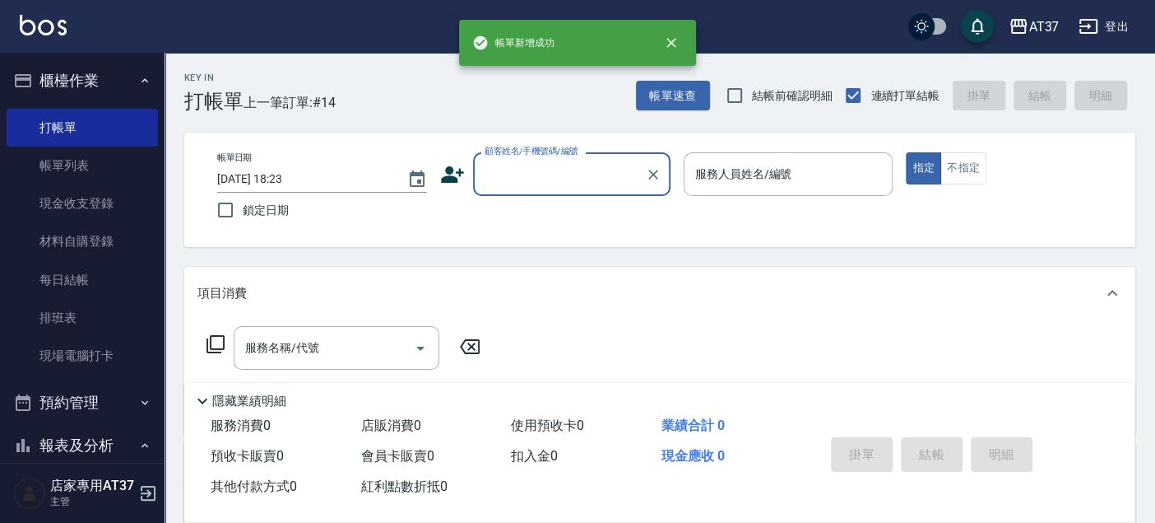
click at [605, 183] on input "顧客姓名/手機號碼/編號" at bounding box center [560, 174] width 158 height 29
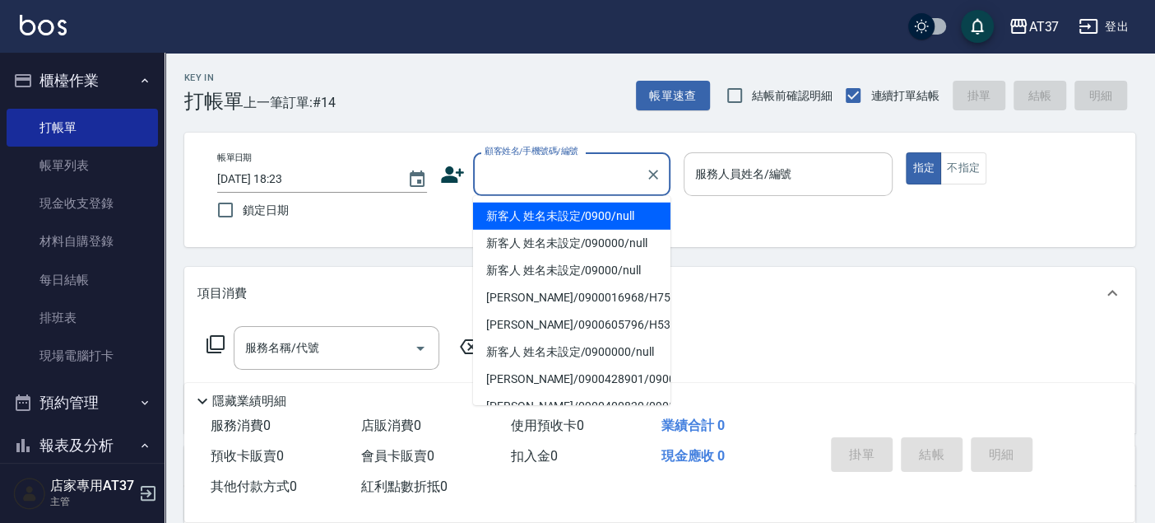
drag, startPoint x: 617, startPoint y: 220, endPoint x: 720, endPoint y: 183, distance: 109.0
click at [617, 218] on li "新客人 姓名未設定/0900/null" at bounding box center [571, 215] width 197 height 27
type input "新客人 姓名未設定/0900/null"
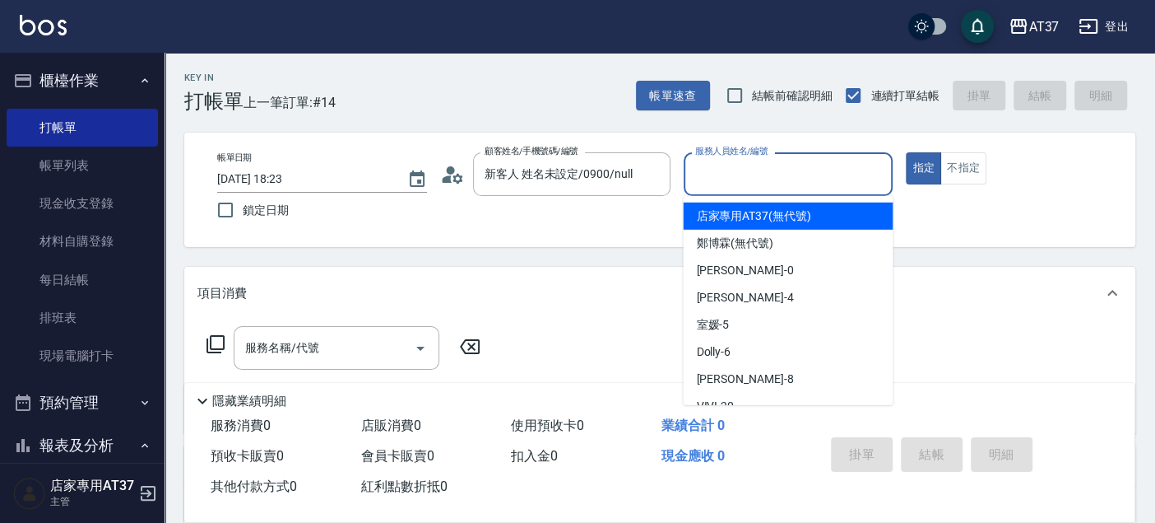
click at [720, 182] on input "服務人員姓名/編號" at bounding box center [788, 174] width 195 height 29
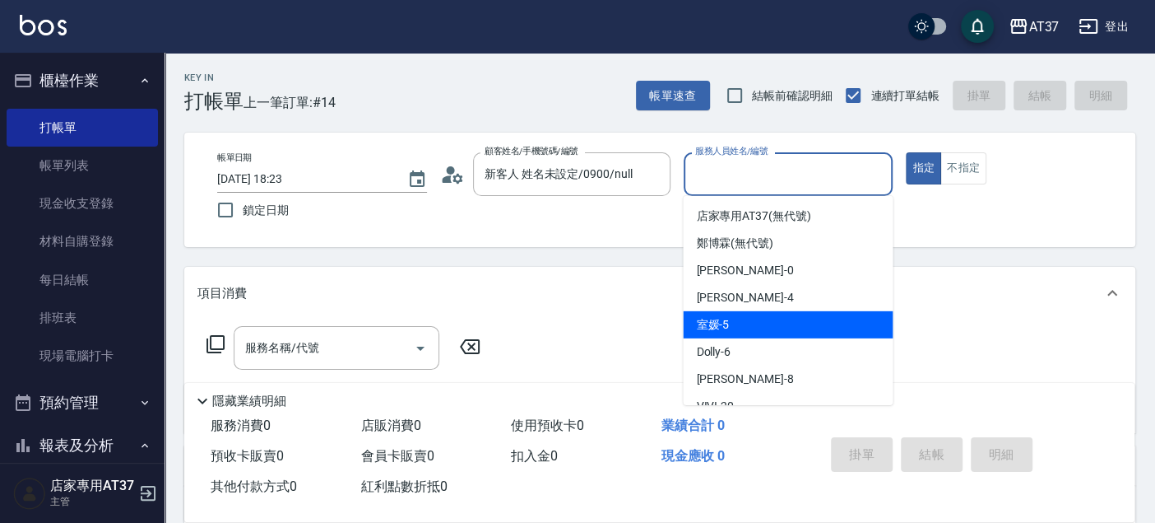
click at [729, 314] on div "室媛 -5" at bounding box center [788, 324] width 210 height 27
type input "室媛-5"
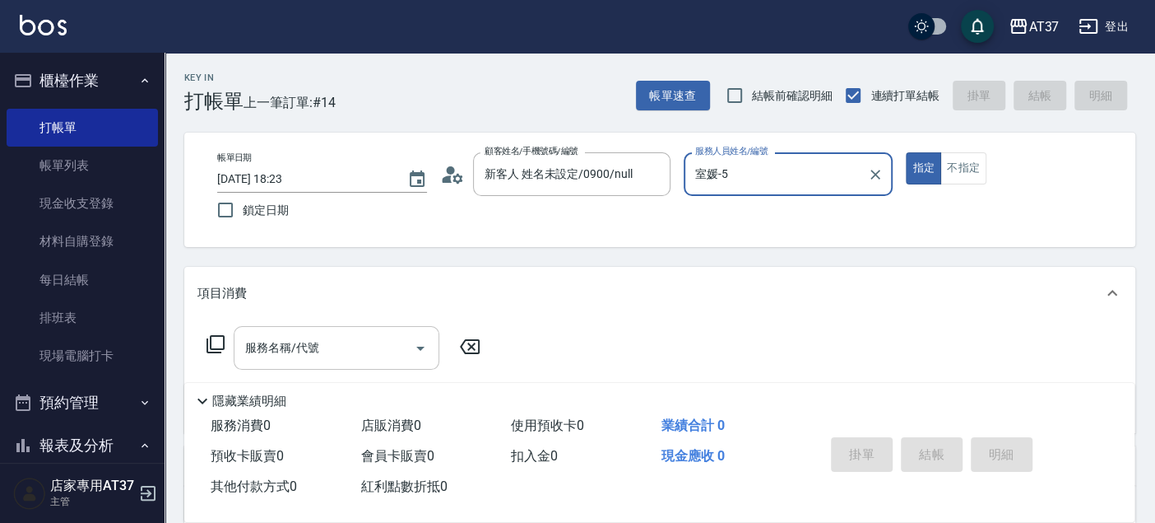
click at [347, 347] on input "服務名稱/代號" at bounding box center [324, 347] width 166 height 29
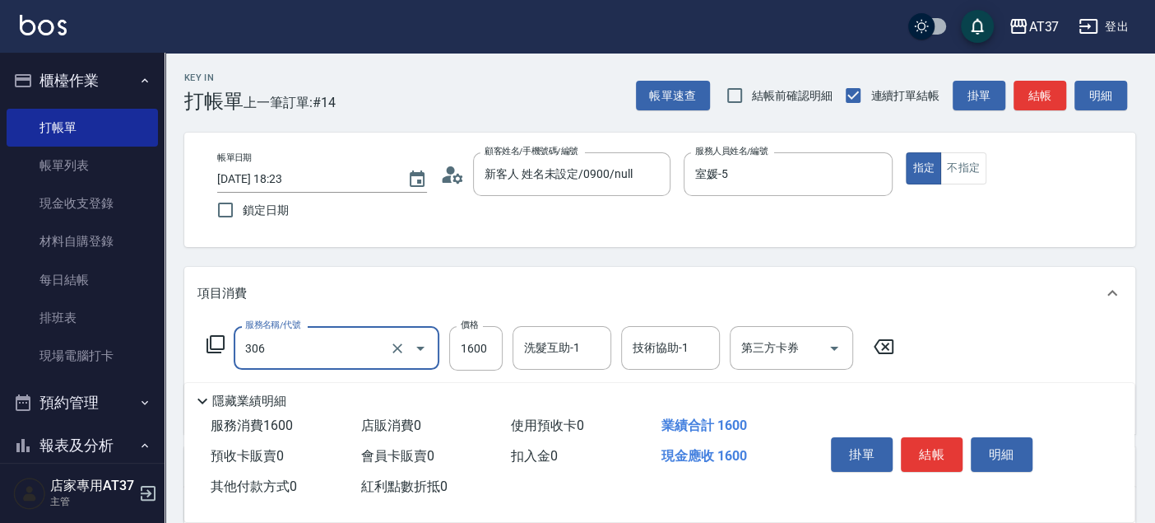
type input "離子燙(306)"
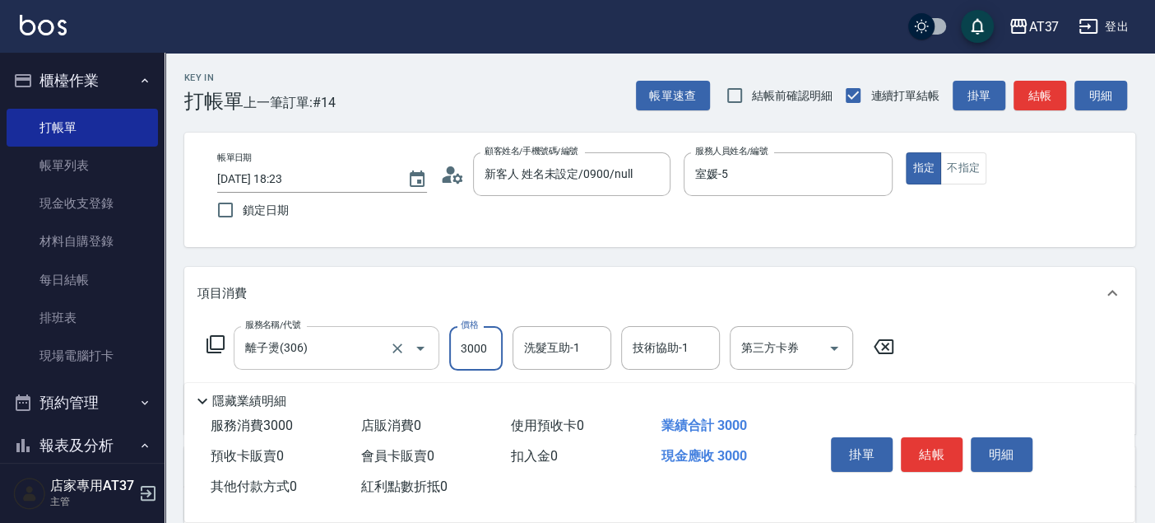
type input "3000"
click at [1022, 94] on button "結帳" at bounding box center [1040, 96] width 53 height 30
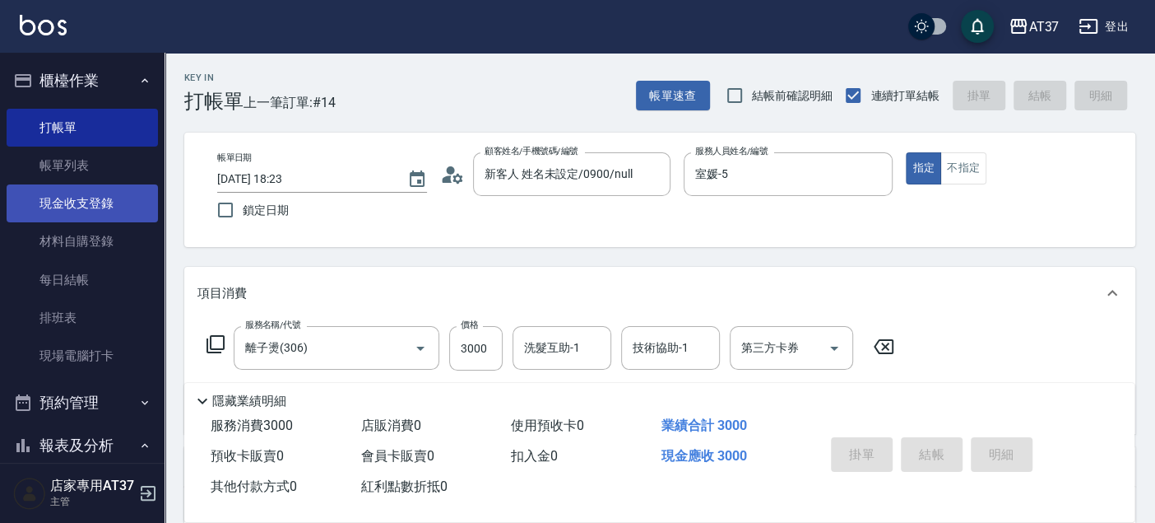
type input "[DATE] 18:24"
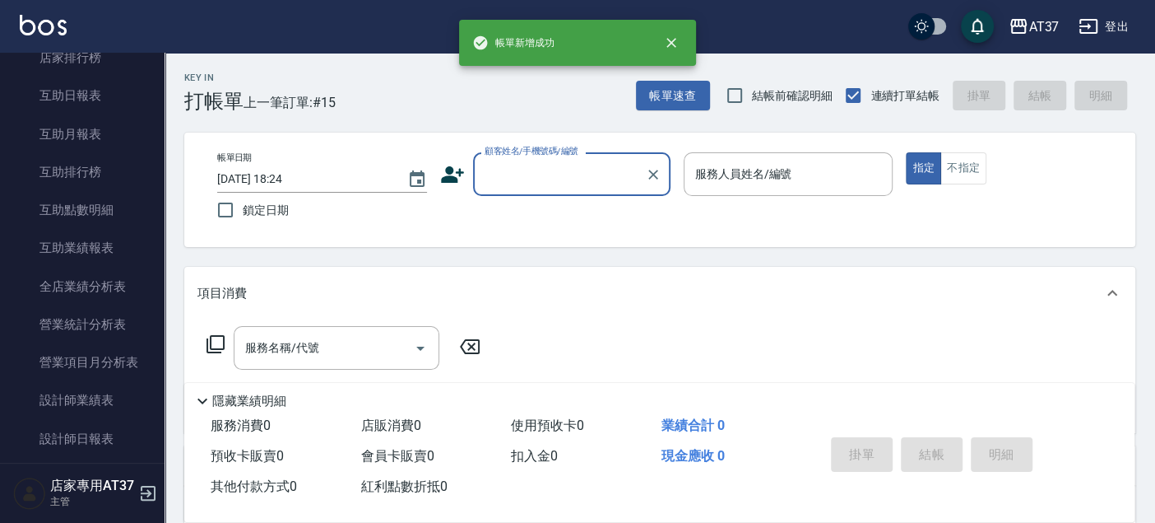
scroll to position [639, 0]
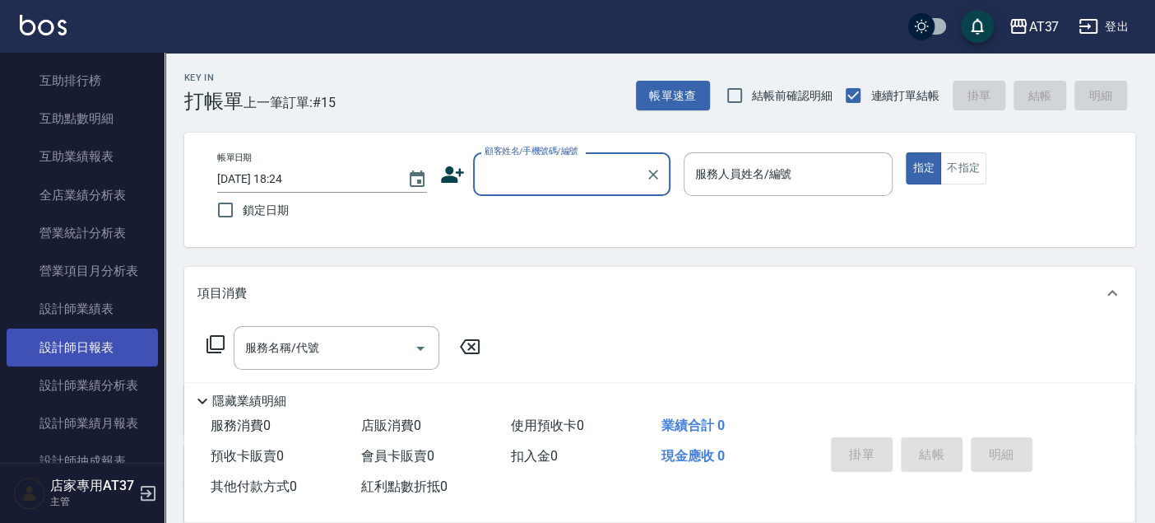
click at [86, 356] on link "設計師日報表" at bounding box center [82, 347] width 151 height 38
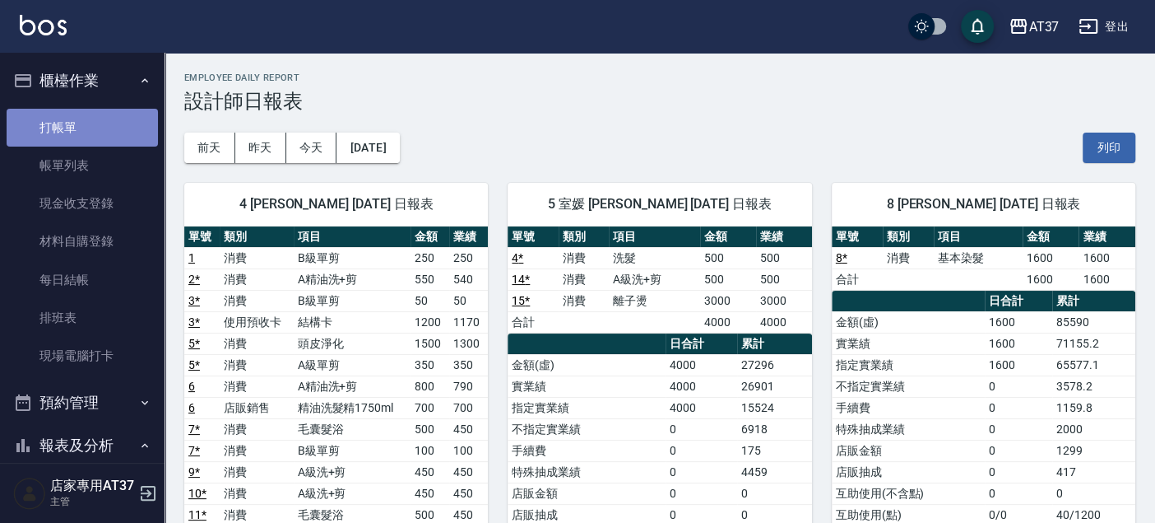
click at [123, 121] on link "打帳單" at bounding box center [82, 128] width 151 height 38
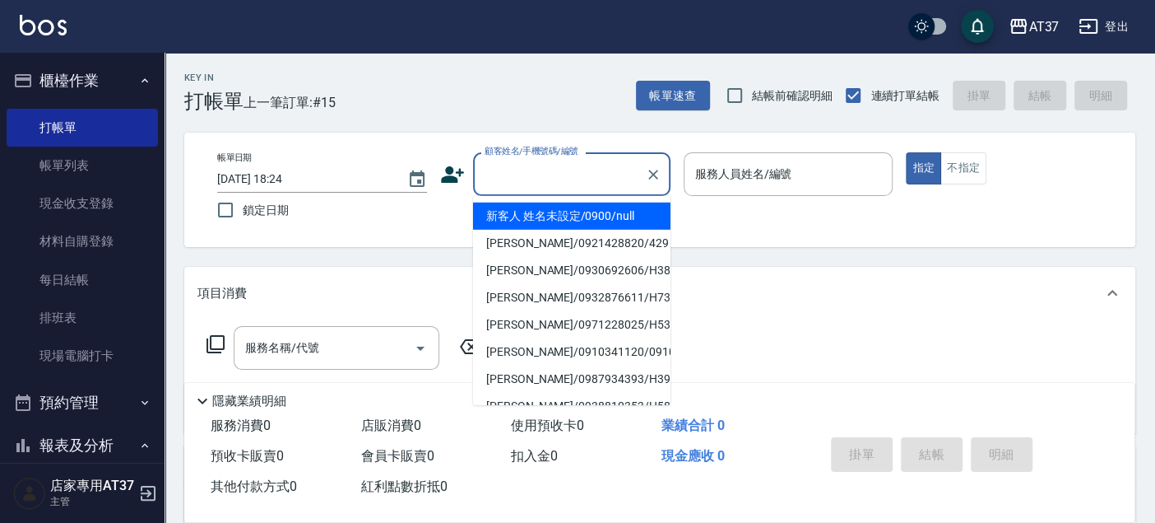
click at [519, 178] on input "顧客姓名/手機號碼/編號" at bounding box center [560, 174] width 158 height 29
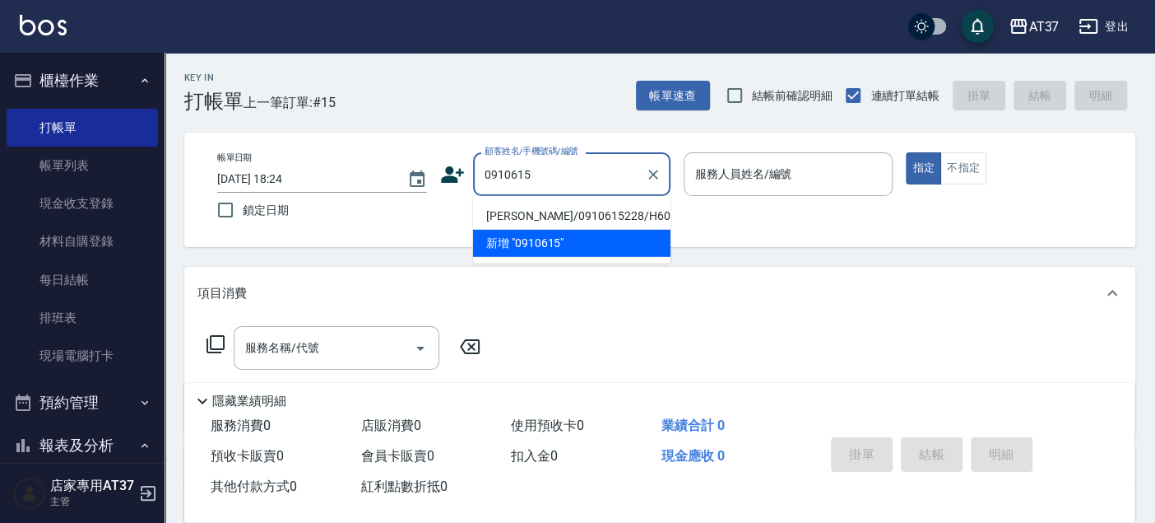
click at [606, 216] on li "[PERSON_NAME]/0910615228/H601" at bounding box center [571, 215] width 197 height 27
type input "[PERSON_NAME]/0910615228/H601"
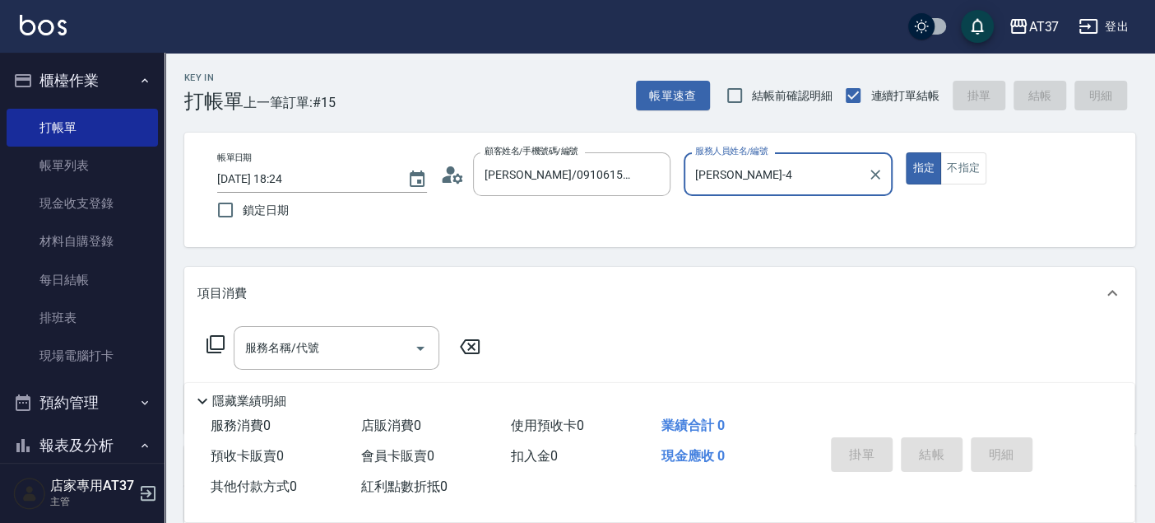
type input "[PERSON_NAME]-4"
click at [266, 345] on div "服務名稱/代號 服務名稱/代號" at bounding box center [337, 348] width 206 height 44
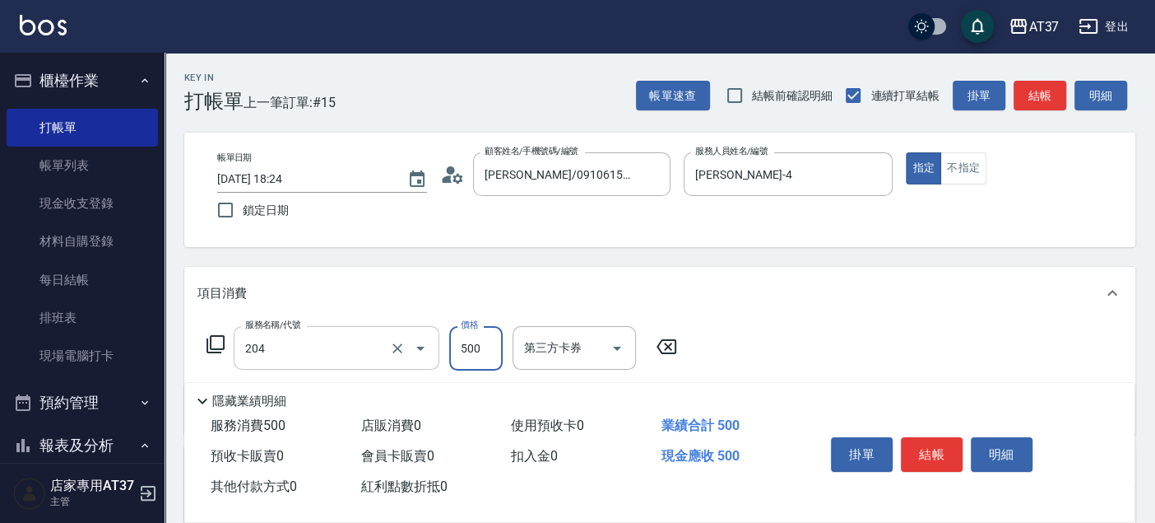
type input "A級洗+剪(204)"
type input "600"
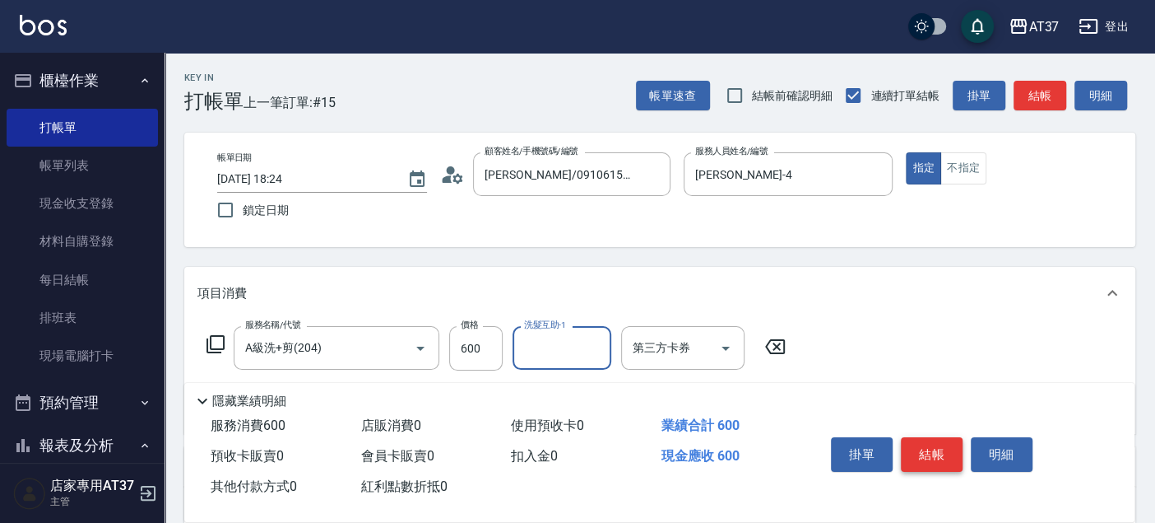
click at [941, 446] on button "結帳" at bounding box center [932, 454] width 62 height 35
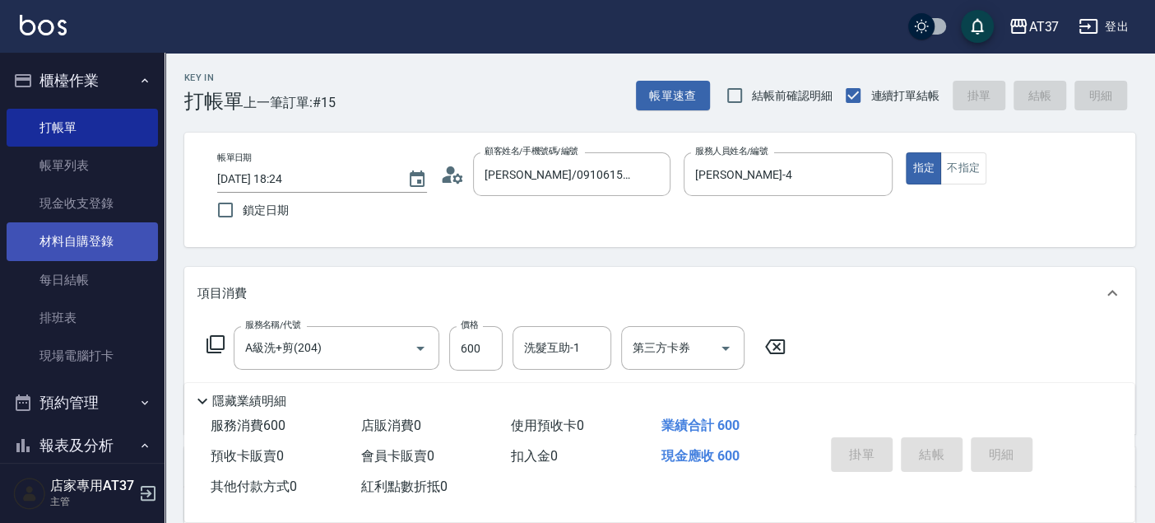
type input "[DATE] 18:49"
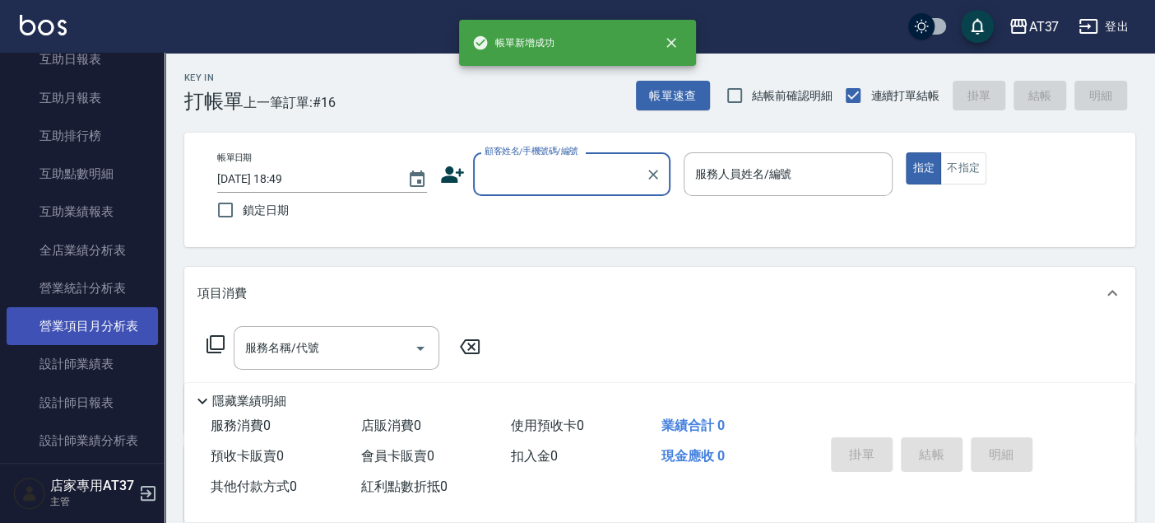
scroll to position [639, 0]
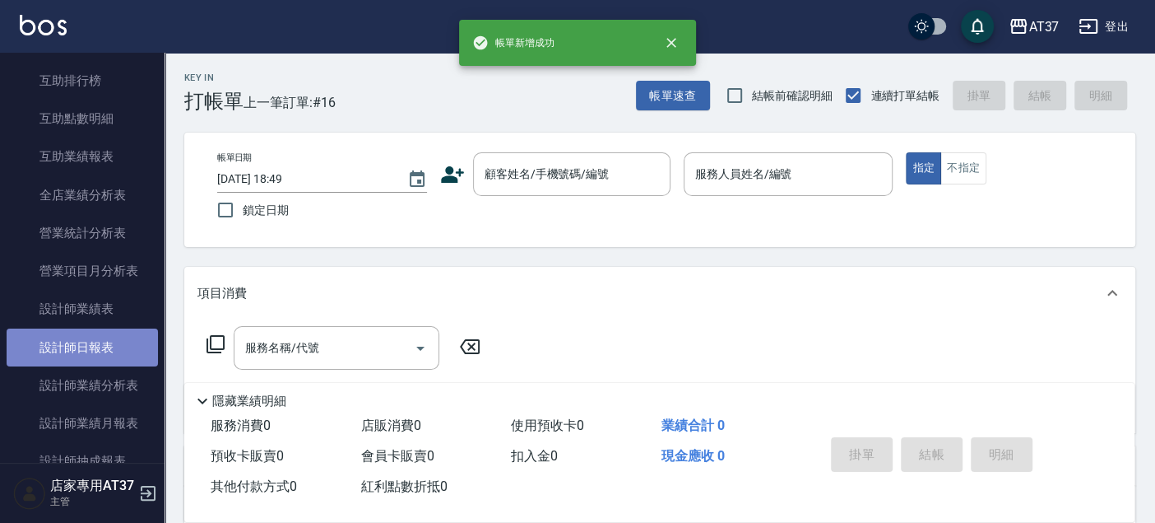
click at [96, 332] on link "設計師日報表" at bounding box center [82, 347] width 151 height 38
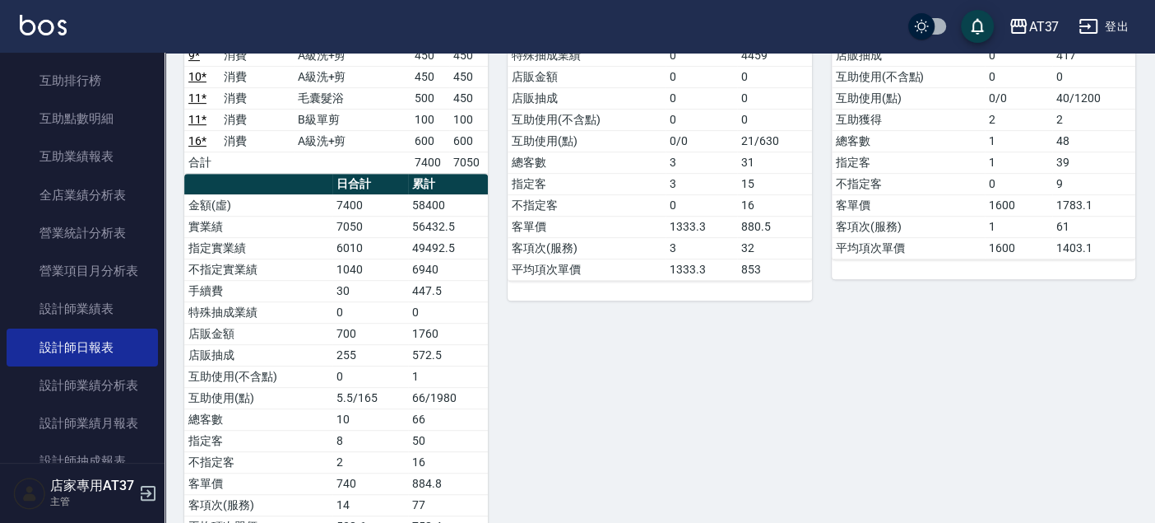
scroll to position [457, 0]
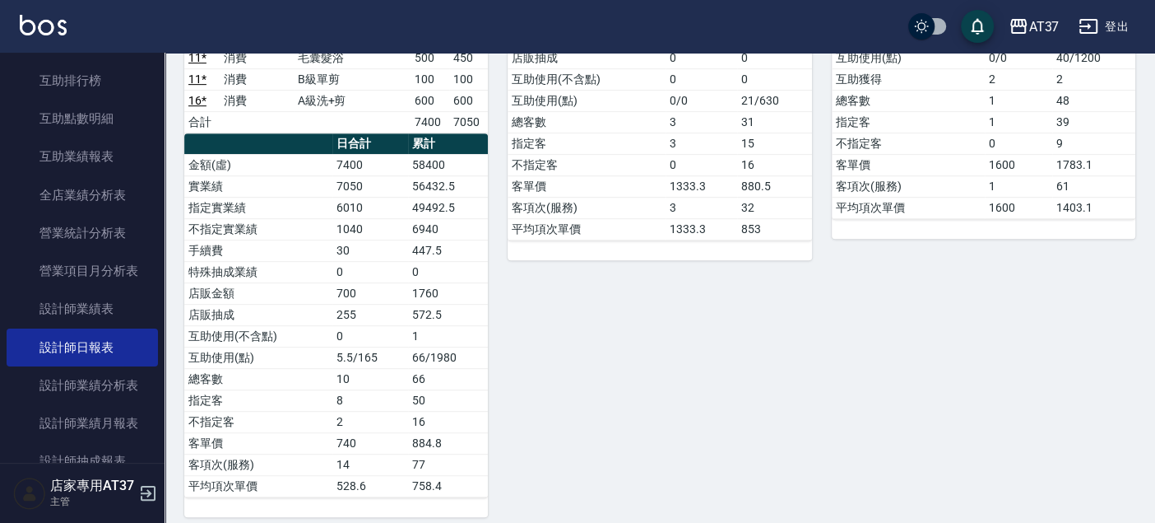
drag, startPoint x: 284, startPoint y: 324, endPoint x: 269, endPoint y: 333, distance: 17.4
click at [269, 333] on td "互助使用(不含點)" at bounding box center [258, 335] width 148 height 21
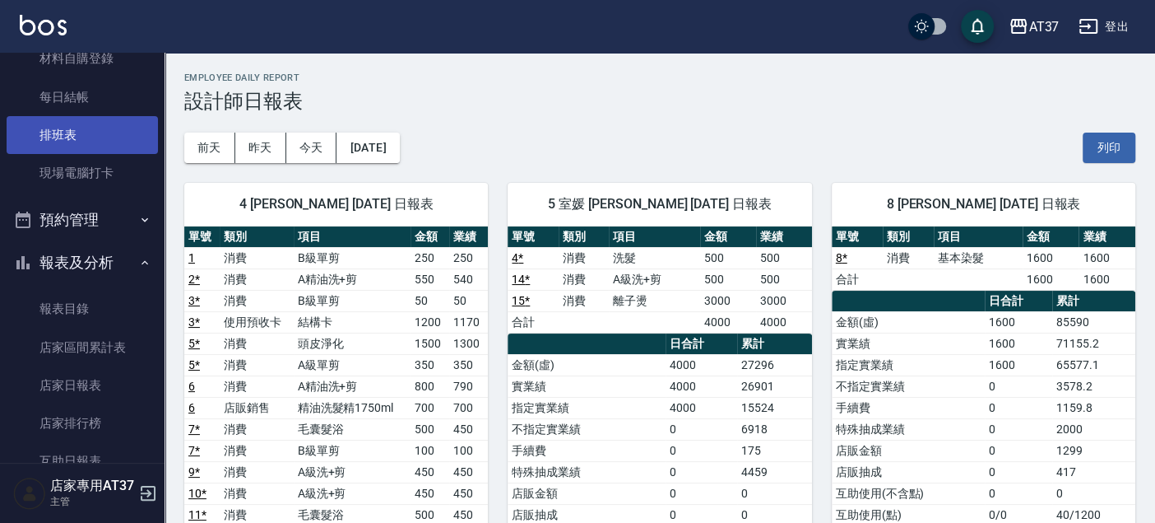
scroll to position [0, 0]
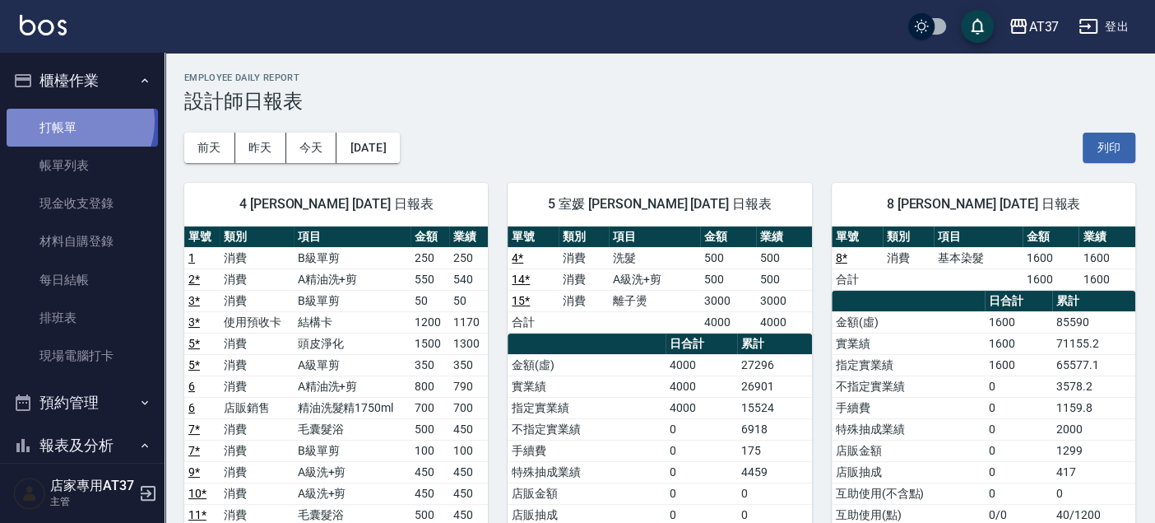
click at [72, 121] on link "打帳單" at bounding box center [82, 128] width 151 height 38
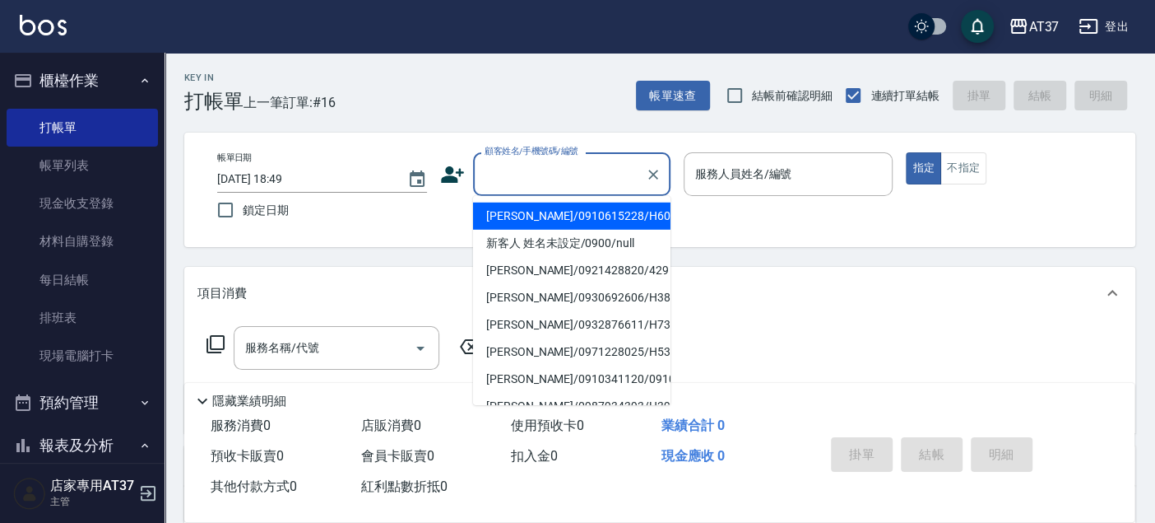
click at [500, 178] on input "顧客姓名/手機號碼/編號" at bounding box center [560, 174] width 158 height 29
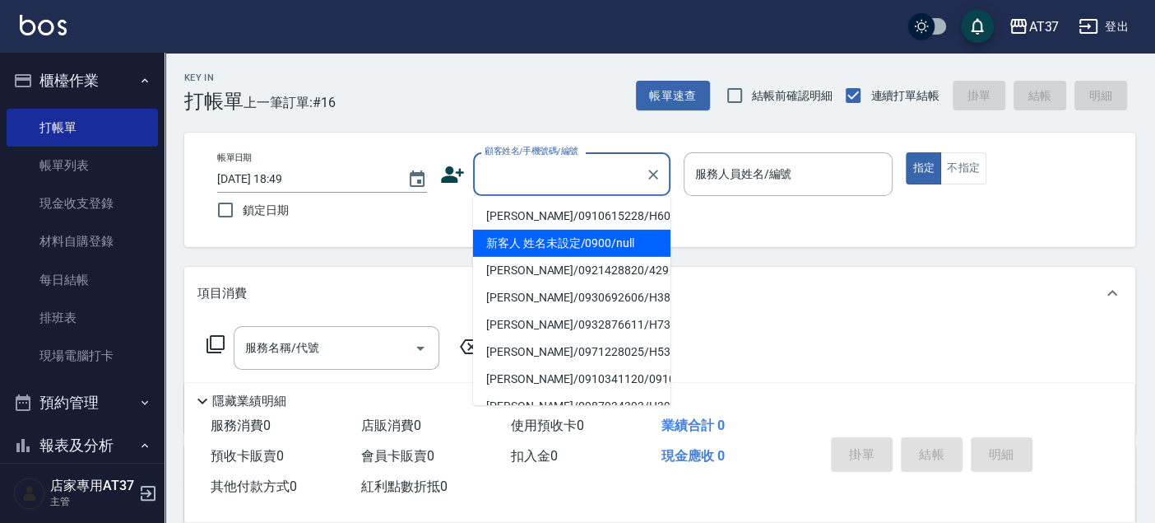
click at [547, 249] on li "新客人 姓名未設定/0900/null" at bounding box center [571, 243] width 197 height 27
type input "新客人 姓名未設定/0900/null"
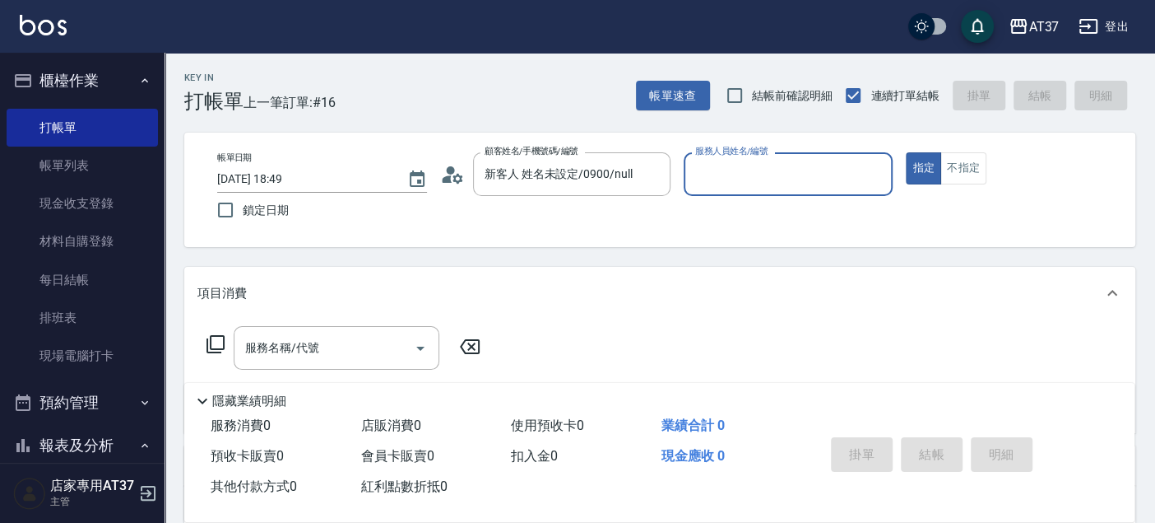
click at [729, 174] on input "服務人員姓名/編號" at bounding box center [788, 174] width 195 height 29
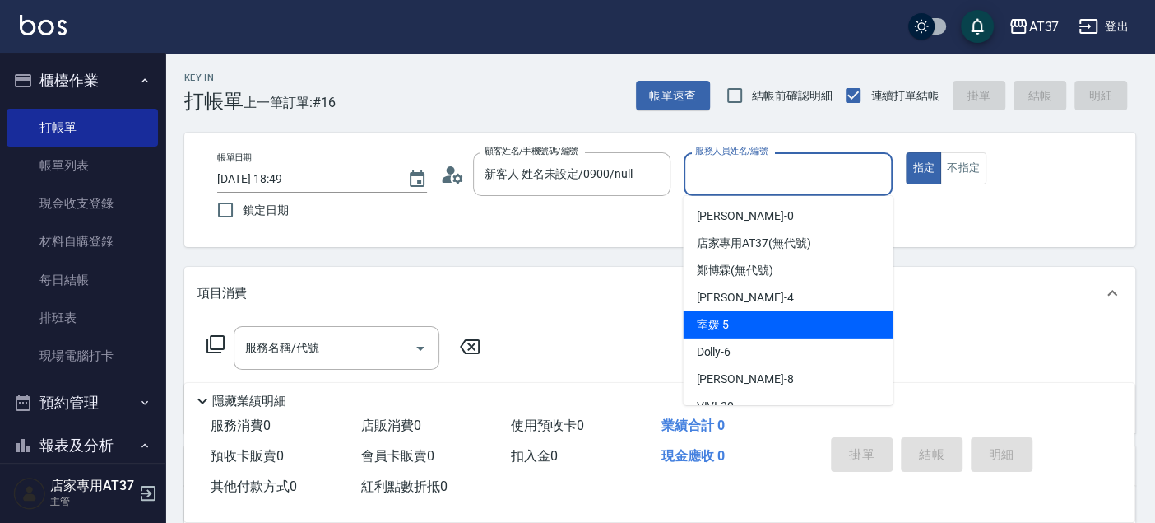
click at [785, 327] on div "室媛 -5" at bounding box center [788, 324] width 210 height 27
type input "室媛-5"
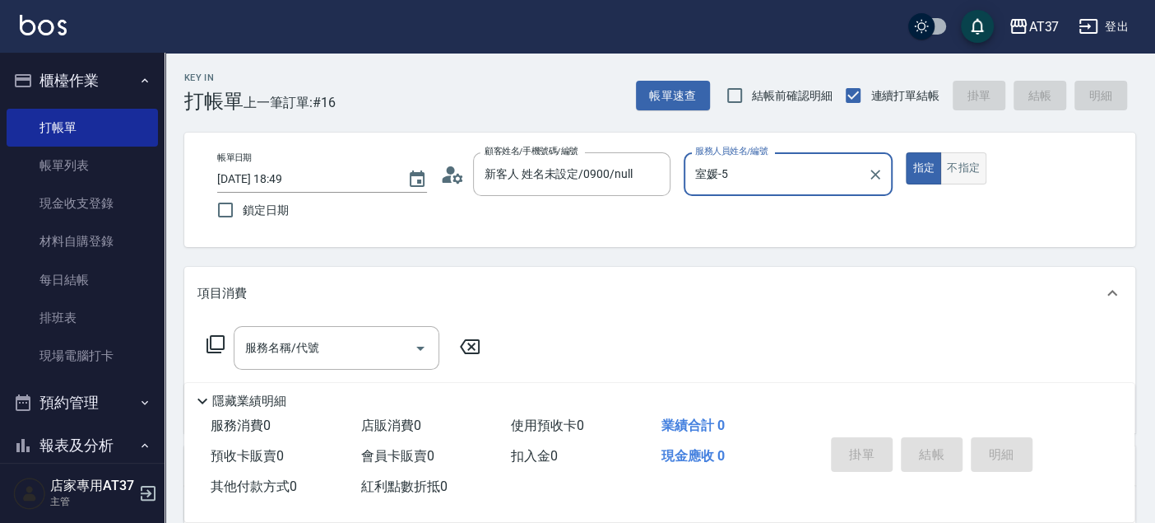
click at [973, 167] on button "不指定" at bounding box center [964, 168] width 46 height 32
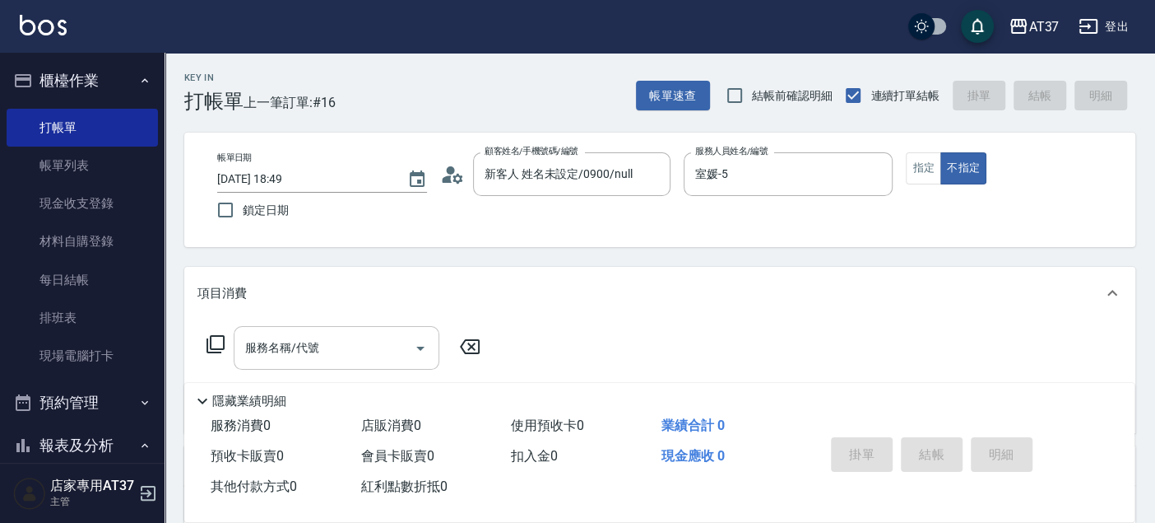
click at [401, 339] on input "服務名稱/代號" at bounding box center [324, 347] width 166 height 29
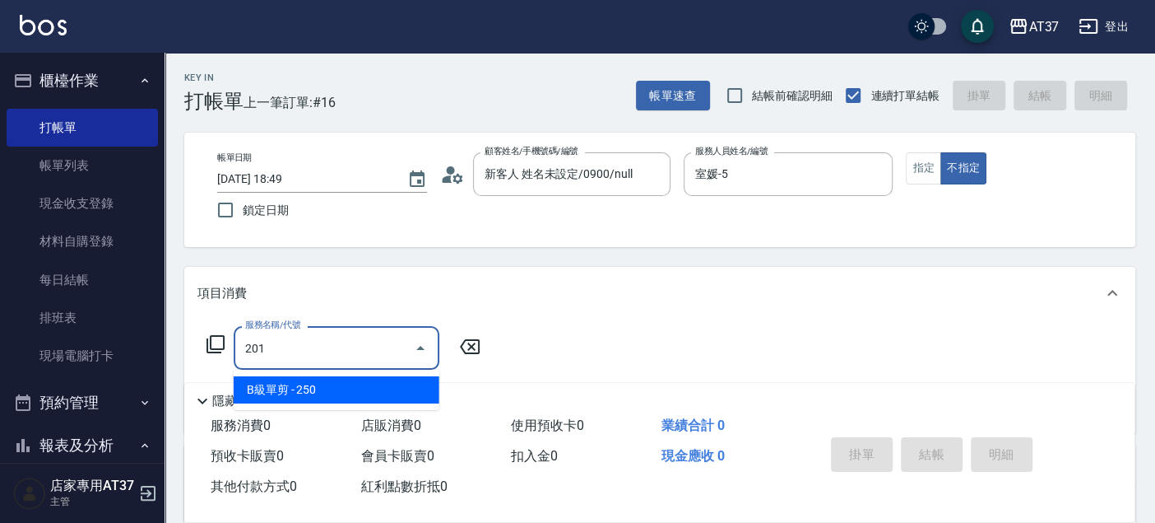
type input "B級單剪(201)"
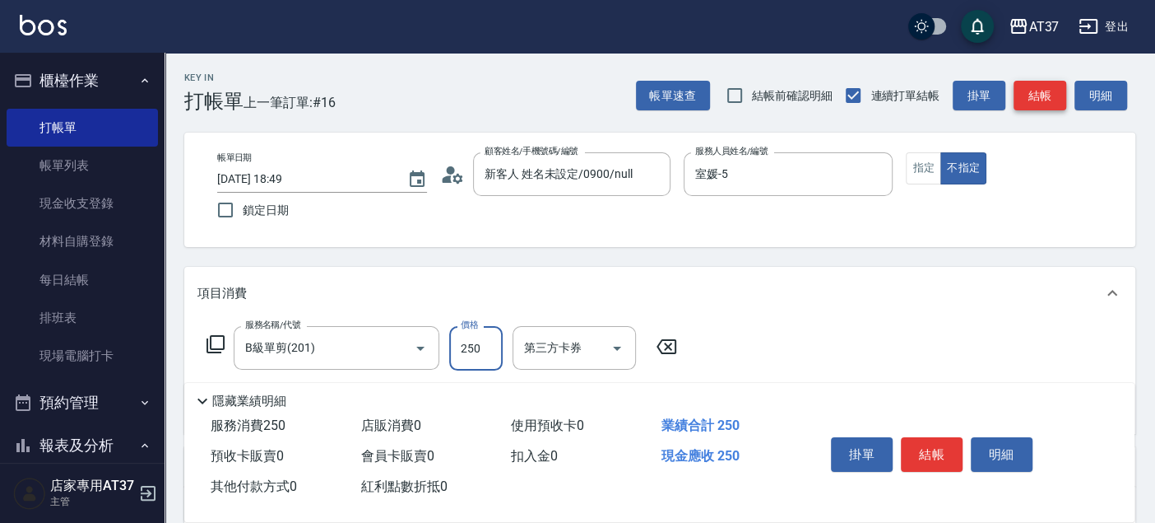
click at [1031, 96] on button "結帳" at bounding box center [1040, 96] width 53 height 30
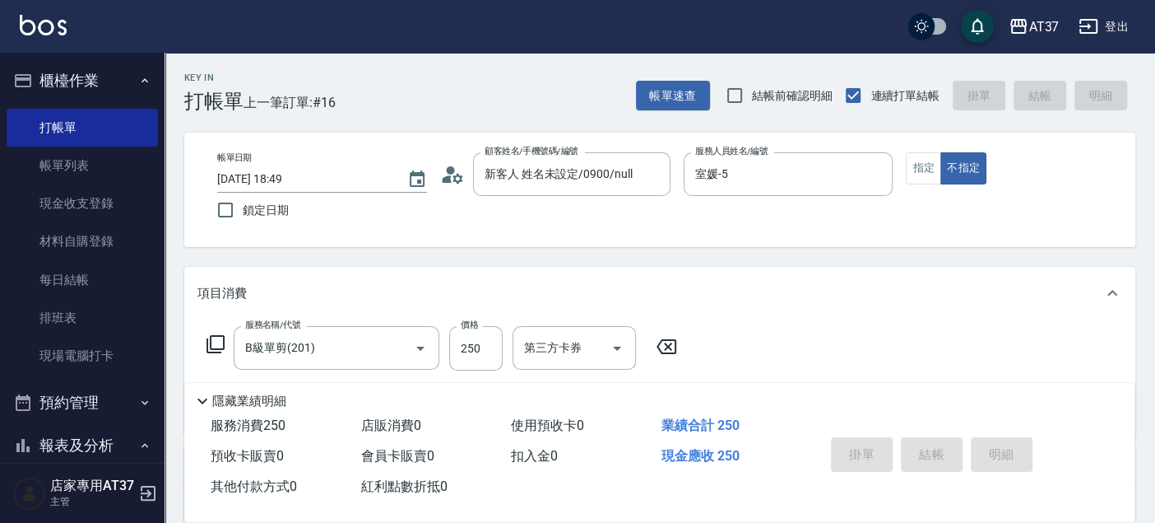
type input "[DATE] 19:01"
